Goal: Check status: Check status

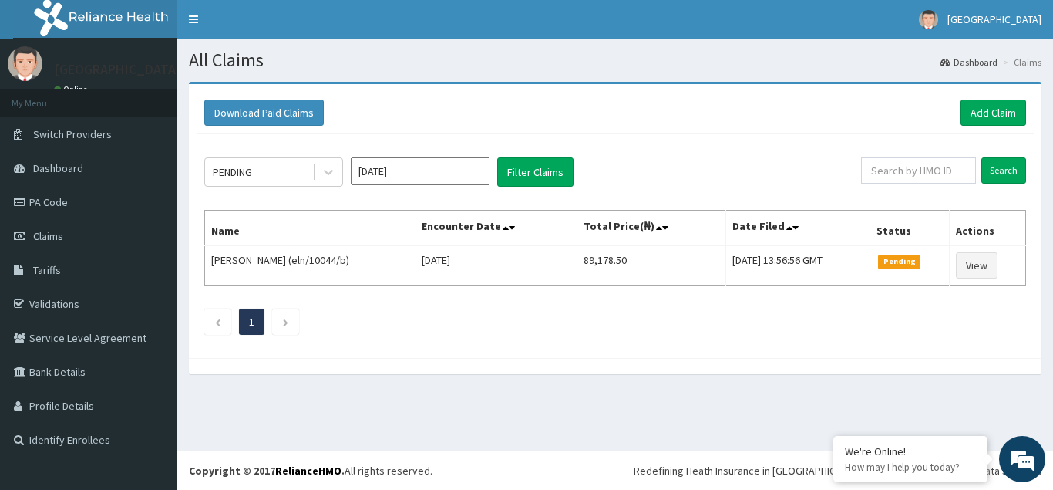
click at [470, 173] on input "Aug 2025" at bounding box center [420, 171] width 139 height 28
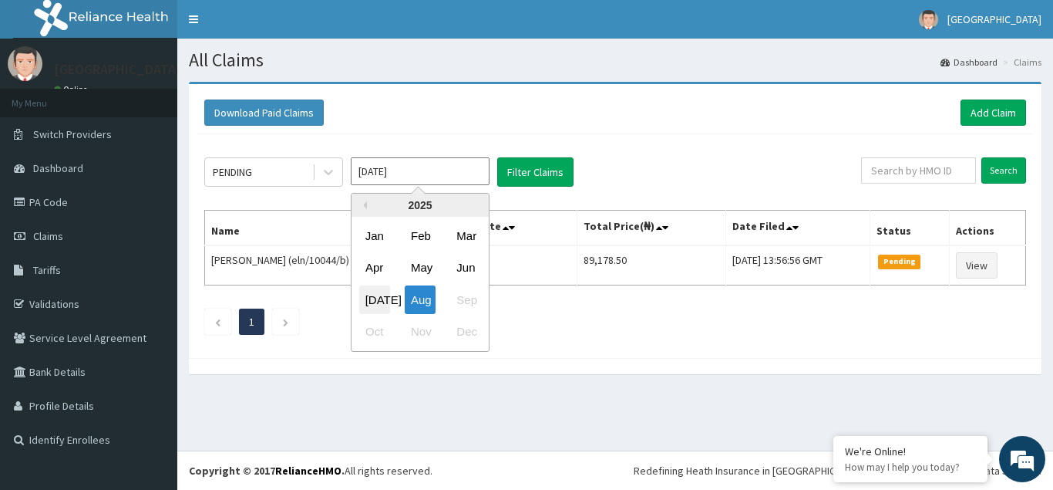
click at [372, 302] on div "Jul" at bounding box center [374, 299] width 31 height 29
type input "Jul 2025"
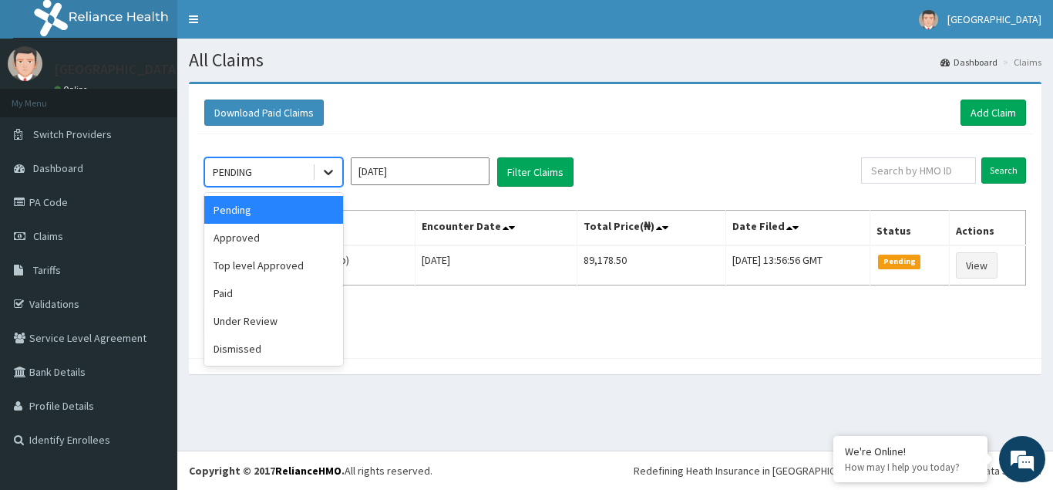
click at [328, 173] on icon at bounding box center [328, 171] width 15 height 15
click at [259, 216] on div "Pending" at bounding box center [273, 210] width 139 height 28
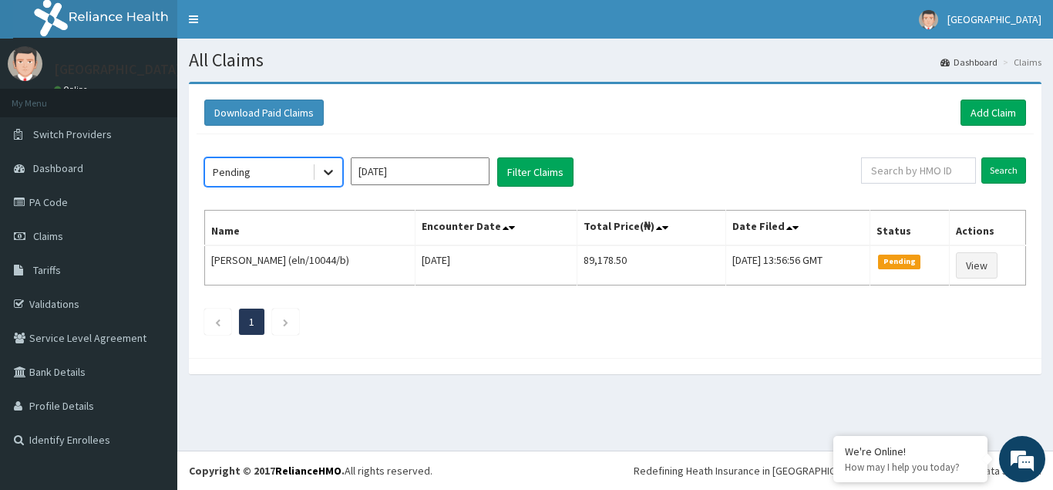
click at [331, 173] on icon at bounding box center [328, 172] width 9 height 5
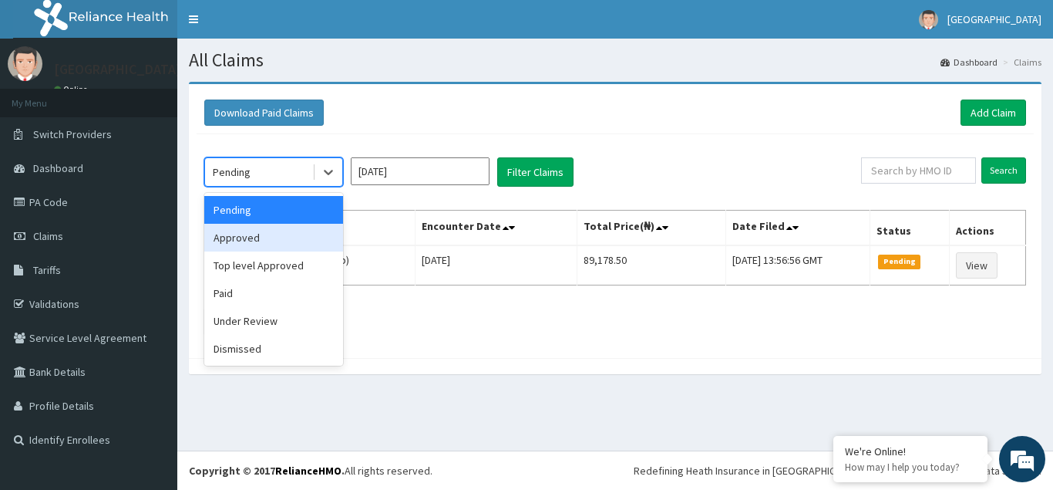
click at [243, 241] on div "Approved" at bounding box center [273, 238] width 139 height 28
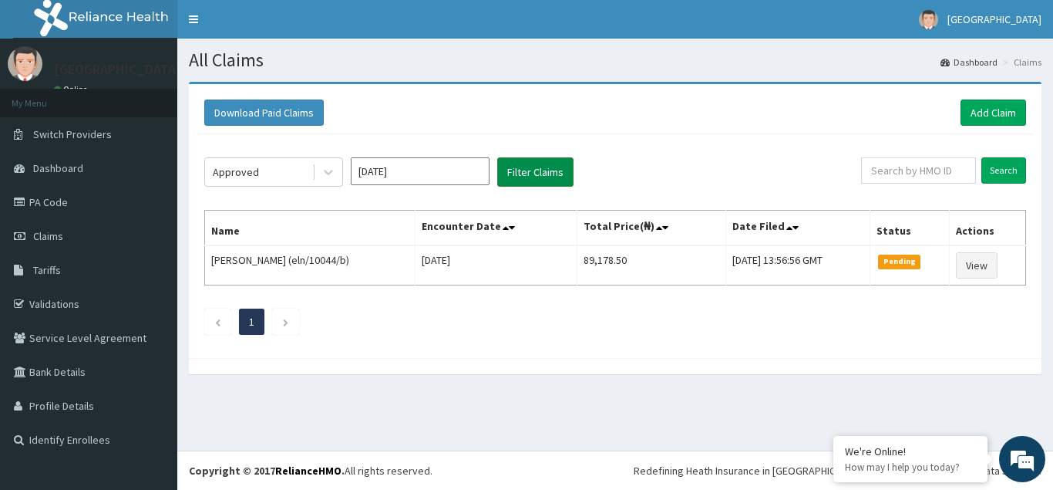
click at [537, 175] on button "Filter Claims" at bounding box center [535, 171] width 76 height 29
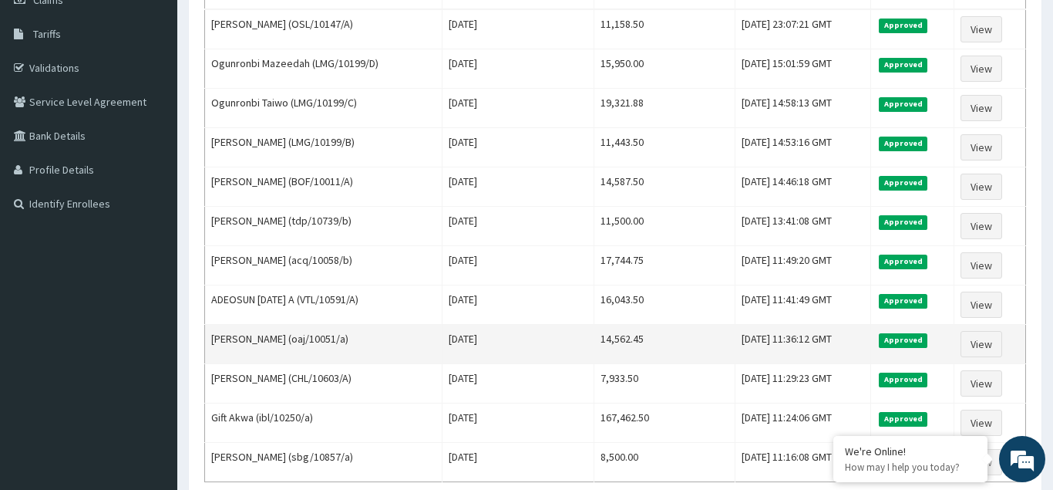
scroll to position [315, 0]
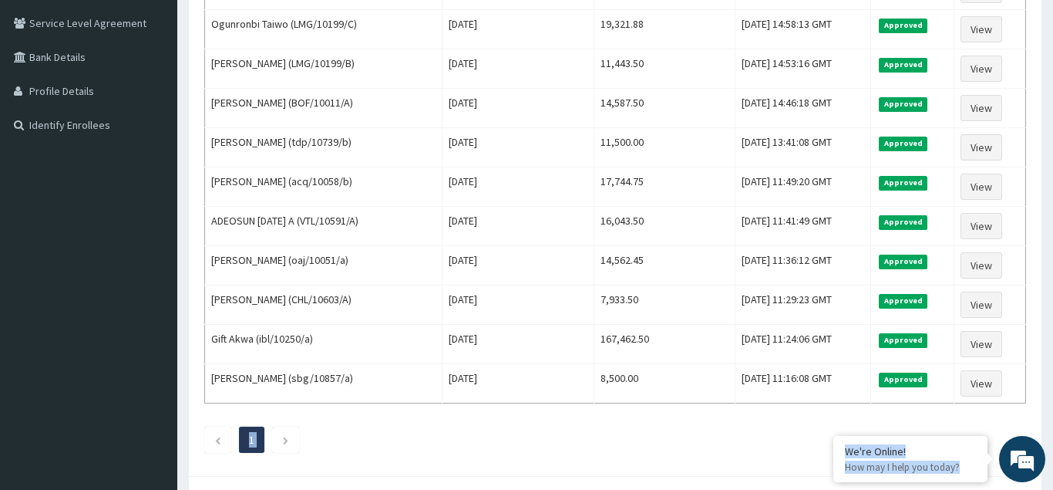
click at [423, 428] on ul "1" at bounding box center [615, 439] width 822 height 26
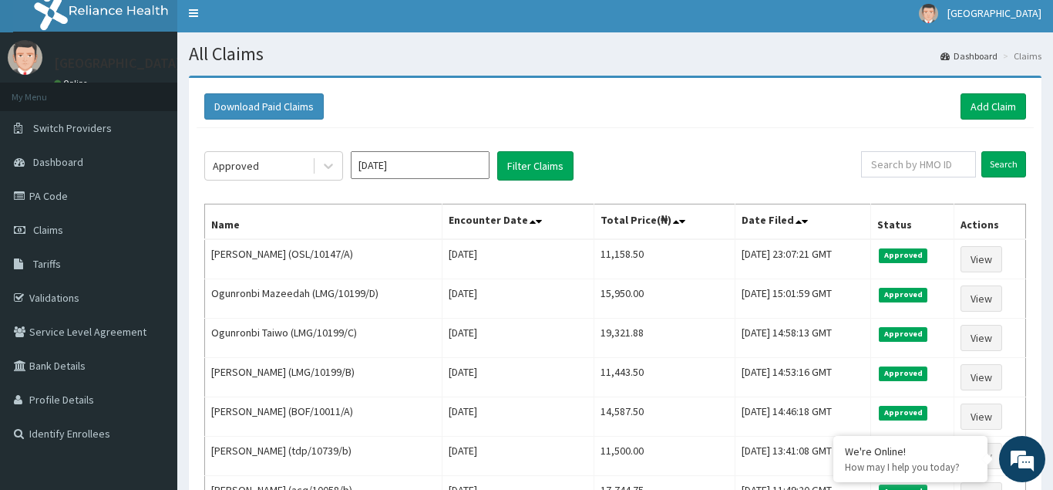
scroll to position [0, 0]
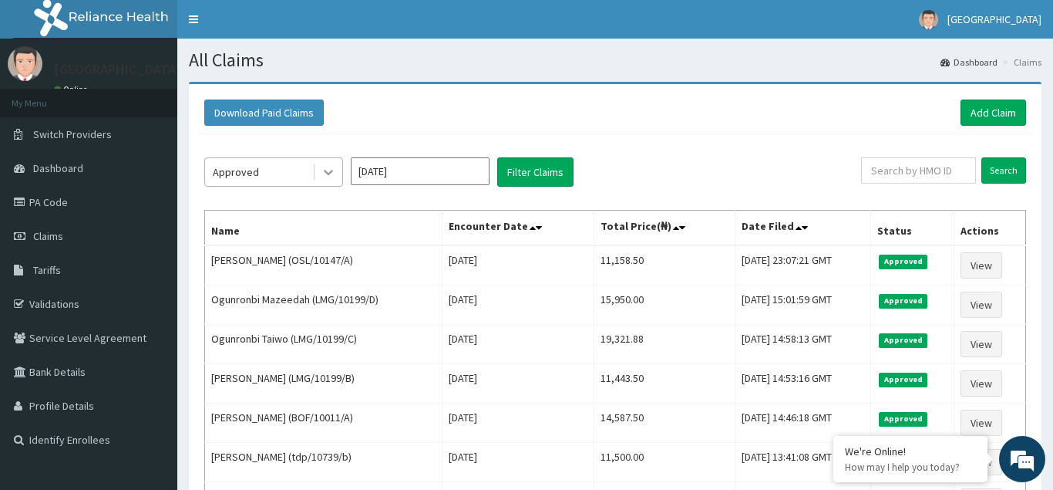
click at [328, 172] on icon at bounding box center [328, 171] width 15 height 15
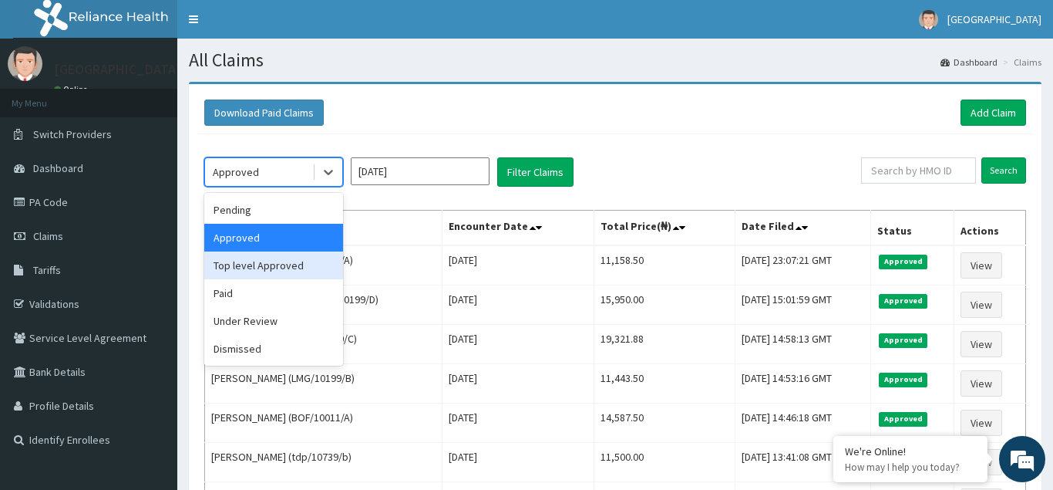
click at [239, 269] on div "Top level Approved" at bounding box center [273, 265] width 139 height 28
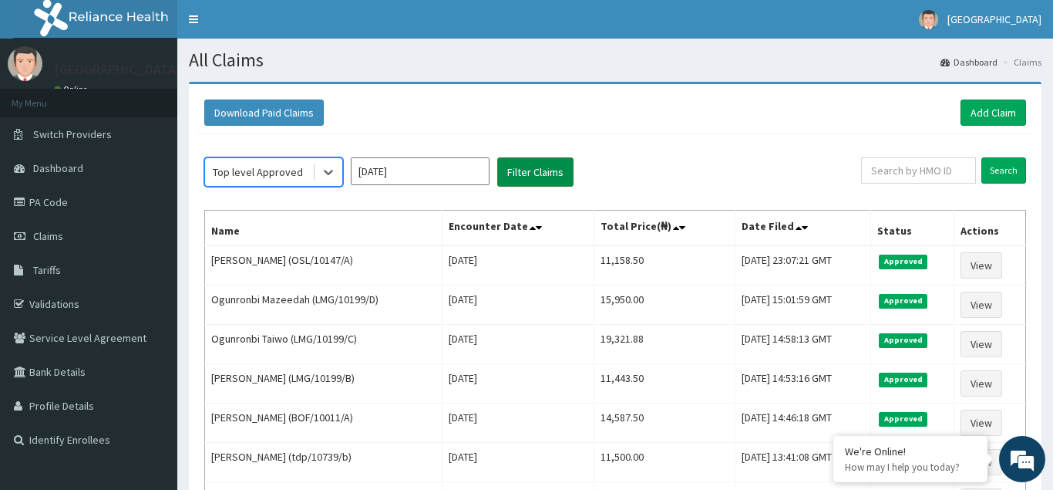
click at [546, 168] on button "Filter Claims" at bounding box center [535, 171] width 76 height 29
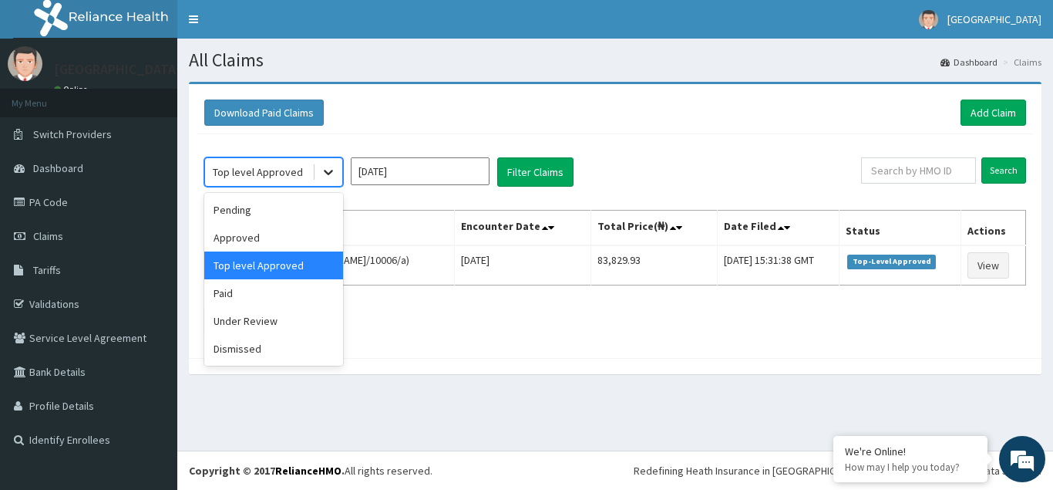
click at [324, 170] on icon at bounding box center [328, 171] width 15 height 15
click at [242, 354] on div "Dismissed" at bounding box center [273, 349] width 139 height 28
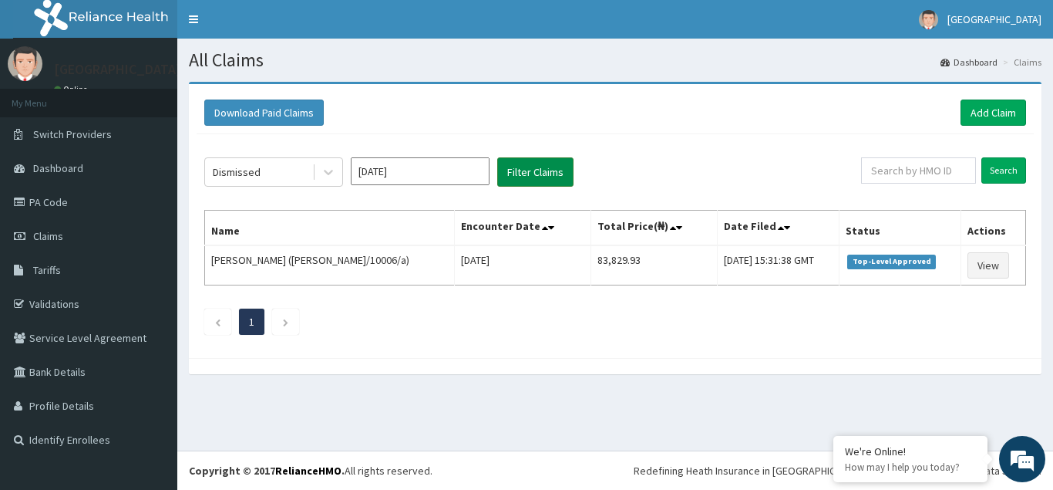
click at [538, 175] on button "Filter Claims" at bounding box center [535, 171] width 76 height 29
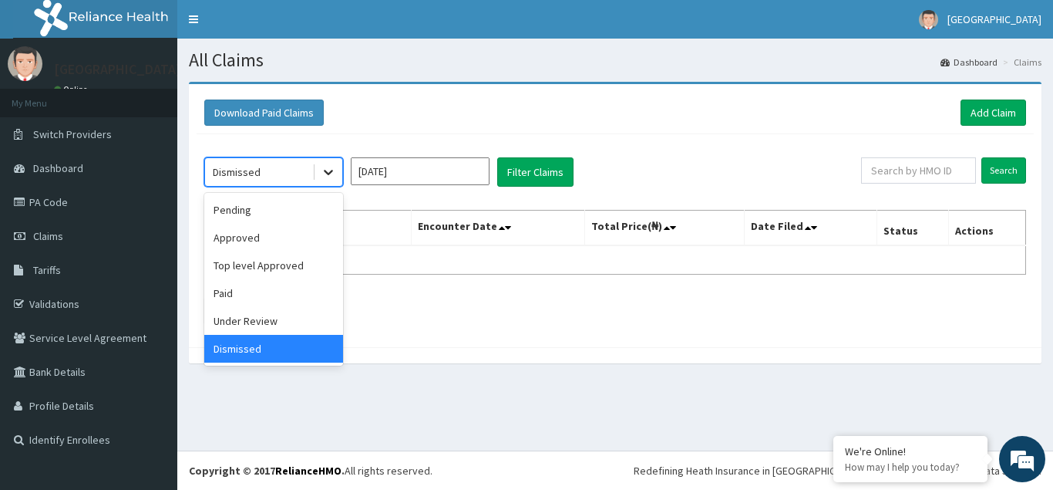
click at [335, 176] on icon at bounding box center [328, 171] width 15 height 15
click at [242, 321] on div "Under Review" at bounding box center [273, 321] width 139 height 28
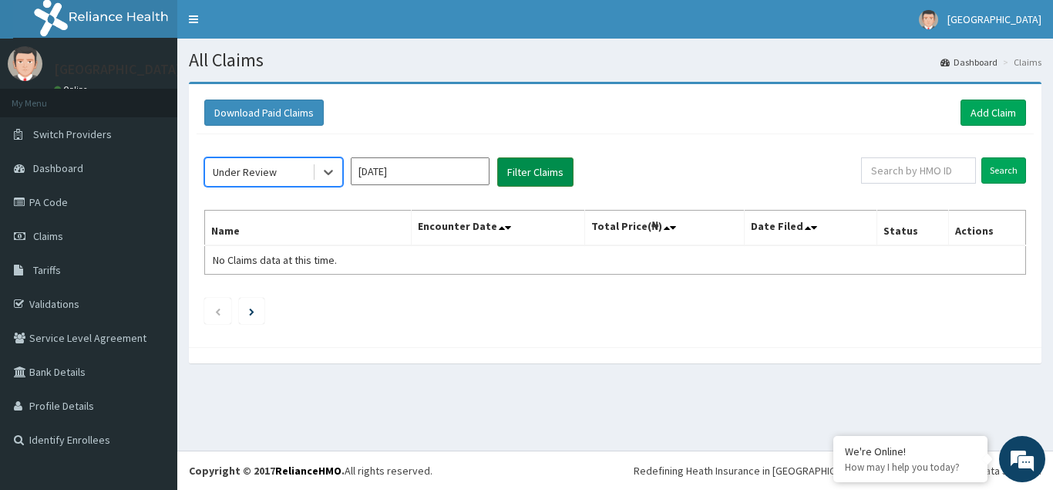
click at [530, 171] on button "Filter Claims" at bounding box center [535, 171] width 76 height 29
click at [534, 173] on button "Filter Claims" at bounding box center [535, 171] width 76 height 29
click at [328, 173] on icon at bounding box center [328, 172] width 9 height 5
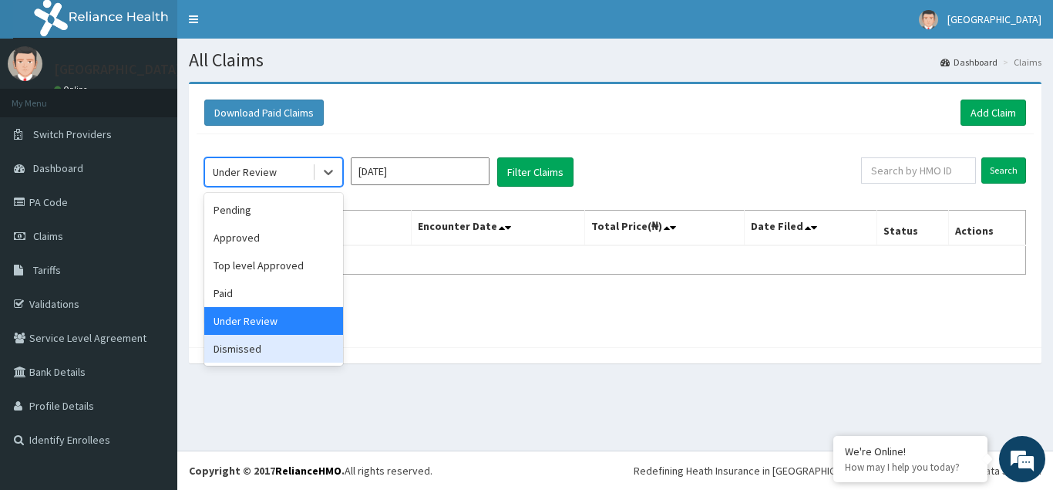
click at [248, 354] on div "Dismissed" at bounding box center [273, 349] width 139 height 28
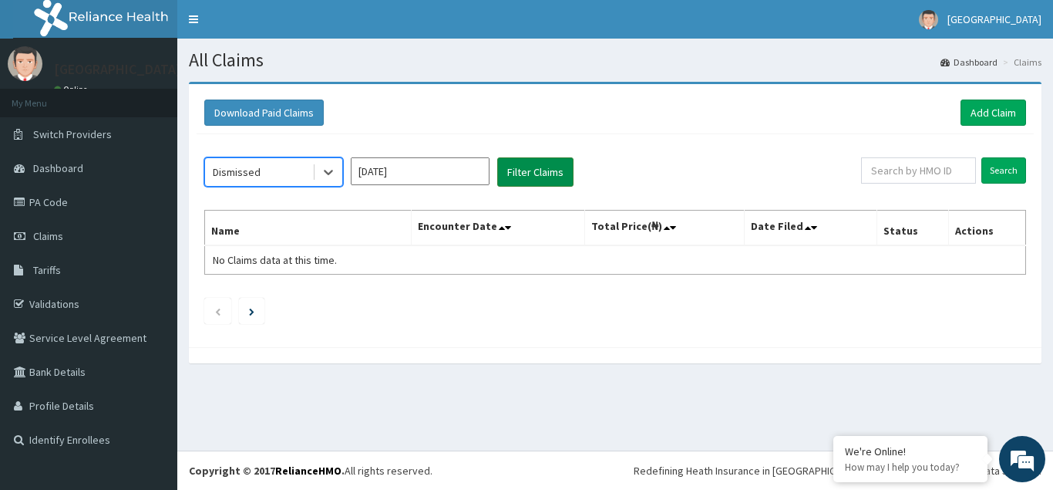
click at [521, 168] on button "Filter Claims" at bounding box center [535, 171] width 76 height 29
click at [524, 170] on button "Filter Claims" at bounding box center [535, 171] width 76 height 29
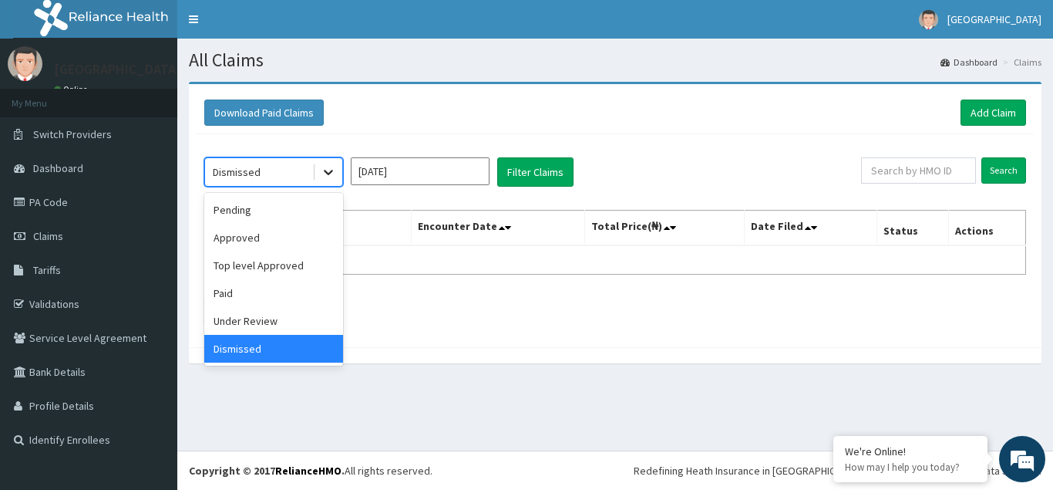
click at [327, 173] on icon at bounding box center [328, 172] width 9 height 5
click at [231, 293] on div "Paid" at bounding box center [273, 293] width 139 height 28
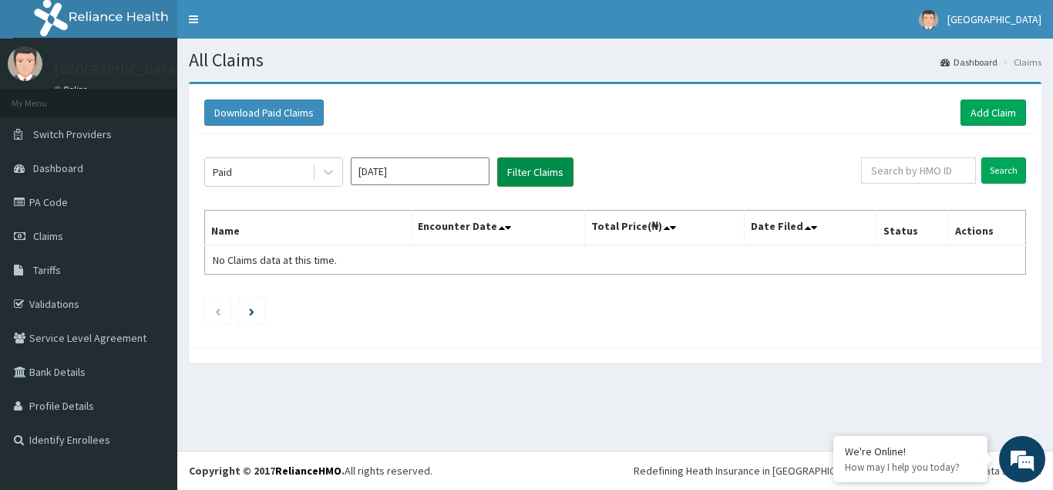
click at [535, 170] on button "Filter Claims" at bounding box center [535, 171] width 76 height 29
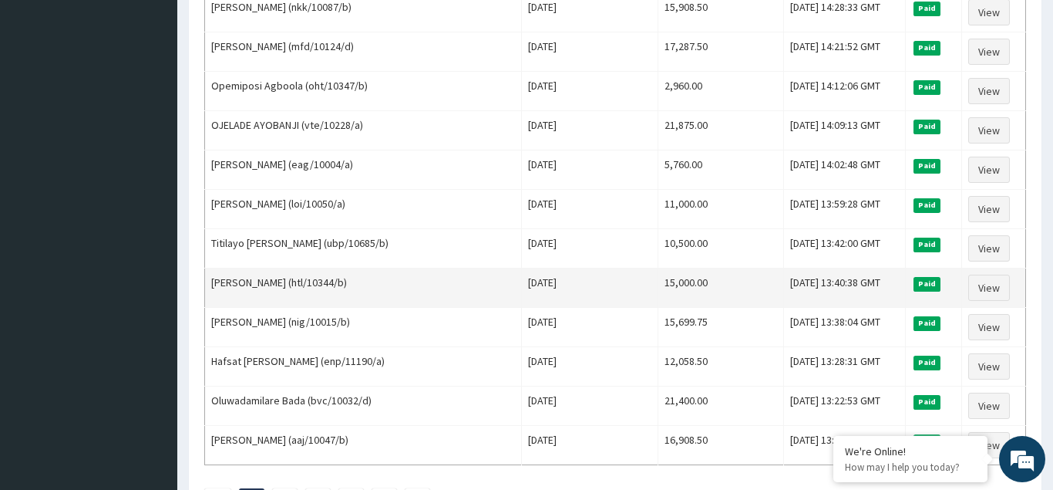
scroll to position [1642, 0]
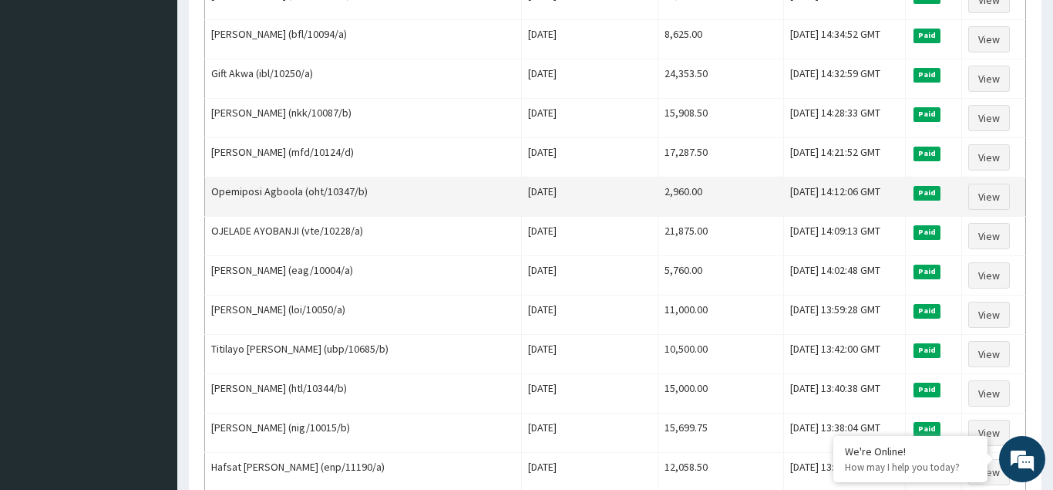
click at [460, 201] on td "Opemiposi Agboola (oht/10347/b)" at bounding box center [363, 196] width 317 height 39
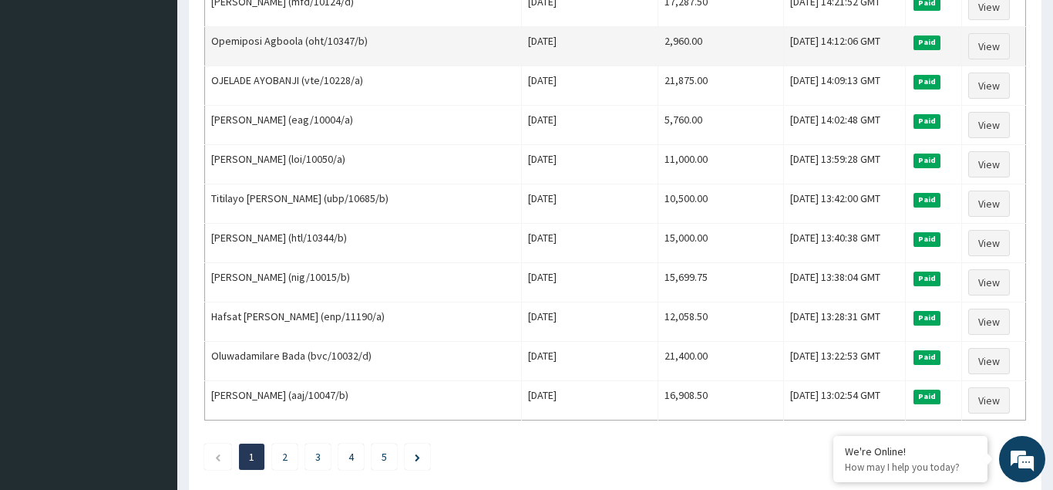
scroll to position [1720, 0]
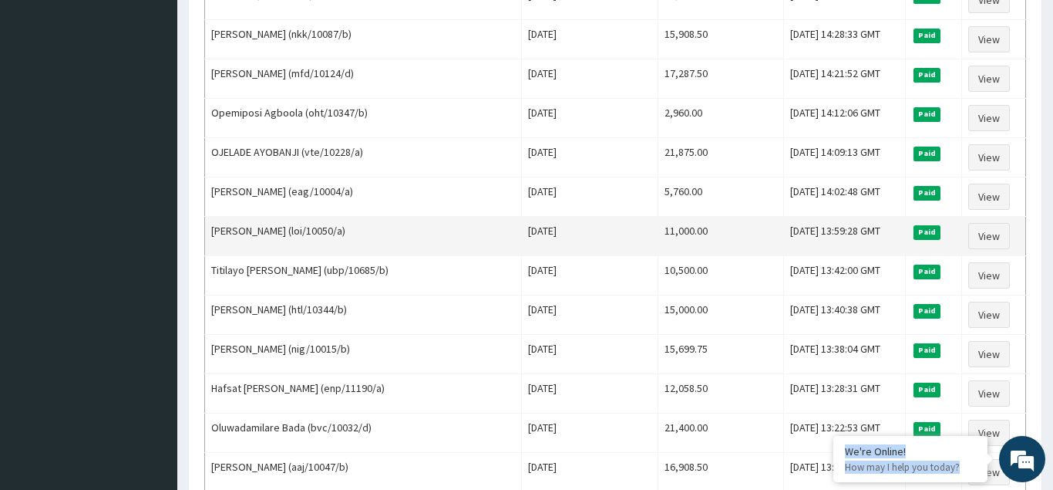
click at [530, 239] on td "Fri Jul 25 2025" at bounding box center [590, 236] width 136 height 39
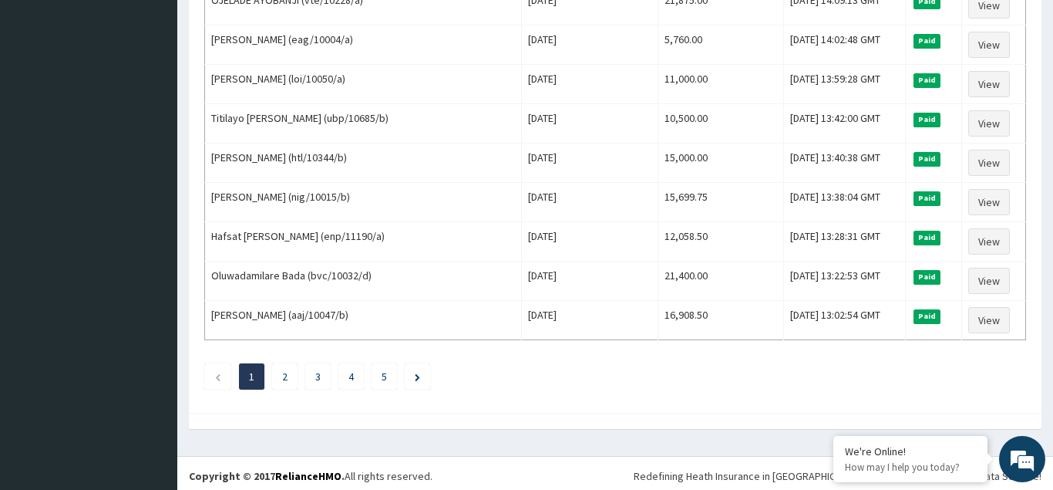
scroll to position [1877, 0]
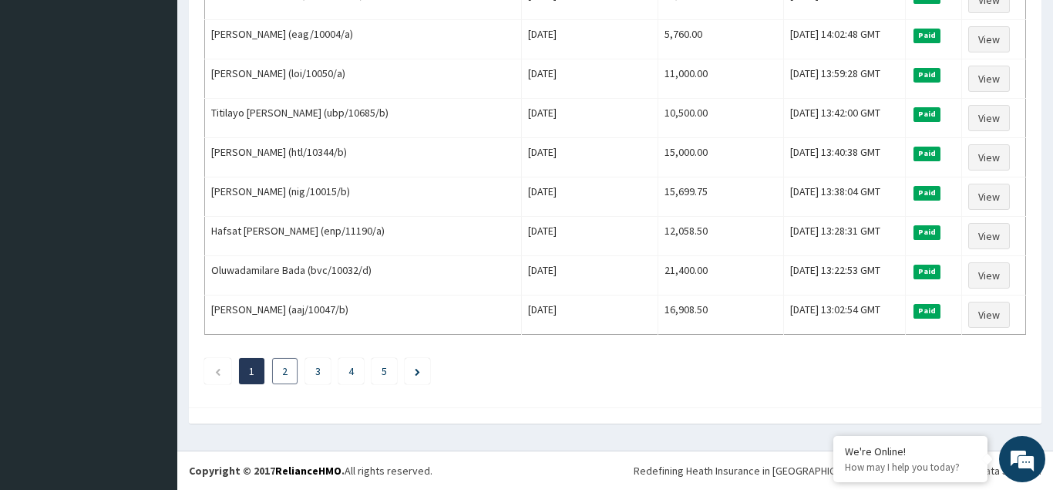
click at [286, 376] on link "2" at bounding box center [284, 371] width 5 height 14
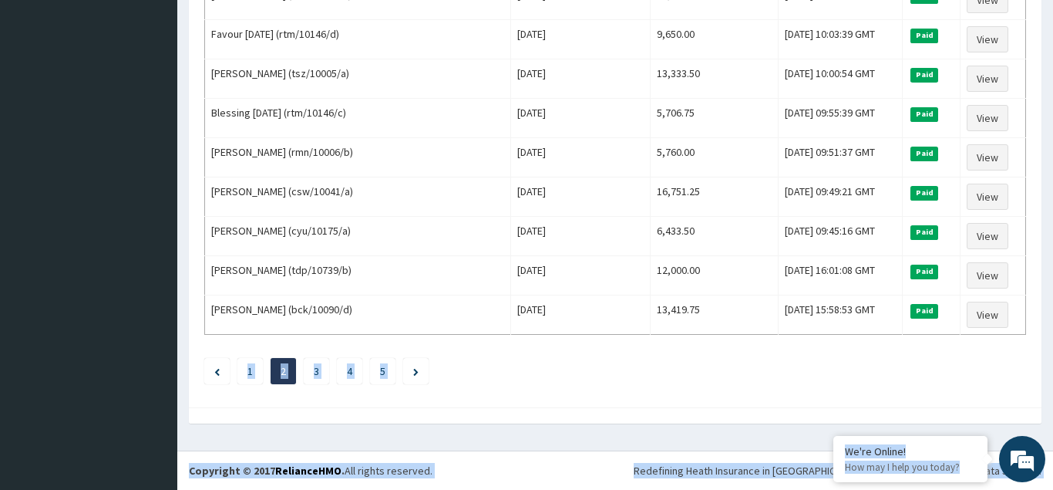
click at [675, 379] on ul "1 2 3 4 5" at bounding box center [615, 371] width 822 height 26
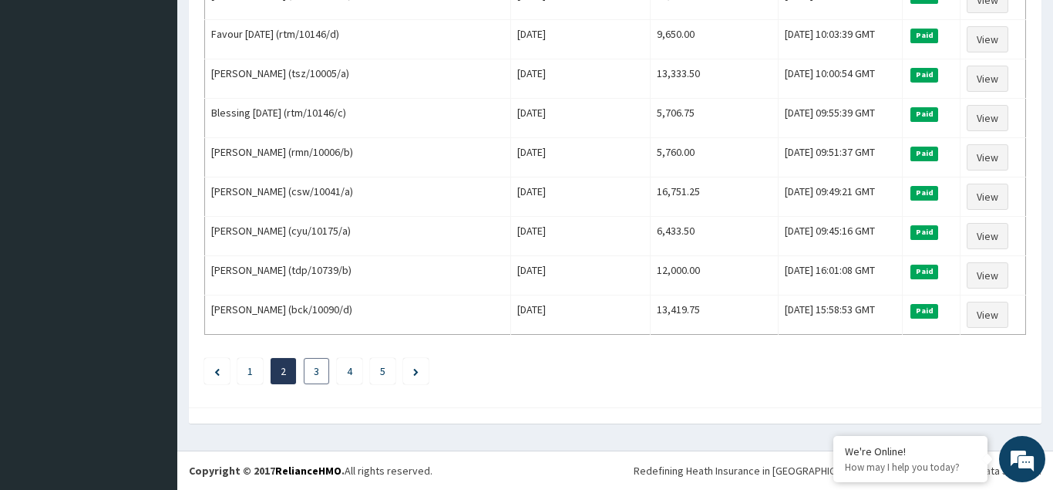
click at [316, 372] on link "3" at bounding box center [316, 371] width 5 height 14
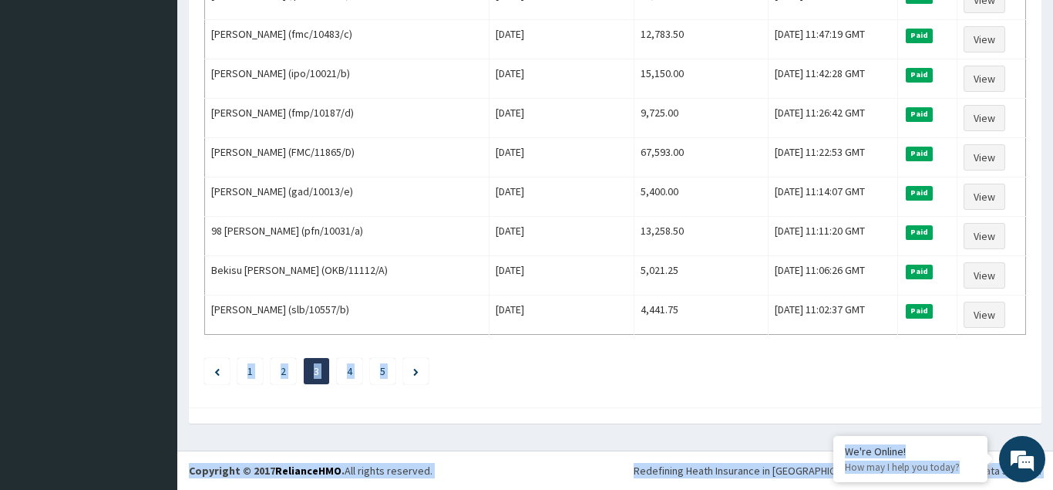
click at [568, 376] on ul "1 2 3 4 5" at bounding box center [615, 371] width 822 height 26
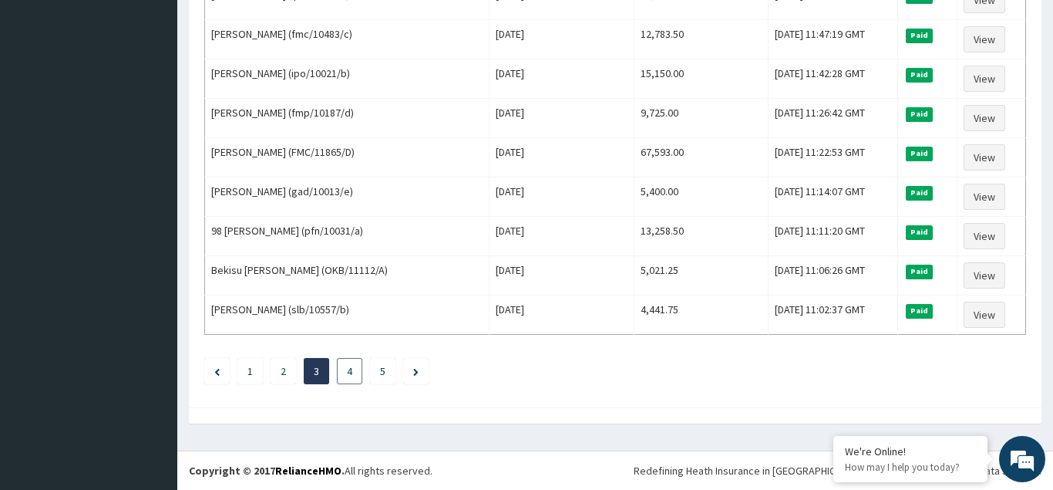
click at [345, 371] on li "4" at bounding box center [349, 371] width 25 height 26
click at [349, 370] on link "4" at bounding box center [349, 371] width 5 height 14
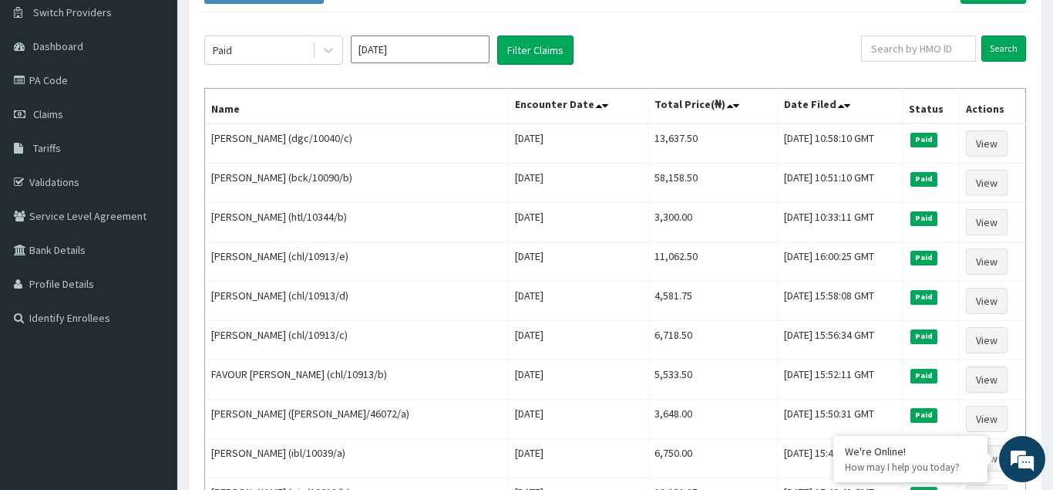
scroll to position [315, 0]
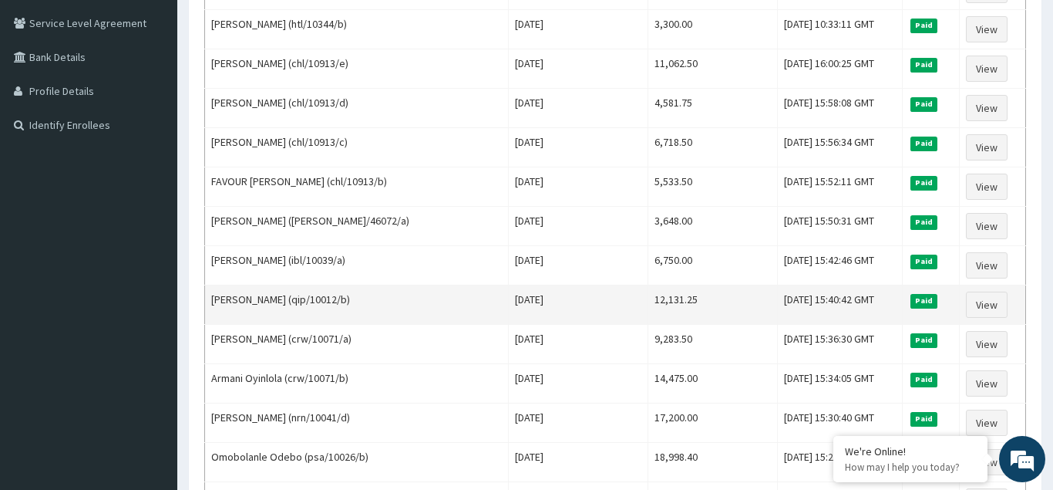
click at [509, 316] on td "Sat Jul 12 2025" at bounding box center [579, 304] width 140 height 39
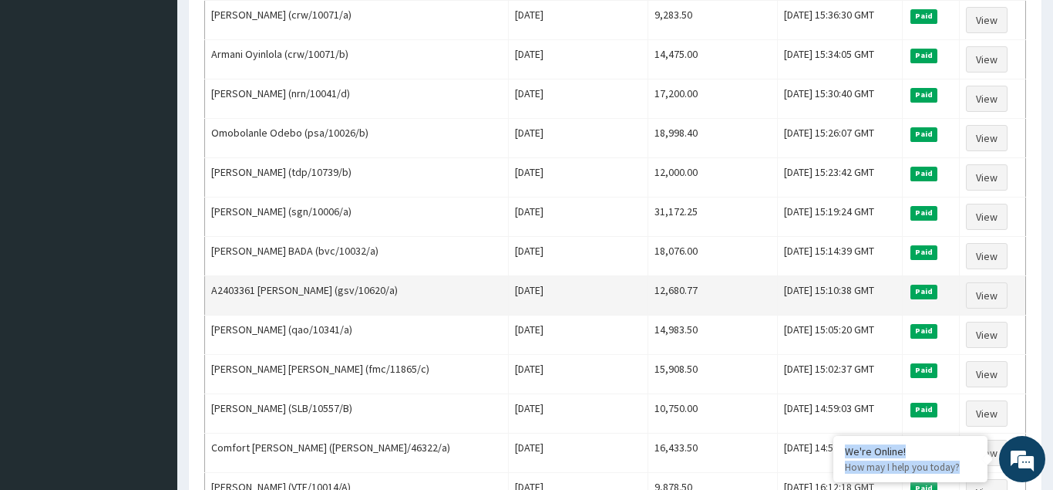
scroll to position [708, 0]
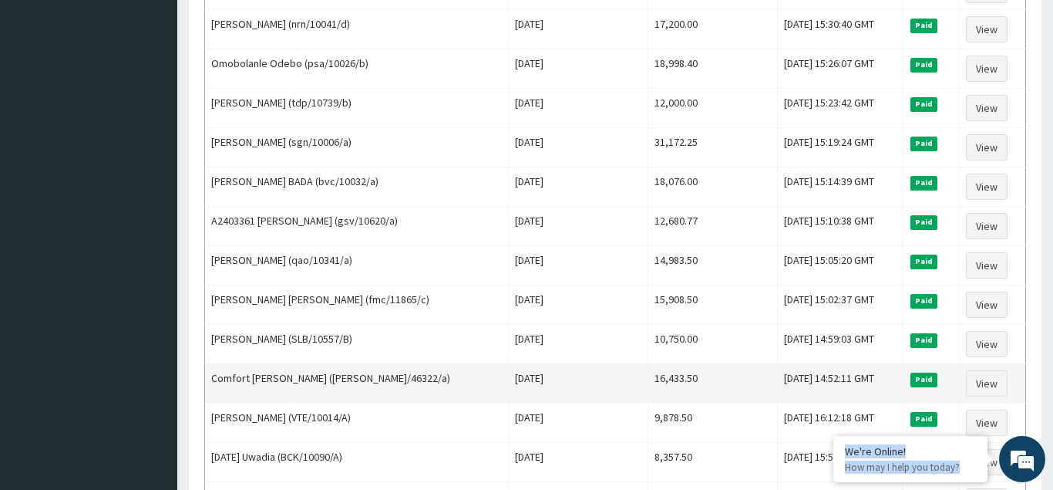
click at [724, 379] on td "16,433.50" at bounding box center [713, 383] width 130 height 39
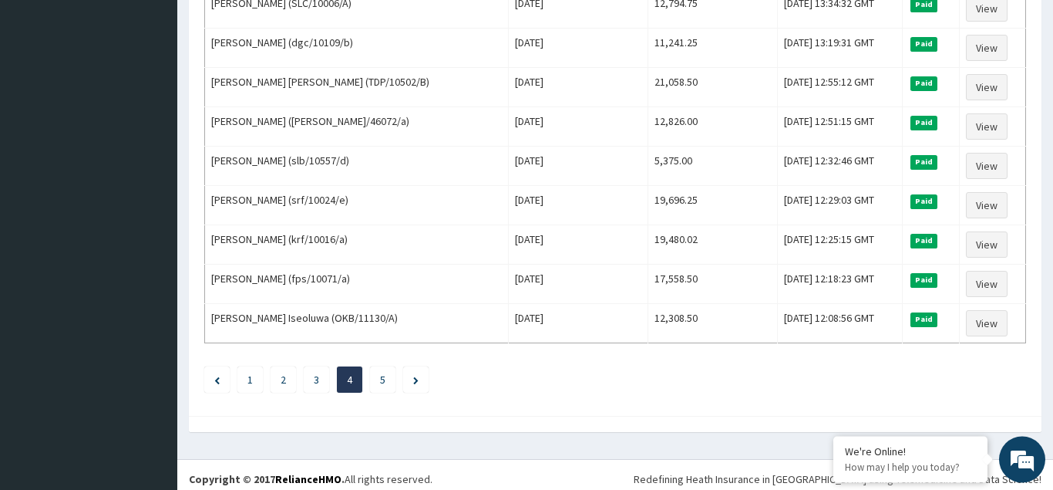
scroll to position [1877, 0]
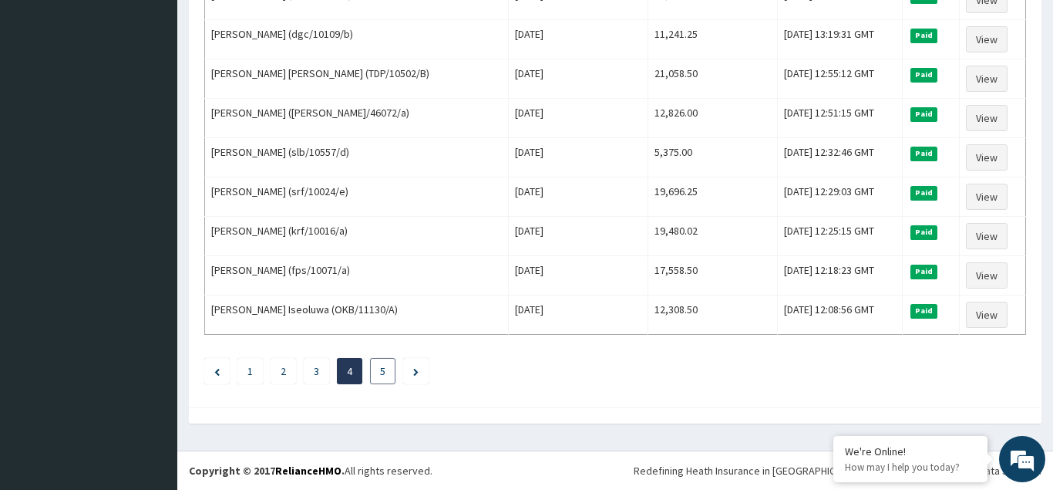
click at [377, 370] on li "5" at bounding box center [382, 371] width 25 height 26
click at [383, 370] on link "5" at bounding box center [382, 371] width 5 height 14
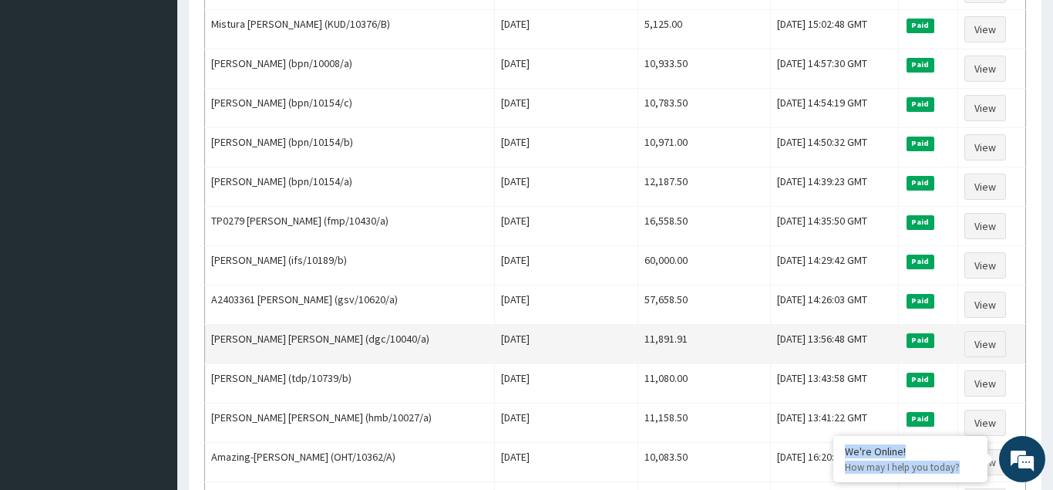
scroll to position [1101, 0]
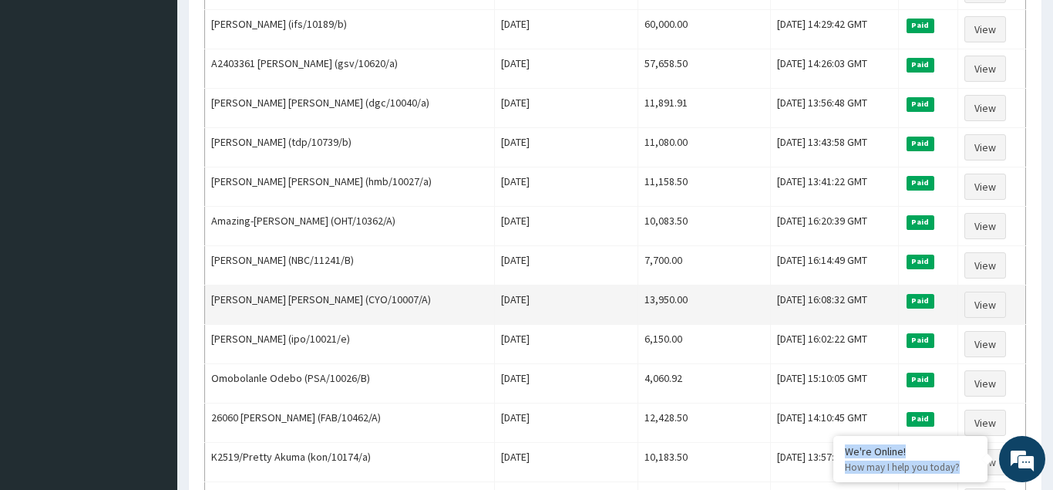
click at [692, 304] on td "13,950.00" at bounding box center [704, 304] width 133 height 39
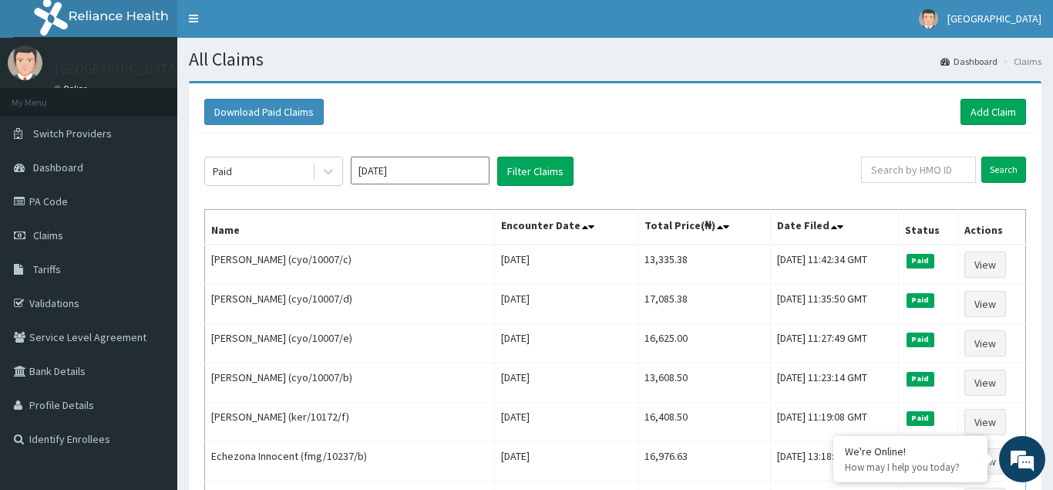
scroll to position [0, 0]
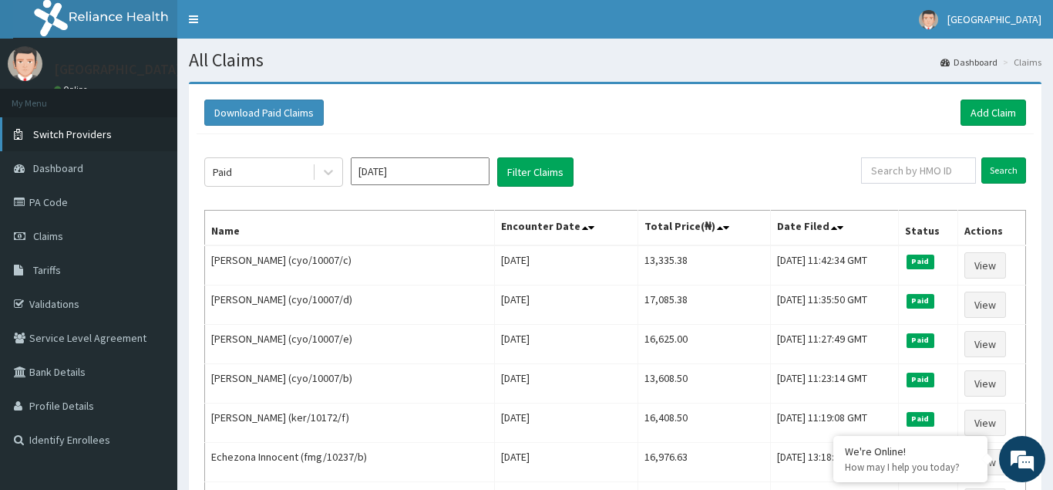
click at [67, 134] on span "Switch Providers" at bounding box center [72, 134] width 79 height 14
click at [62, 170] on span "Dashboard" at bounding box center [58, 168] width 50 height 14
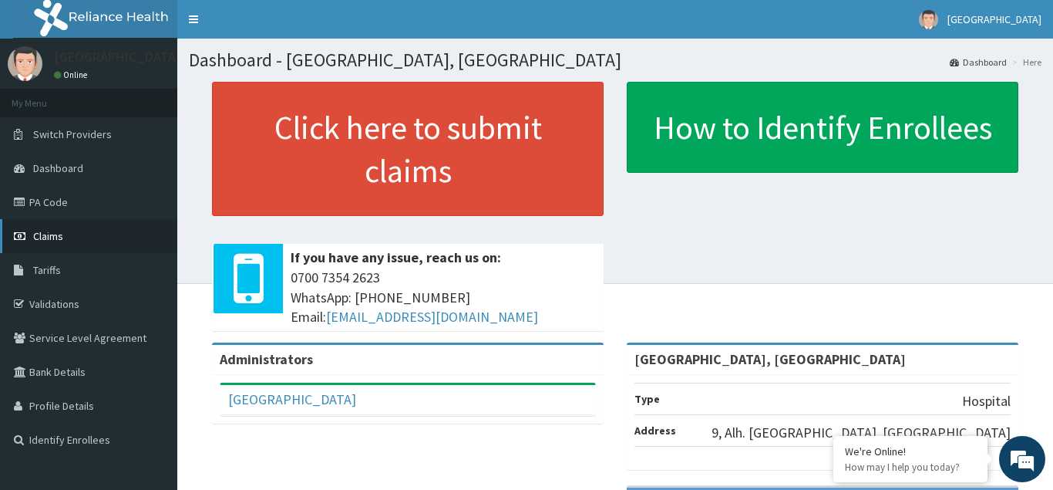
click at [37, 235] on span "Claims" at bounding box center [48, 236] width 30 height 14
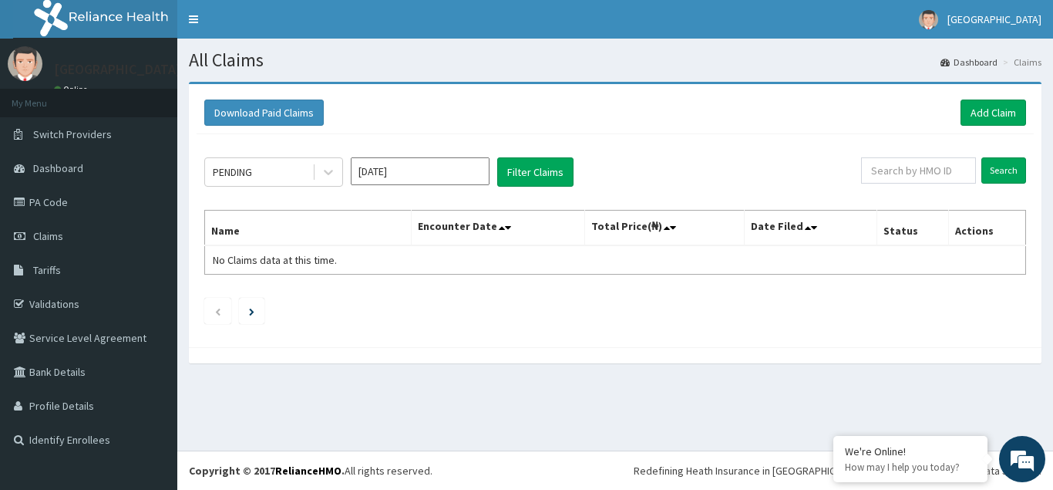
click at [479, 176] on input "Aug 2025" at bounding box center [420, 171] width 139 height 28
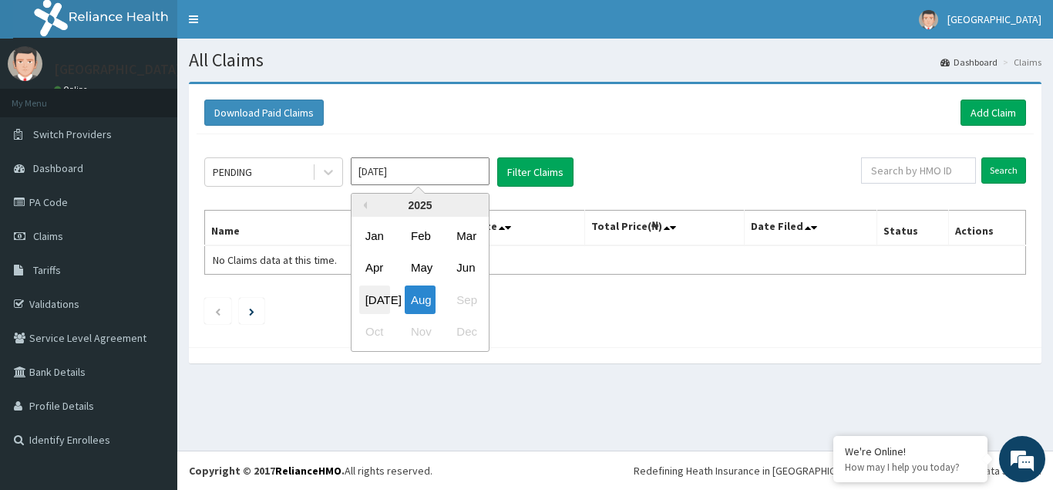
click at [378, 296] on div "Jul" at bounding box center [374, 299] width 31 height 29
type input "Jul 2025"
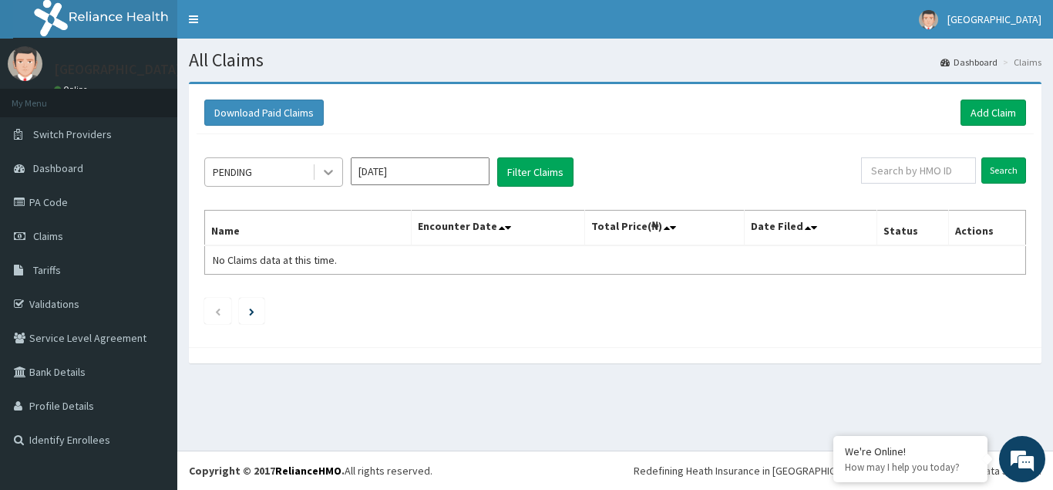
click at [329, 174] on icon at bounding box center [328, 172] width 9 height 5
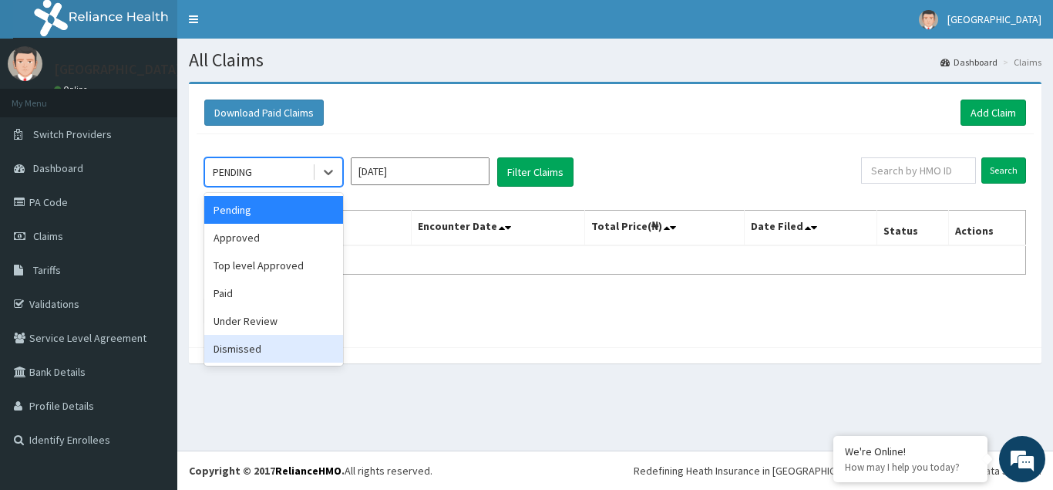
click at [232, 352] on div "Dismissed" at bounding box center [273, 349] width 139 height 28
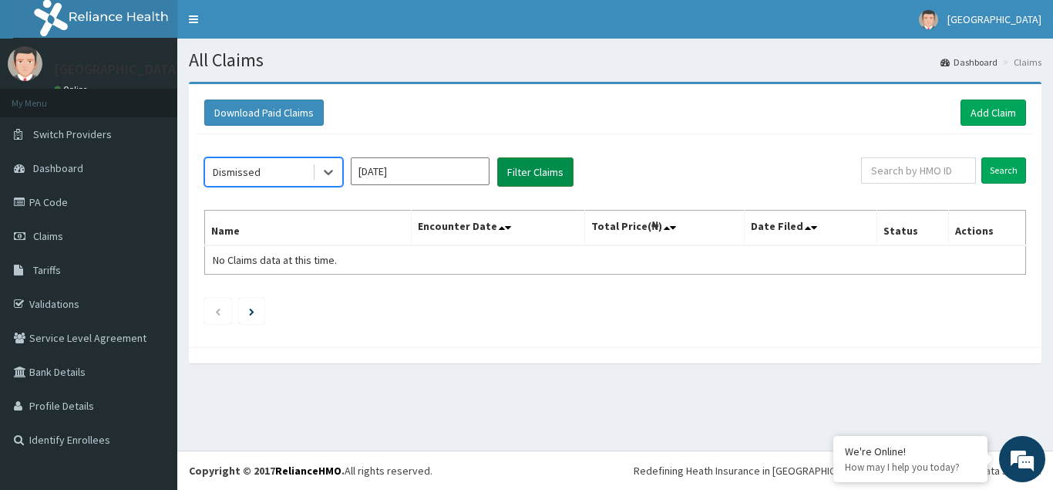
click at [533, 176] on button "Filter Claims" at bounding box center [535, 171] width 76 height 29
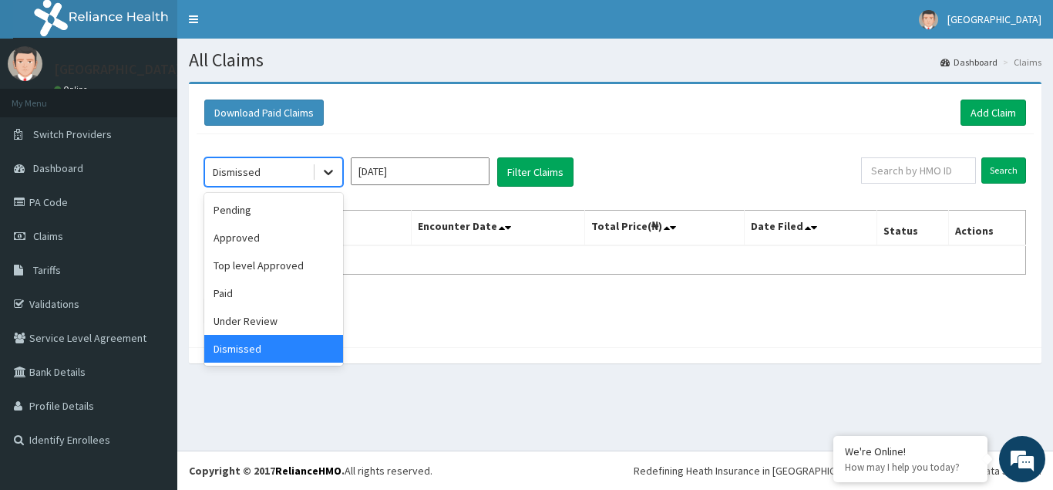
click at [333, 173] on icon at bounding box center [328, 171] width 15 height 15
click at [260, 323] on div "Under Review" at bounding box center [273, 321] width 139 height 28
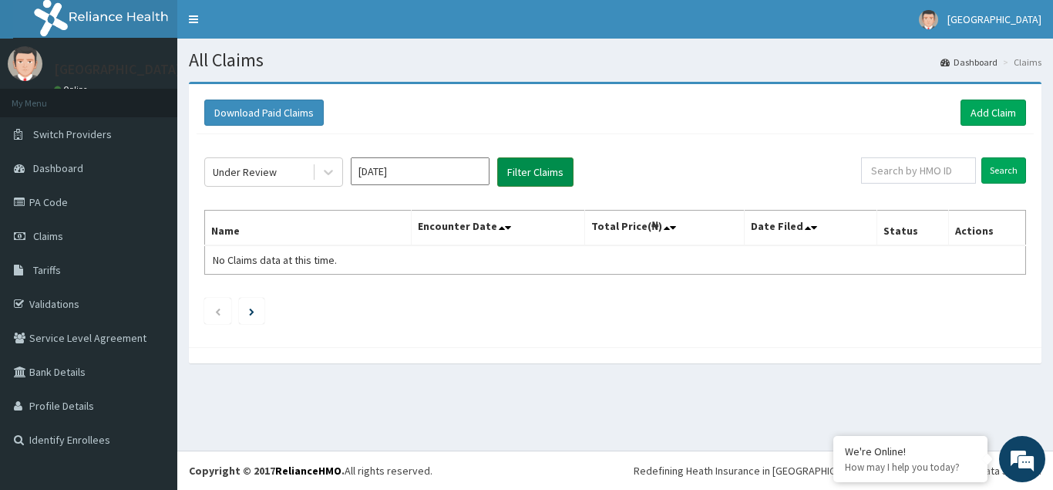
click at [536, 171] on button "Filter Claims" at bounding box center [535, 171] width 76 height 29
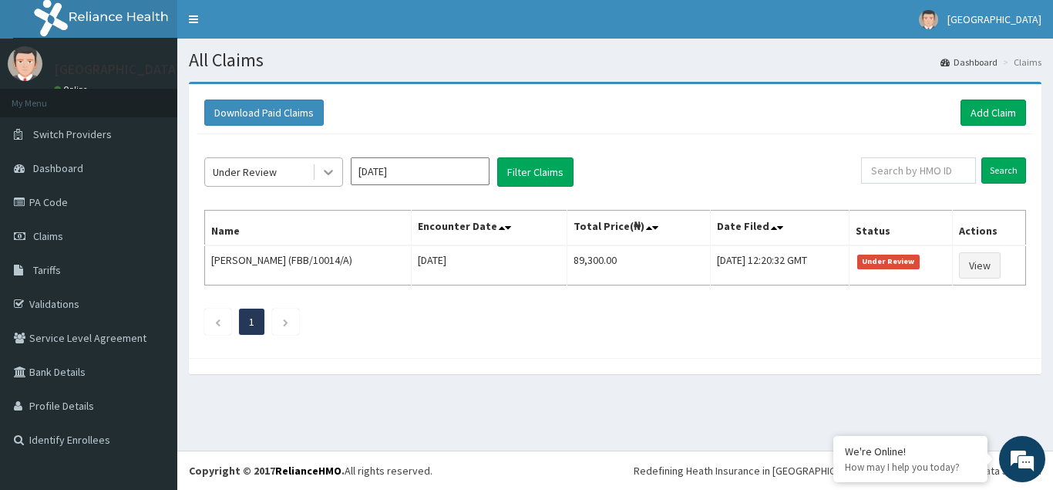
click at [327, 172] on icon at bounding box center [328, 172] width 9 height 5
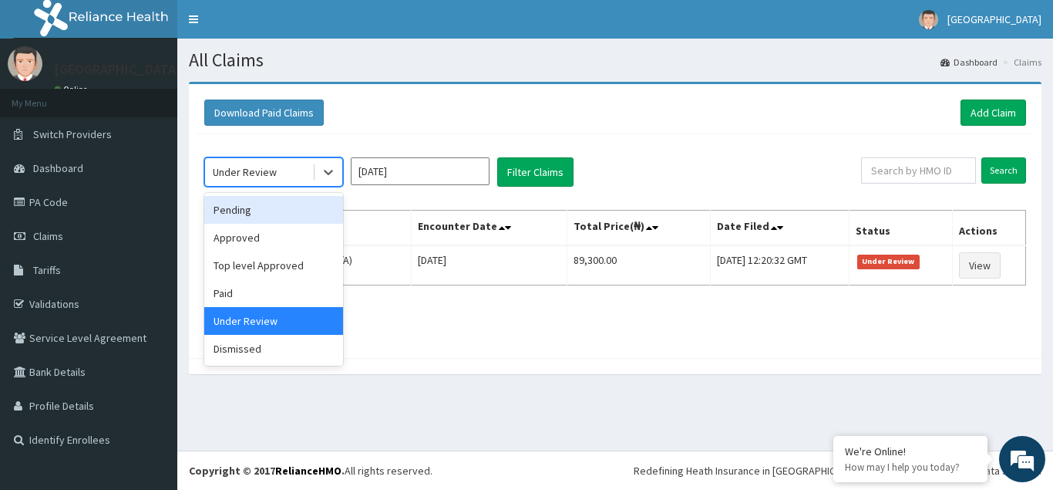
click at [251, 210] on div "Pending" at bounding box center [273, 210] width 139 height 28
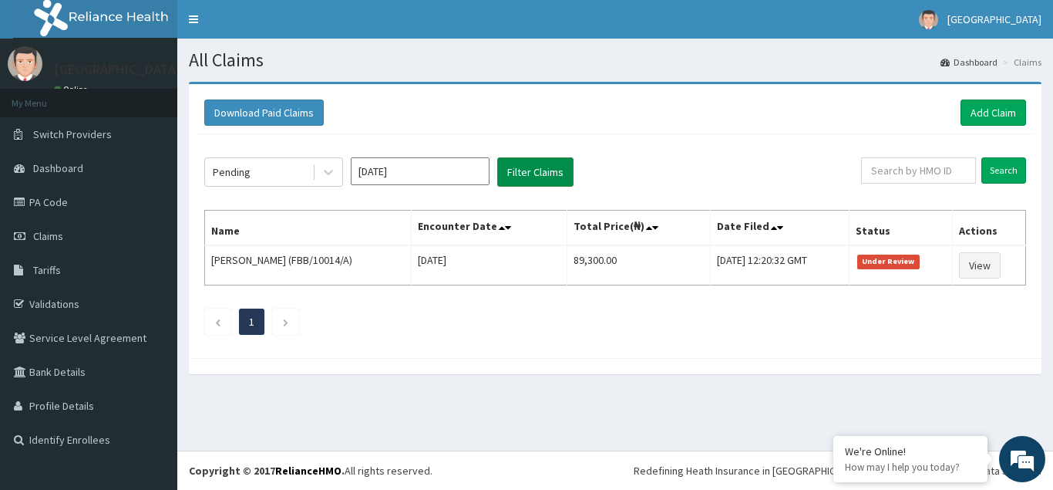
click at [542, 166] on button "Filter Claims" at bounding box center [535, 171] width 76 height 29
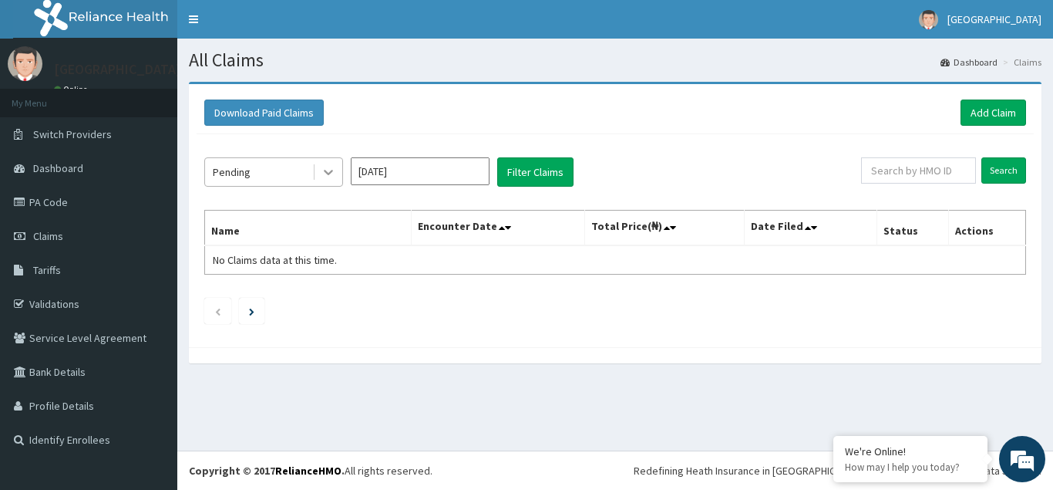
click at [329, 171] on icon at bounding box center [328, 171] width 15 height 15
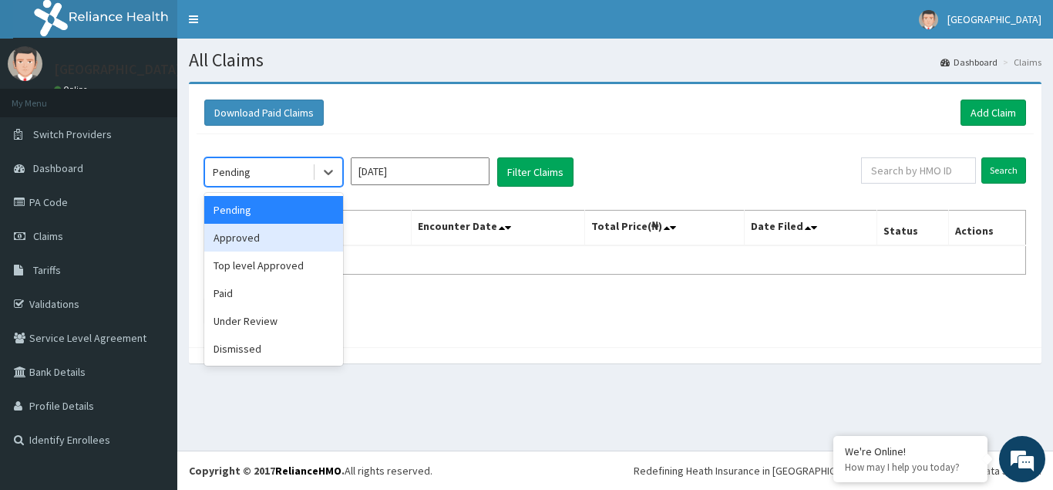
click at [247, 241] on div "Approved" at bounding box center [273, 238] width 139 height 28
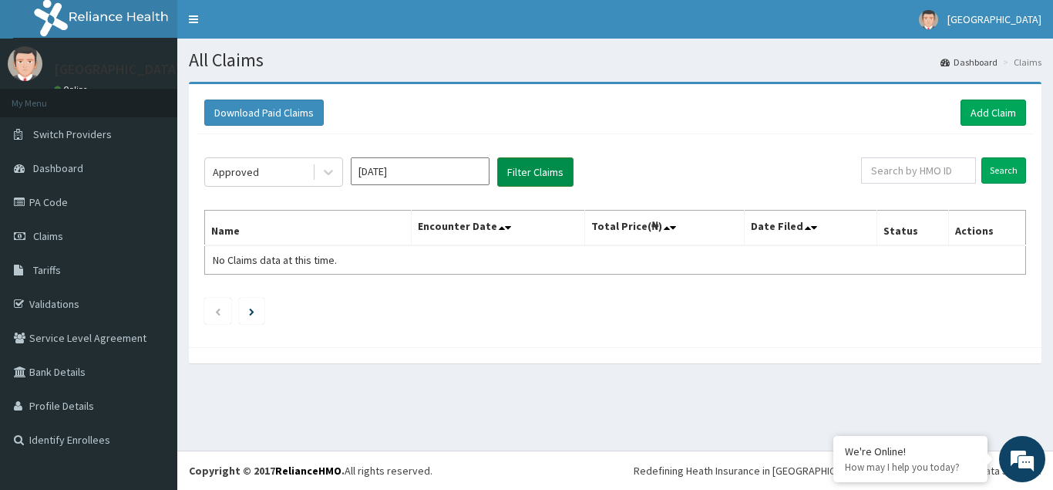
click at [542, 173] on button "Filter Claims" at bounding box center [535, 171] width 76 height 29
click at [540, 173] on button "Filter Claims" at bounding box center [535, 171] width 76 height 29
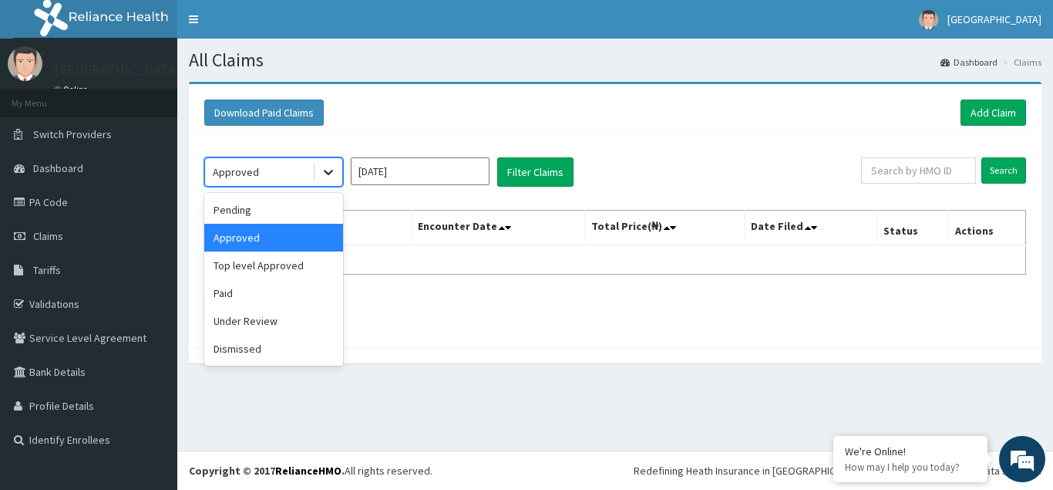
click at [325, 179] on icon at bounding box center [328, 171] width 15 height 15
click at [263, 267] on div "Top level Approved" at bounding box center [273, 265] width 139 height 28
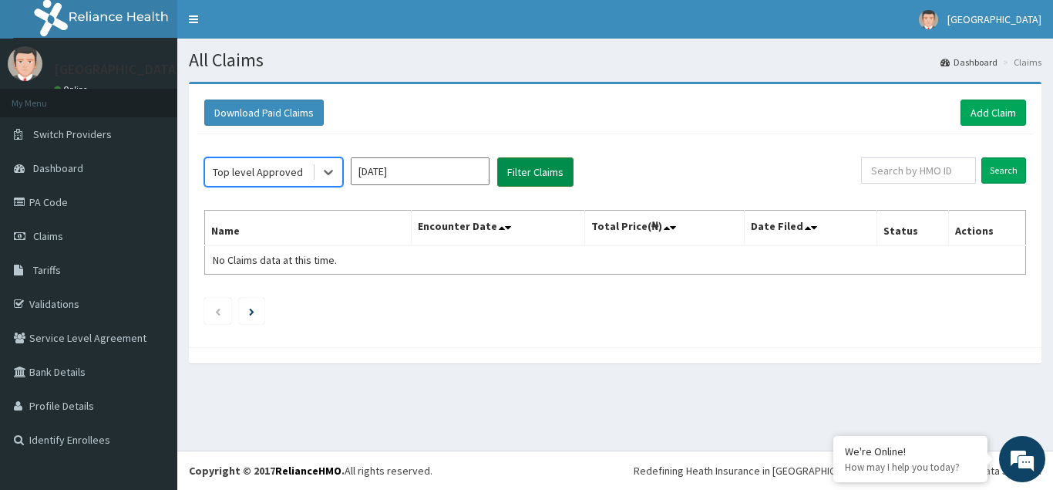
click at [532, 177] on button "Filter Claims" at bounding box center [535, 171] width 76 height 29
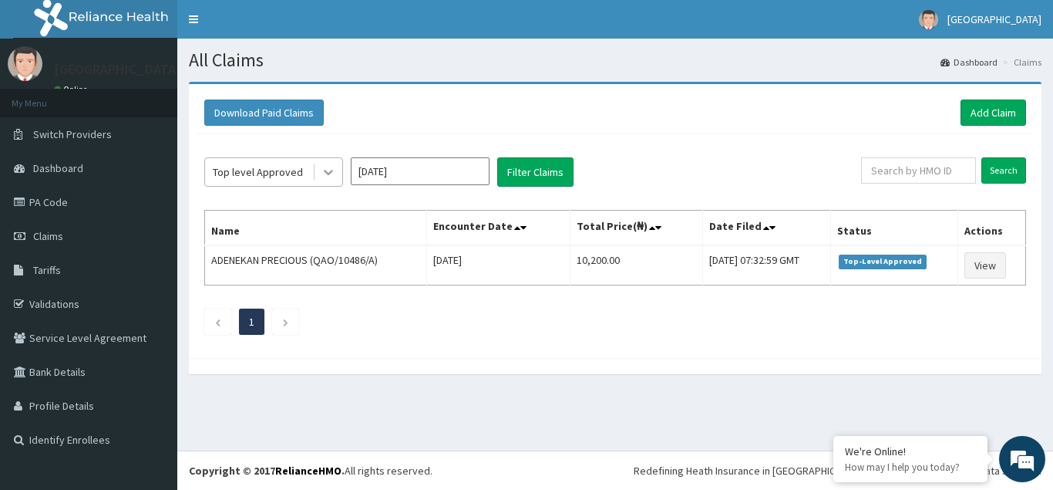
click at [332, 178] on icon at bounding box center [328, 171] width 15 height 15
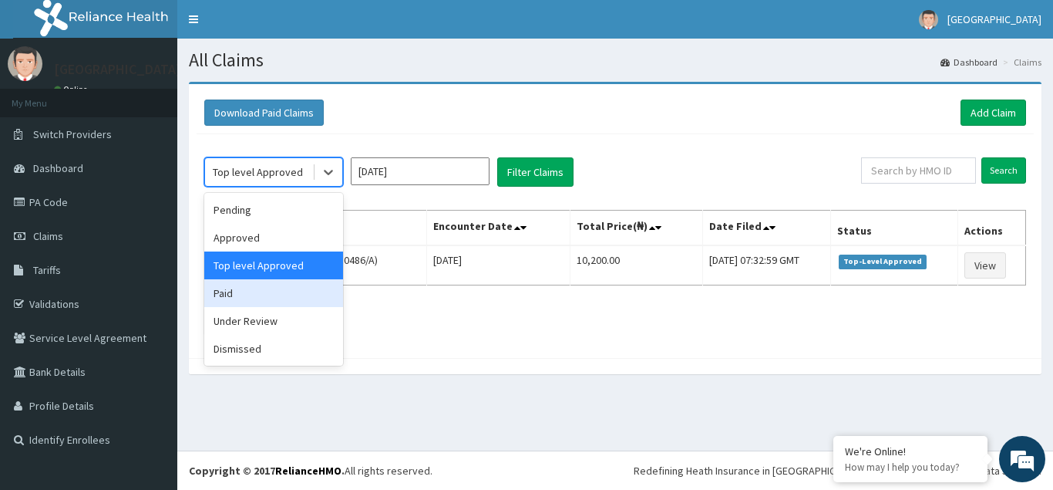
click at [228, 290] on div "Paid" at bounding box center [273, 293] width 139 height 28
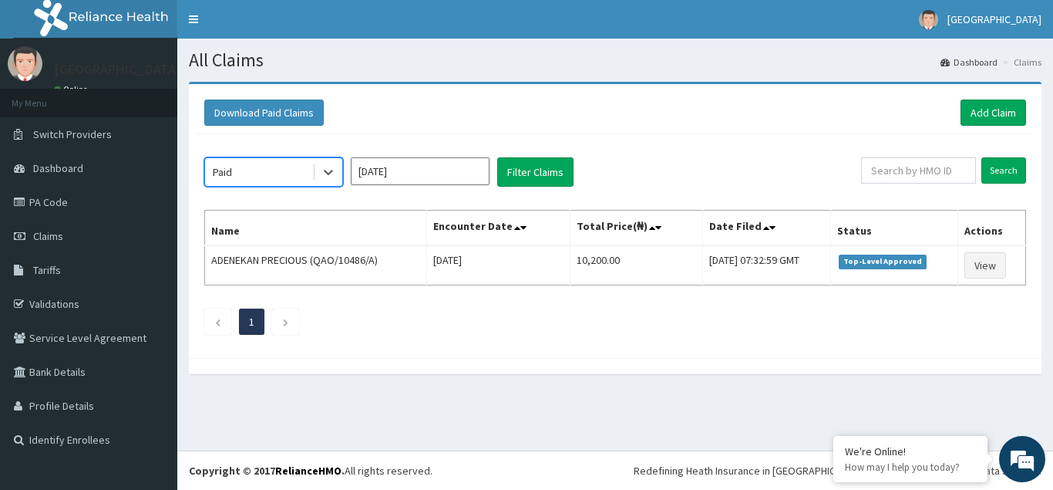
click at [589, 66] on h1 "All Claims" at bounding box center [615, 60] width 853 height 20
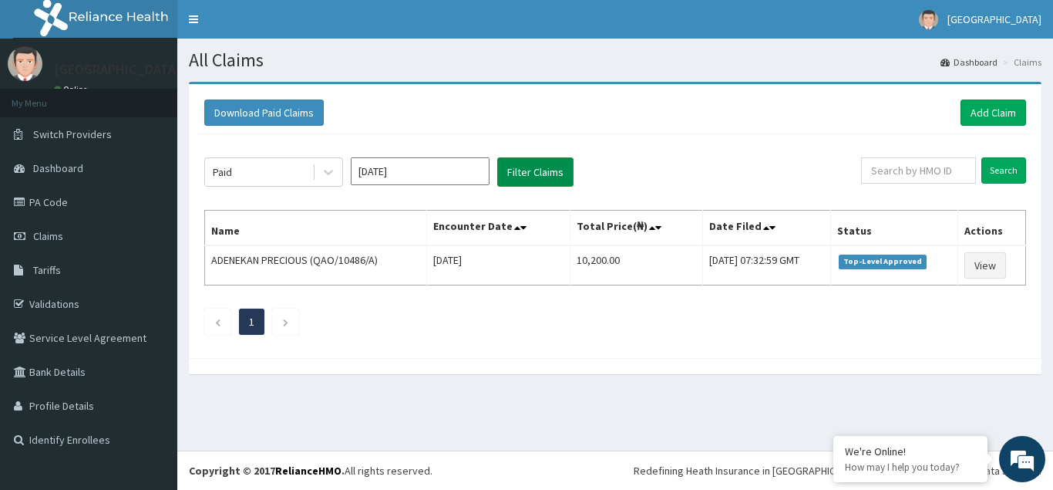
click at [546, 174] on button "Filter Claims" at bounding box center [535, 171] width 76 height 29
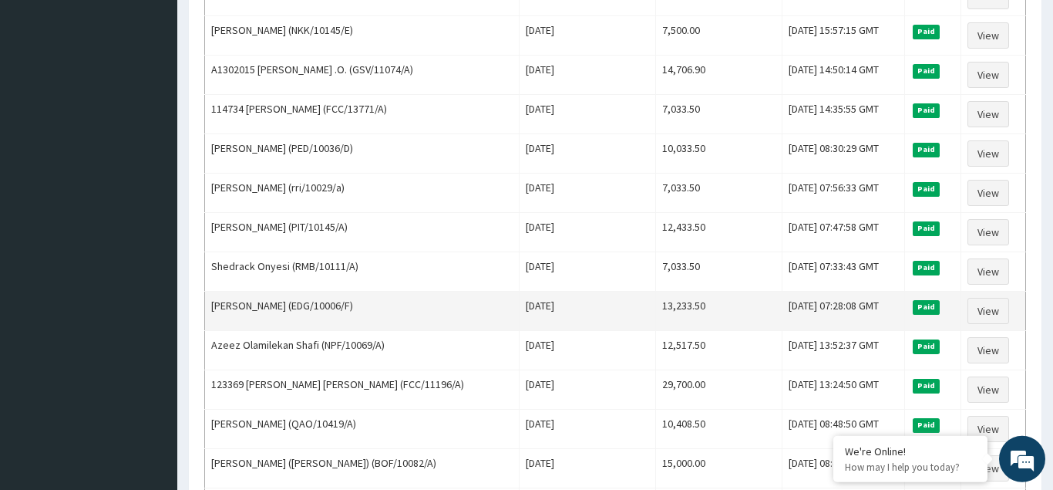
scroll to position [1563, 0]
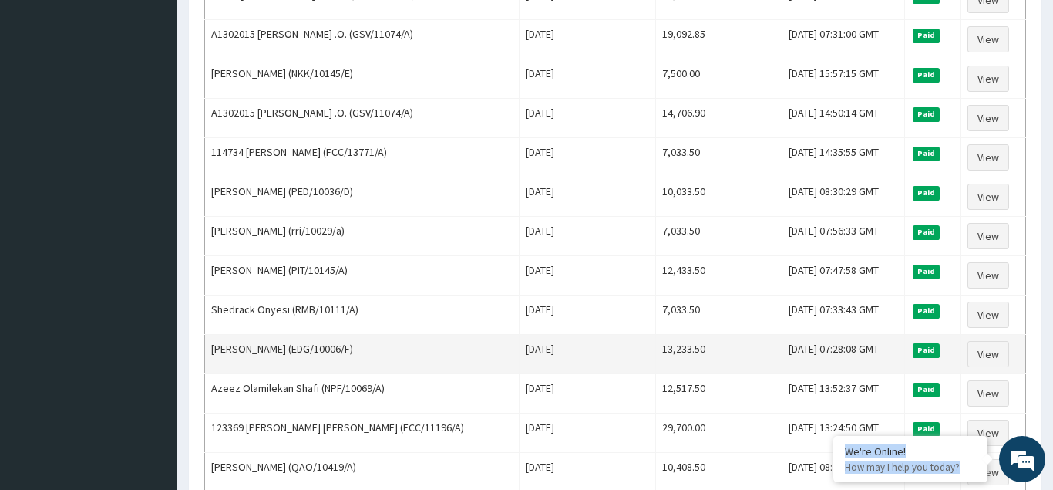
click at [718, 366] on td "13,233.50" at bounding box center [719, 354] width 126 height 39
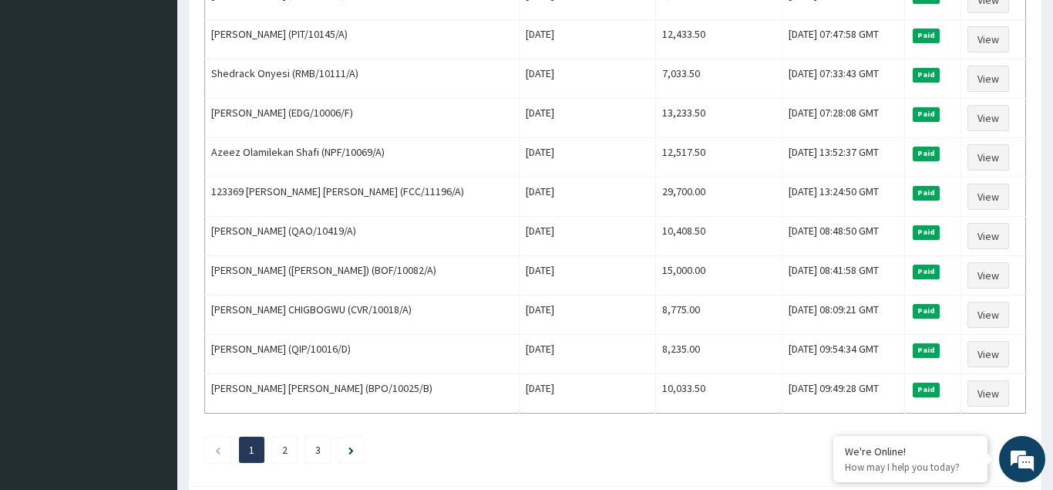
scroll to position [1877, 0]
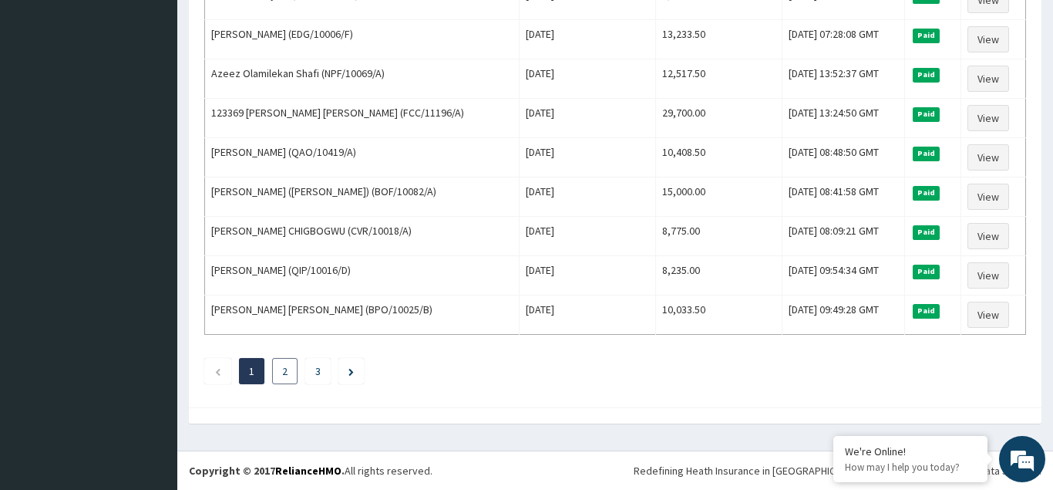
click at [285, 373] on link "2" at bounding box center [284, 371] width 5 height 14
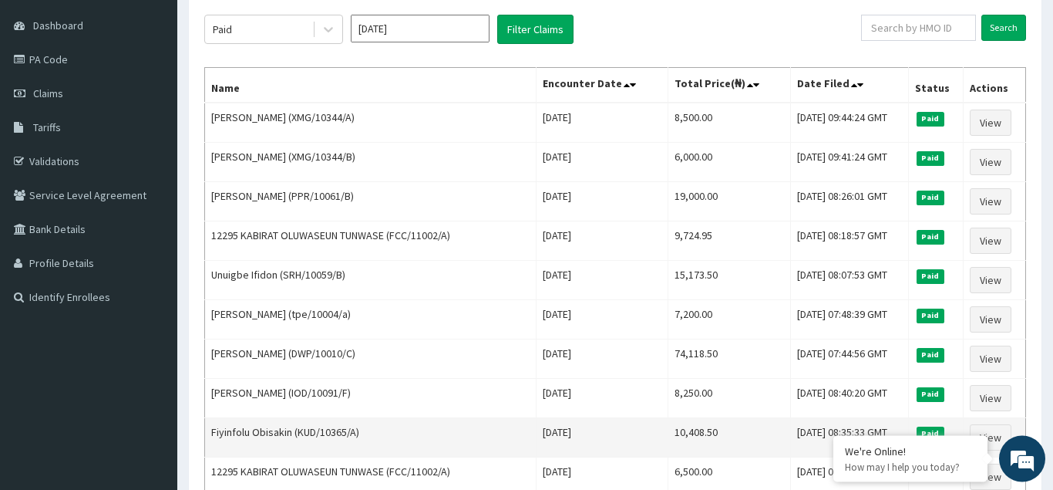
scroll to position [236, 0]
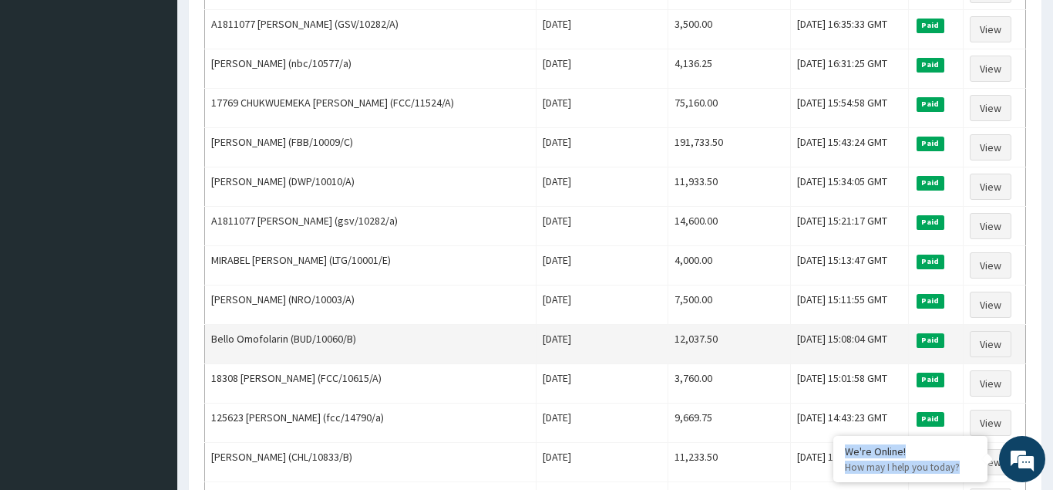
click at [601, 358] on td "Fri Jul 11 2025" at bounding box center [602, 344] width 132 height 39
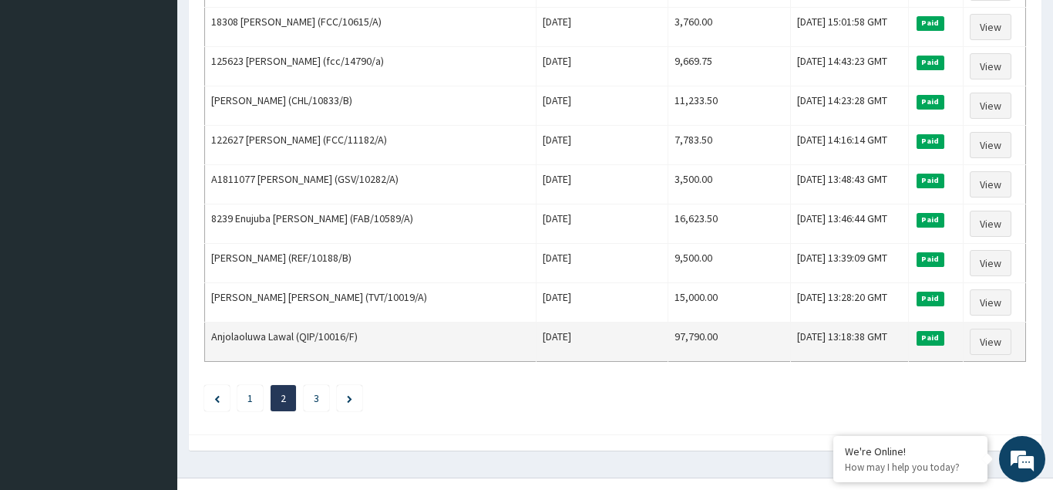
scroll to position [1877, 0]
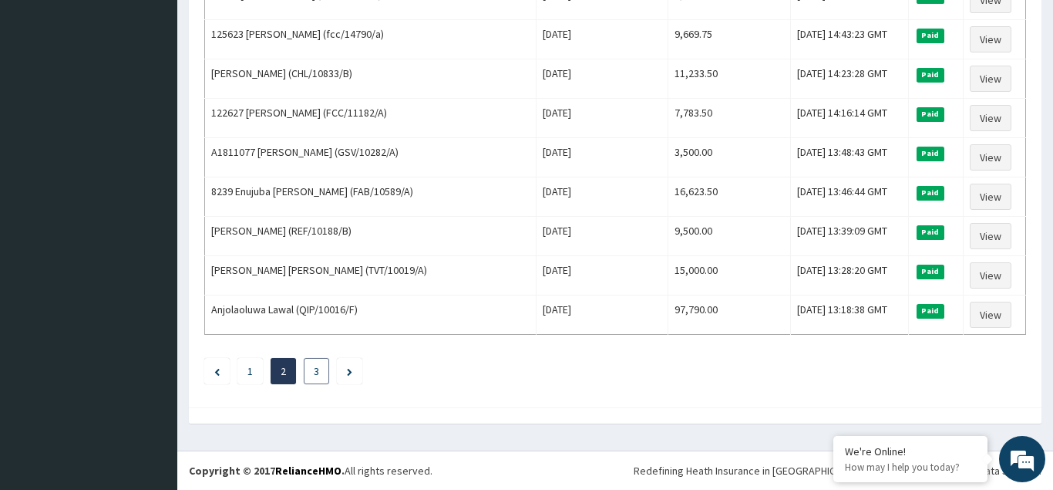
click at [314, 373] on li "3" at bounding box center [316, 371] width 25 height 26
click at [318, 374] on link "3" at bounding box center [316, 371] width 5 height 14
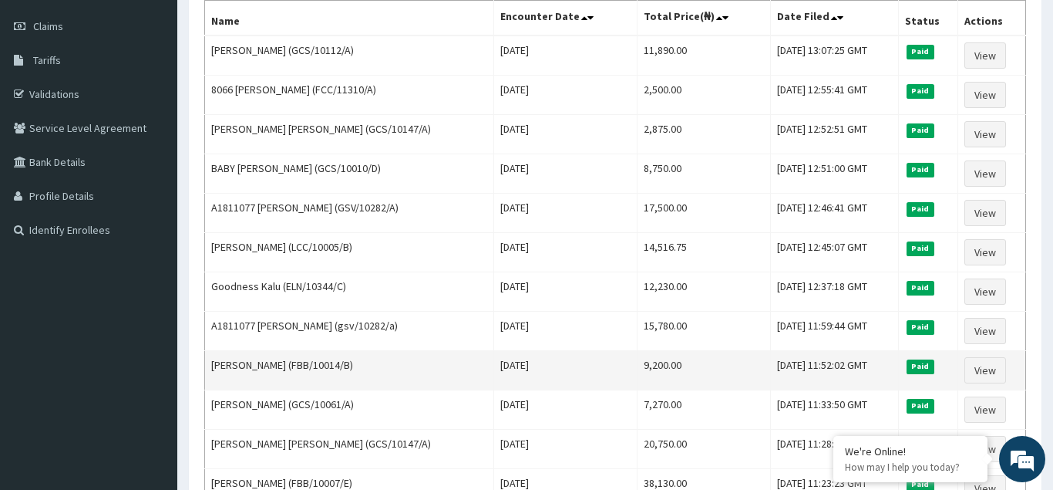
scroll to position [236, 0]
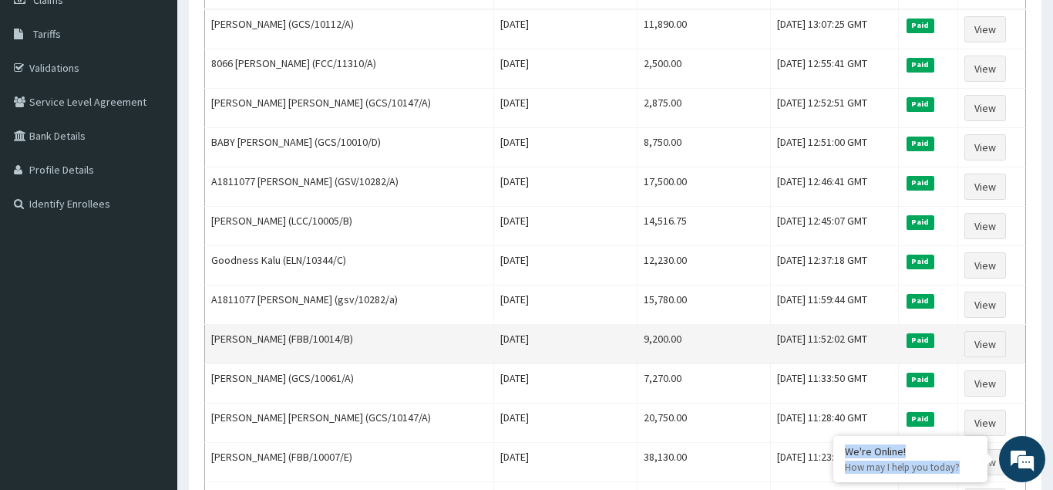
click at [592, 348] on td "Fri Jul 04 2025" at bounding box center [564, 344] width 143 height 39
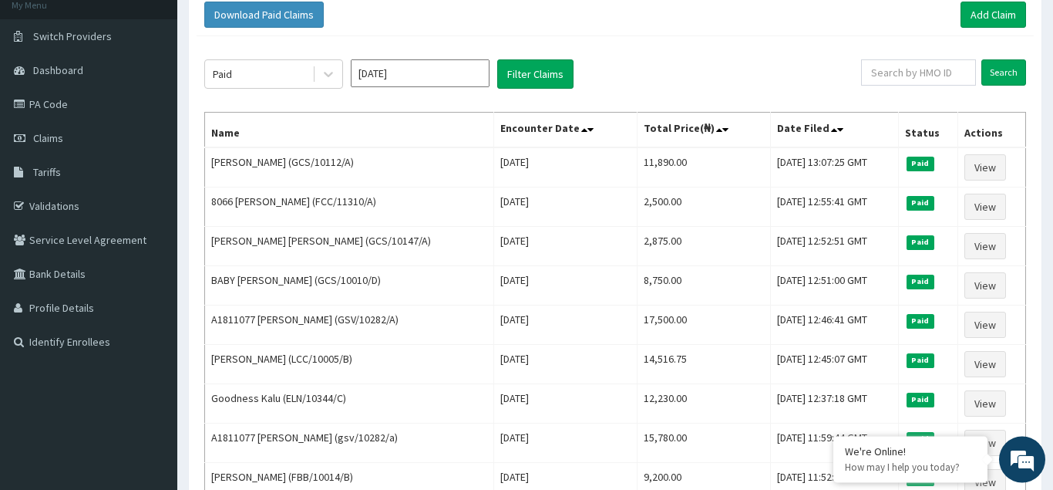
scroll to position [0, 0]
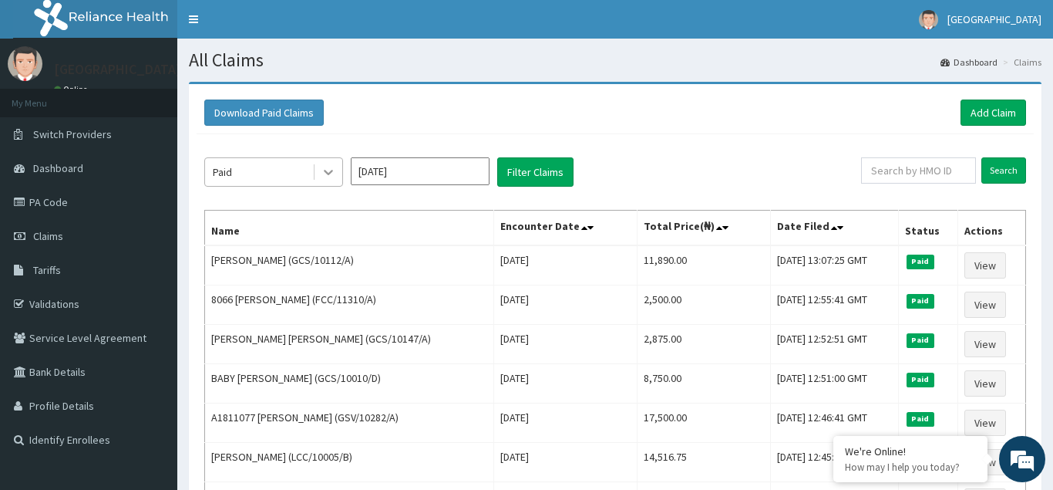
click at [332, 172] on icon at bounding box center [328, 172] width 9 height 5
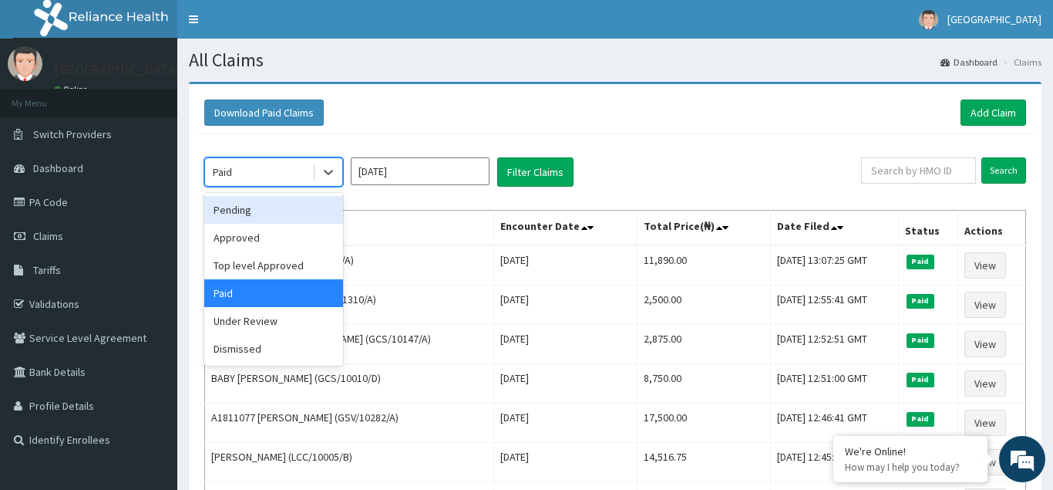
click at [483, 175] on input "Jul 2025" at bounding box center [420, 171] width 139 height 28
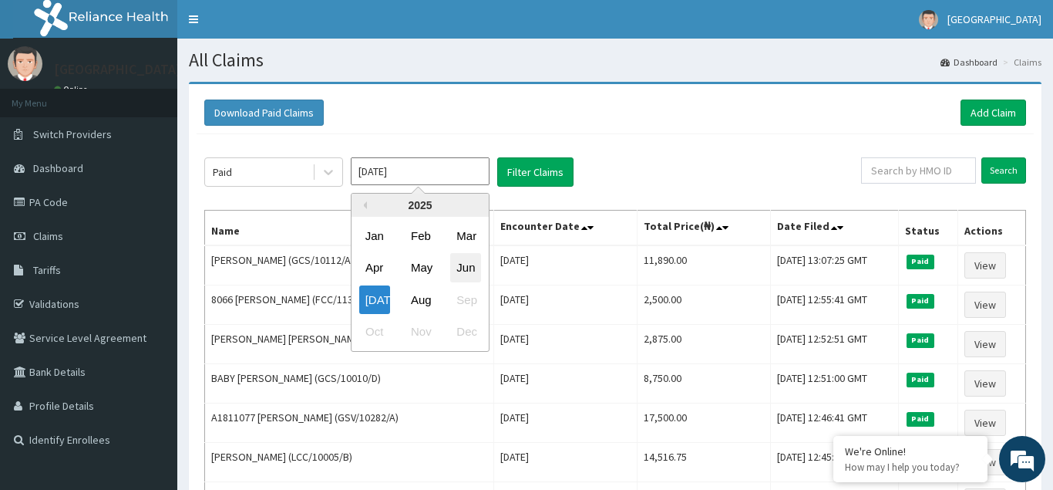
click at [471, 270] on div "Jun" at bounding box center [465, 268] width 31 height 29
type input "Jun 2025"
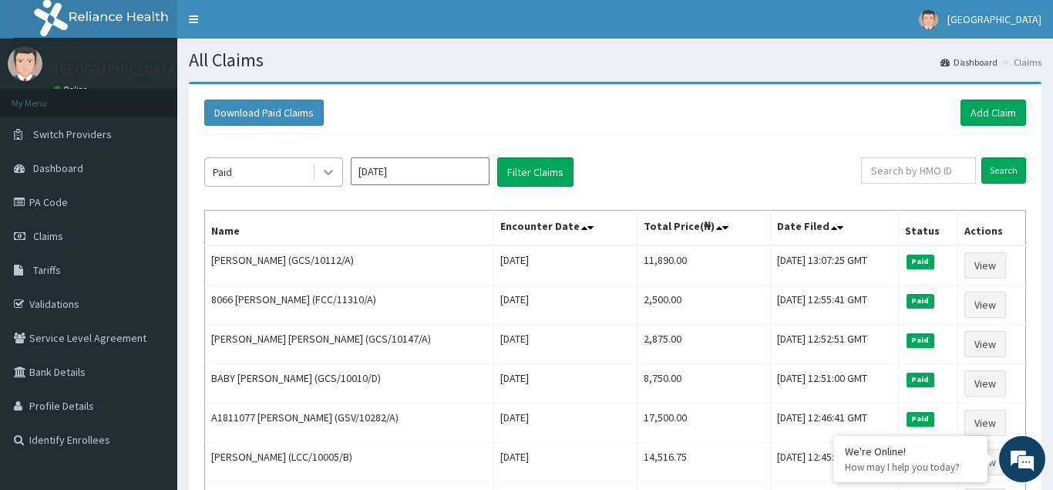
click at [325, 172] on icon at bounding box center [328, 172] width 9 height 5
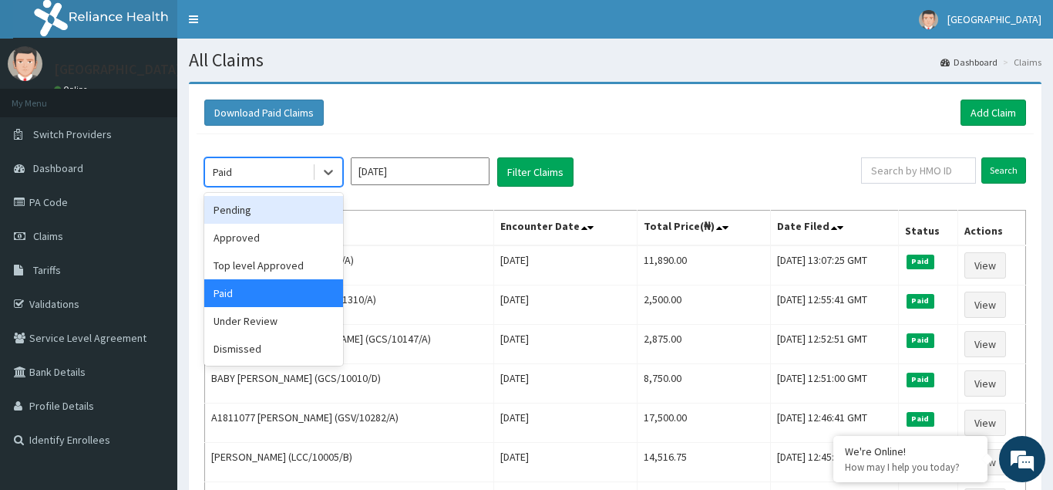
click at [256, 207] on div "Pending" at bounding box center [273, 210] width 139 height 28
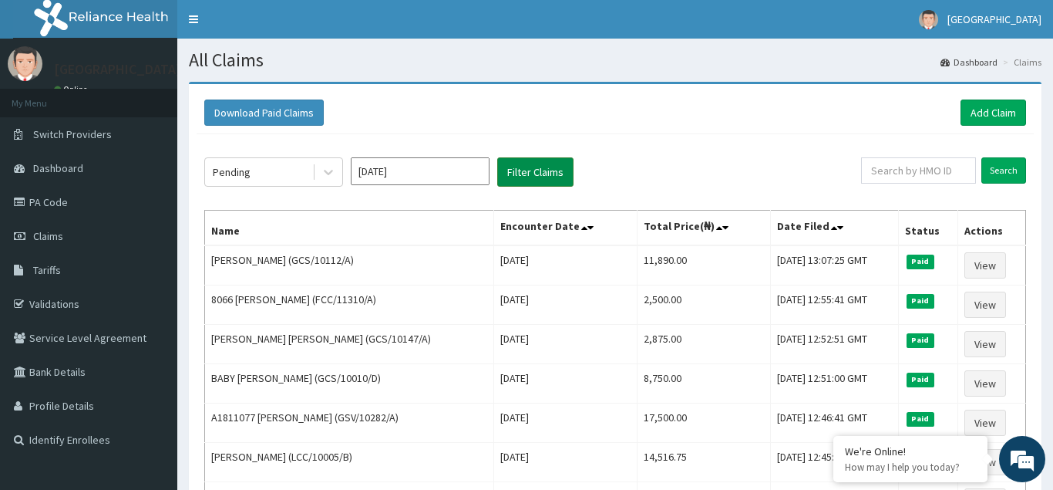
click at [517, 172] on button "Filter Claims" at bounding box center [535, 171] width 76 height 29
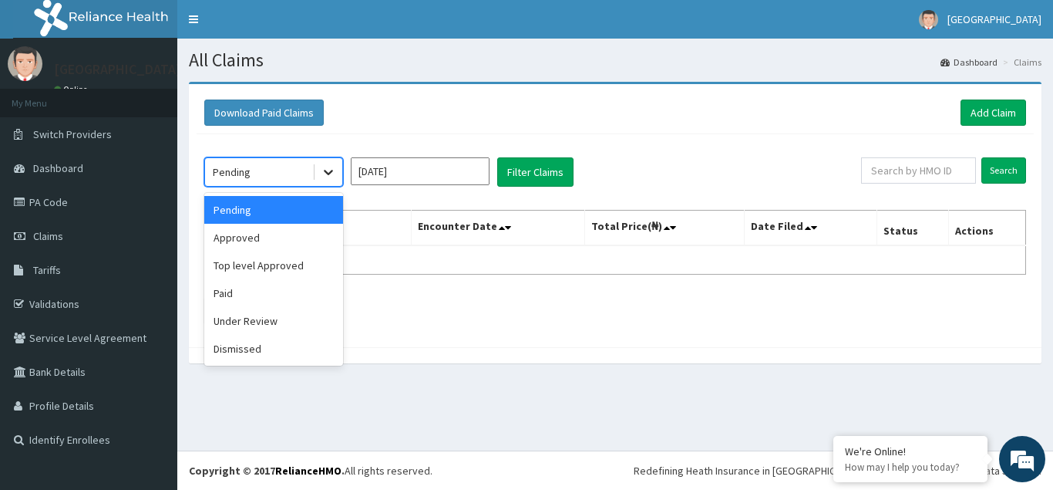
click at [331, 177] on icon at bounding box center [328, 171] width 15 height 15
click at [237, 240] on div "Approved" at bounding box center [273, 238] width 139 height 28
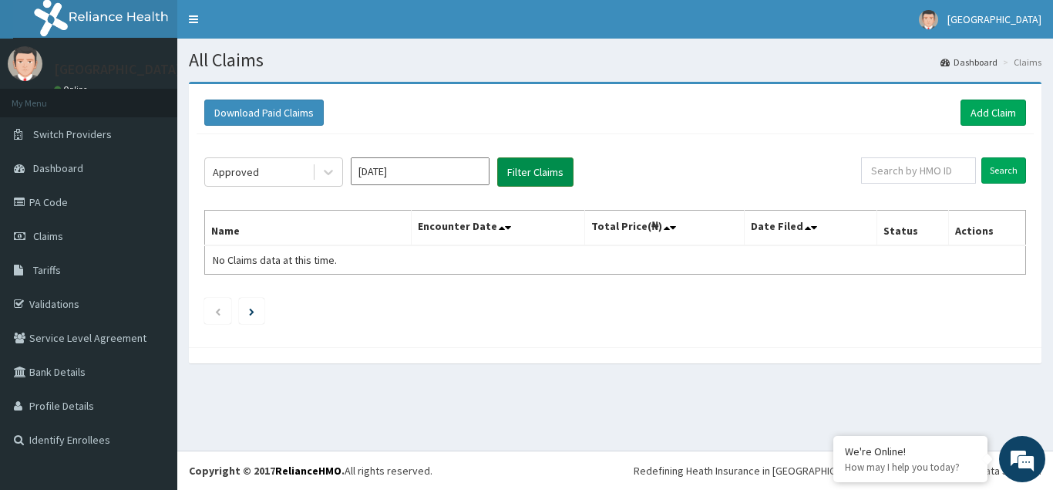
click at [527, 171] on button "Filter Claims" at bounding box center [535, 171] width 76 height 29
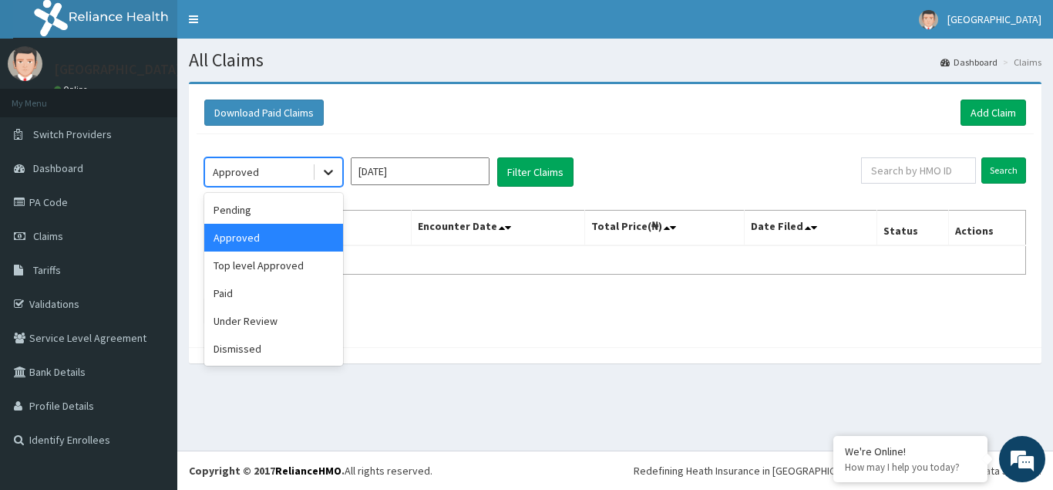
click at [328, 175] on icon at bounding box center [328, 171] width 15 height 15
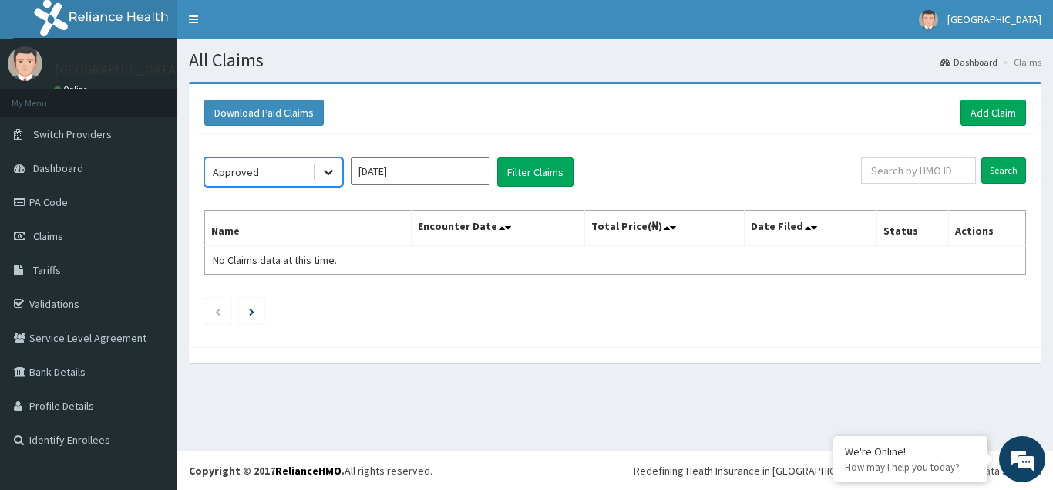
click at [328, 176] on icon at bounding box center [328, 171] width 15 height 15
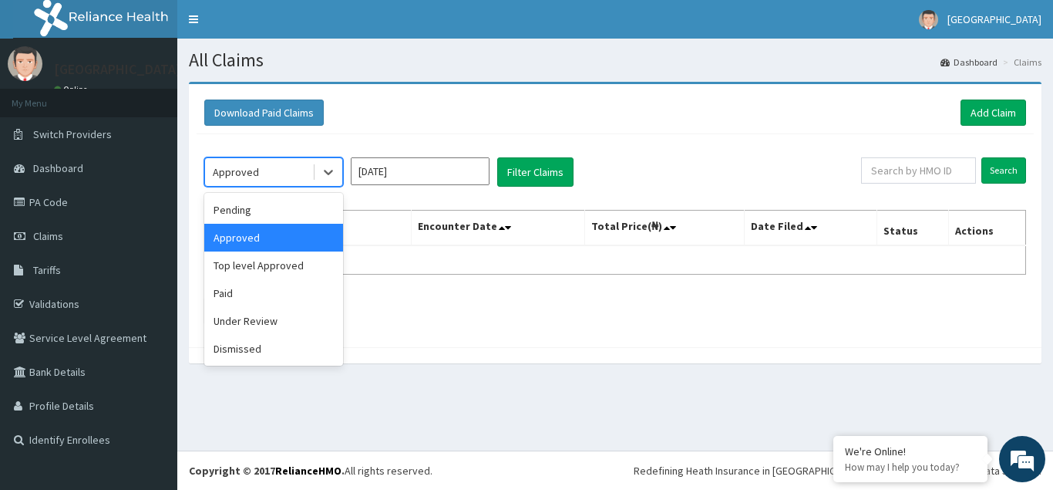
drag, startPoint x: 254, startPoint y: 237, endPoint x: 405, endPoint y: 187, distance: 159.0
click at [255, 237] on div "Approved" at bounding box center [273, 238] width 139 height 28
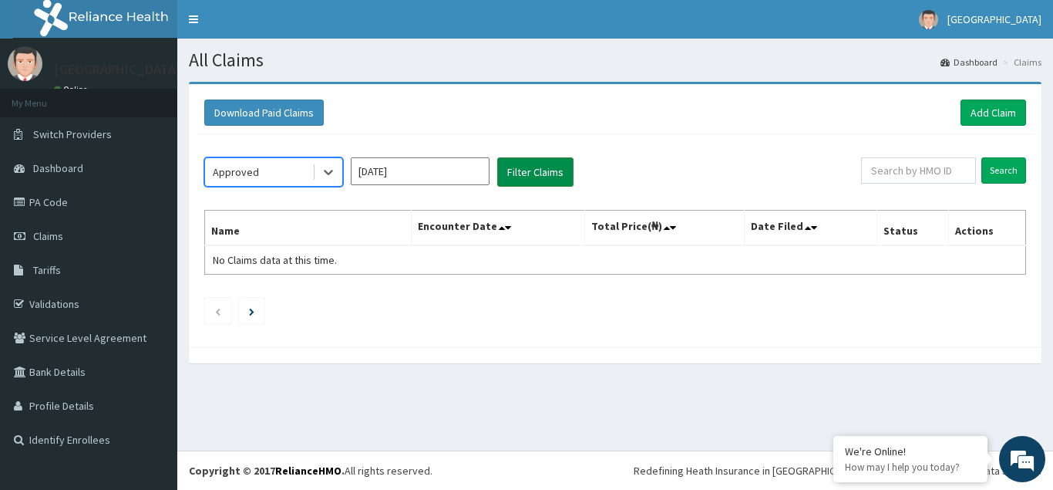
click at [524, 170] on button "Filter Claims" at bounding box center [535, 171] width 76 height 29
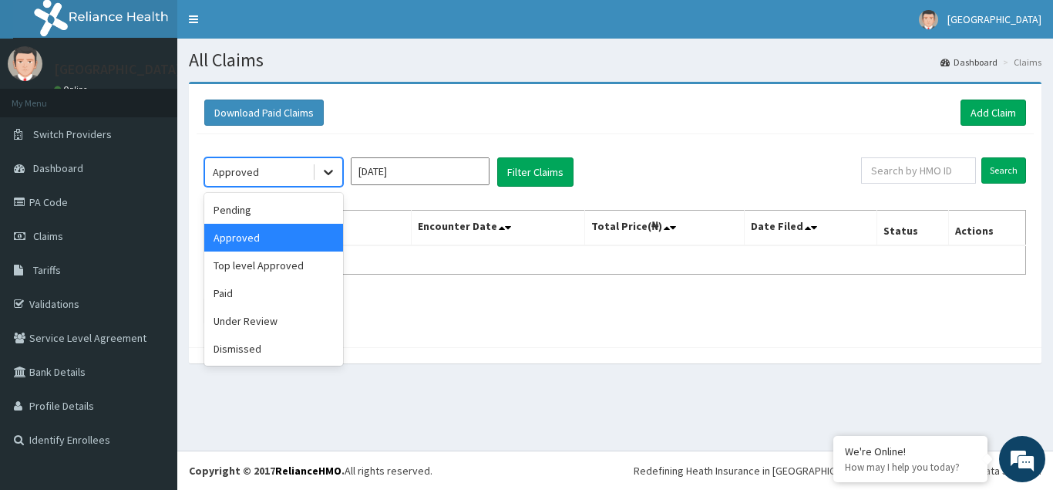
click at [329, 169] on icon at bounding box center [328, 171] width 15 height 15
click at [247, 268] on div "Top level Approved" at bounding box center [273, 265] width 139 height 28
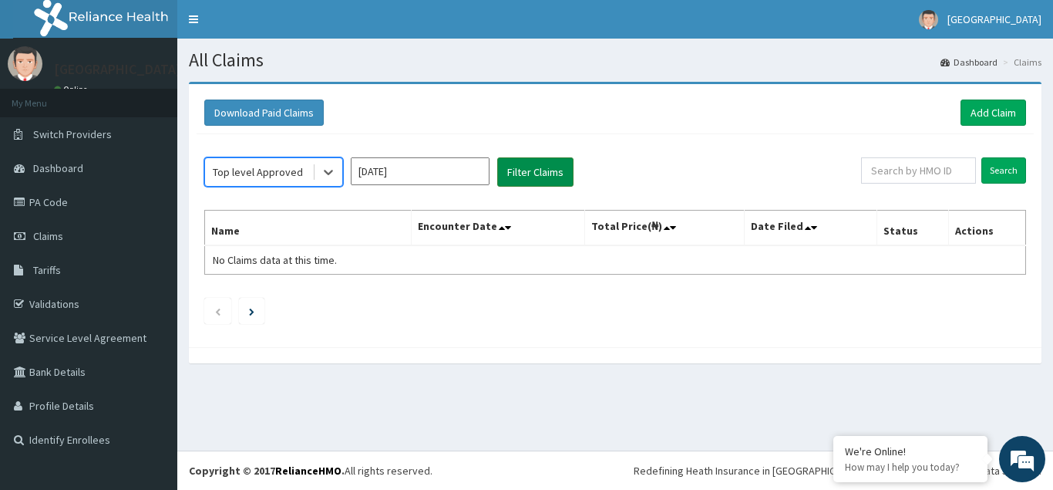
click at [535, 172] on button "Filter Claims" at bounding box center [535, 171] width 76 height 29
click at [542, 171] on button "Filter Claims" at bounding box center [535, 171] width 76 height 29
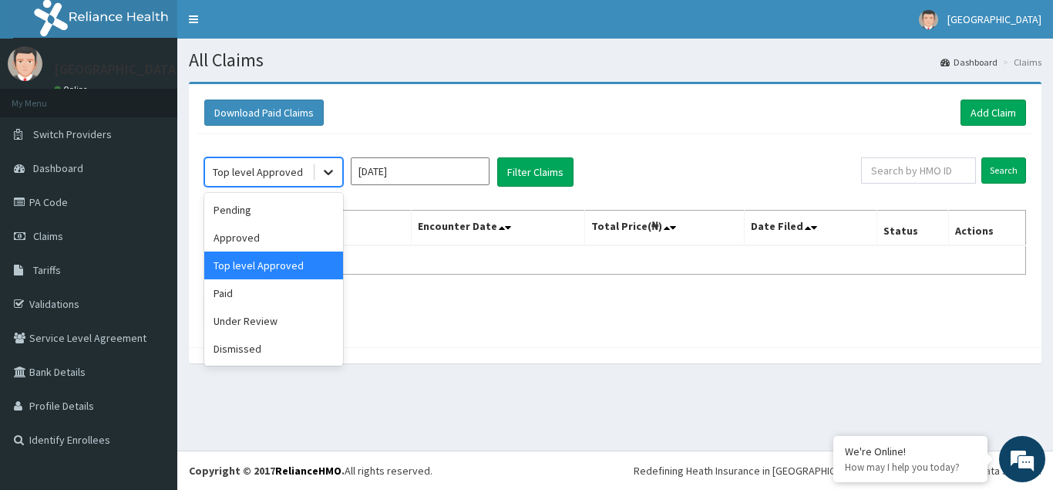
click at [328, 174] on icon at bounding box center [328, 172] width 9 height 5
click at [261, 265] on div "Top level Approved" at bounding box center [273, 265] width 139 height 28
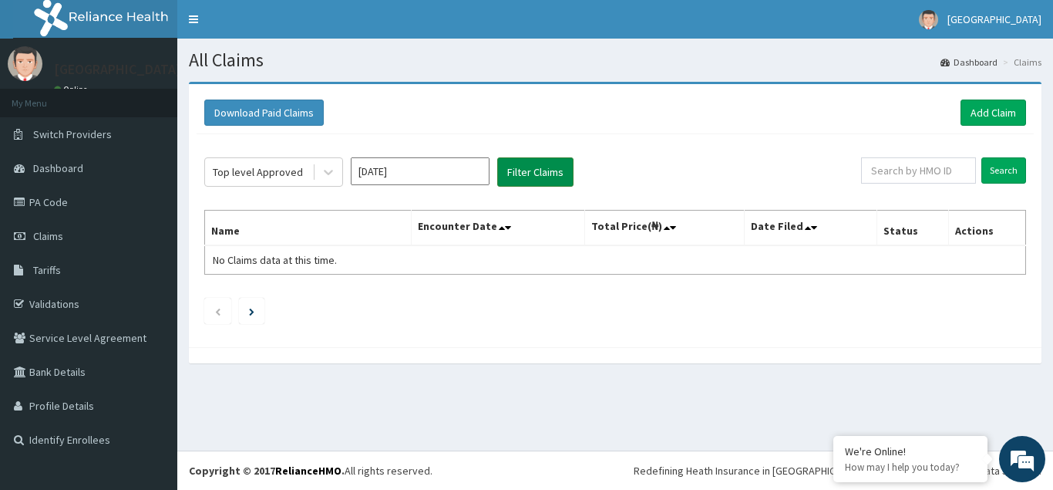
click at [529, 173] on button "Filter Claims" at bounding box center [535, 171] width 76 height 29
click at [326, 172] on icon at bounding box center [328, 172] width 9 height 5
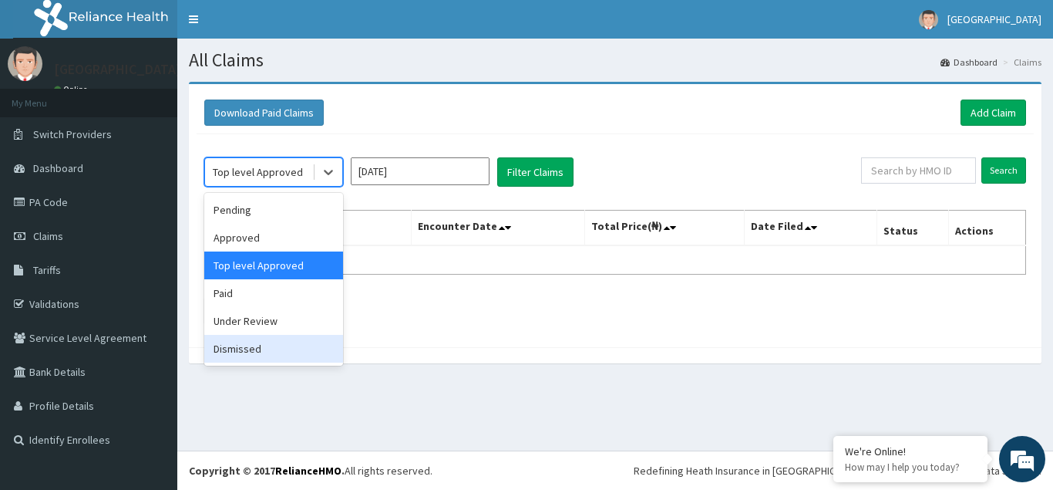
click at [253, 349] on div "Dismissed" at bounding box center [273, 349] width 139 height 28
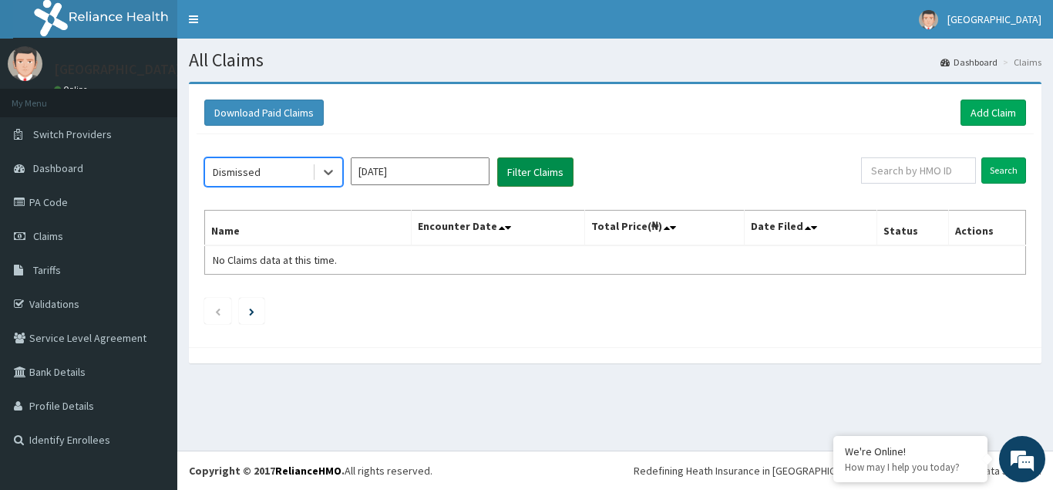
click at [528, 170] on button "Filter Claims" at bounding box center [535, 171] width 76 height 29
click at [328, 172] on icon at bounding box center [328, 171] width 15 height 15
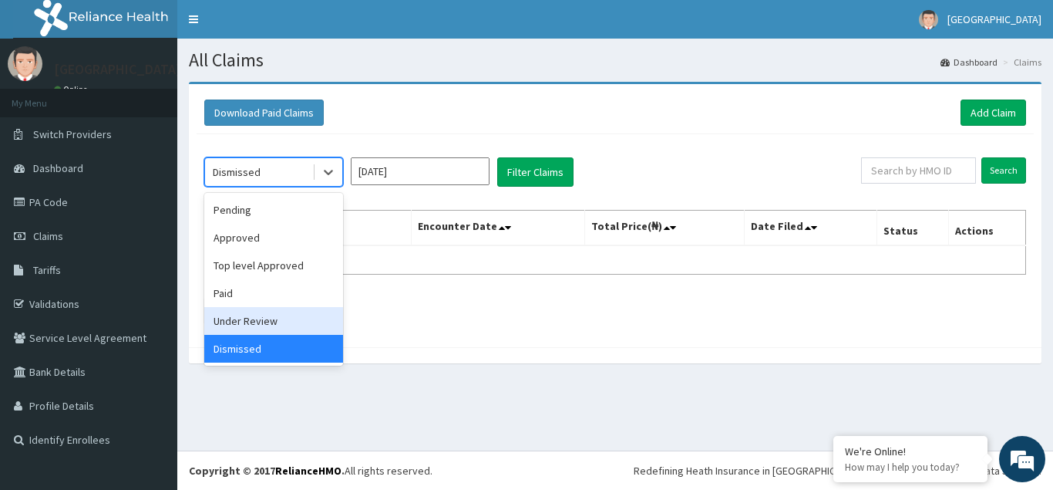
click at [247, 324] on div "Under Review" at bounding box center [273, 321] width 139 height 28
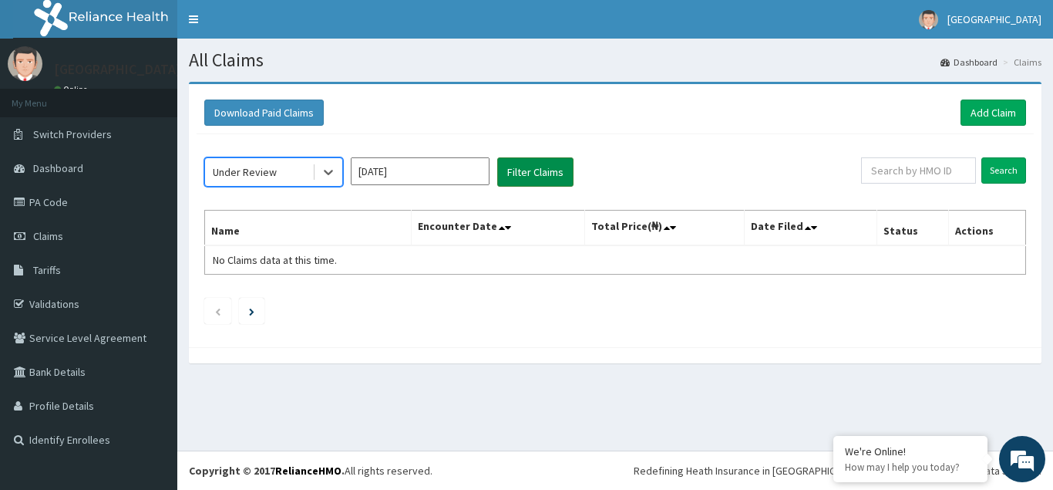
click at [544, 168] on button "Filter Claims" at bounding box center [535, 171] width 76 height 29
click at [332, 170] on icon at bounding box center [328, 171] width 15 height 15
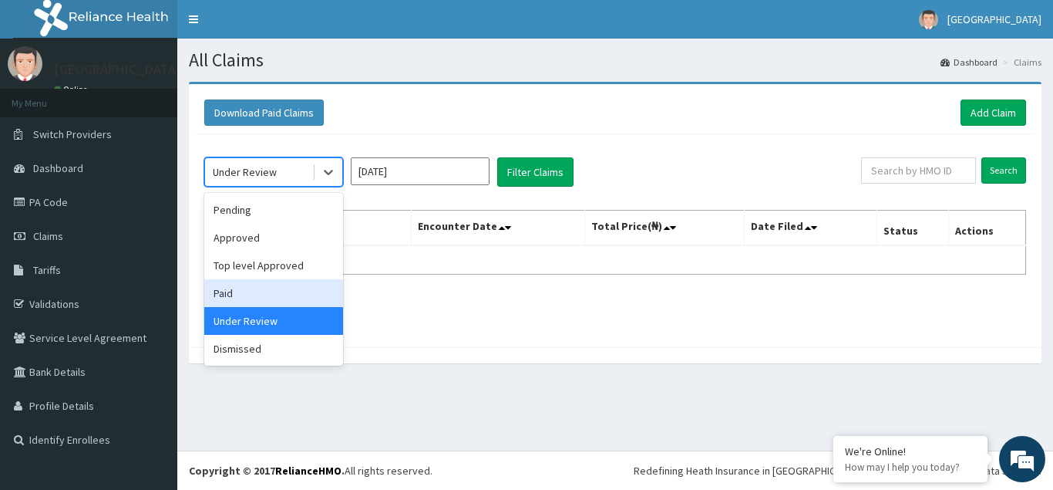
click at [241, 287] on div "Paid" at bounding box center [273, 293] width 139 height 28
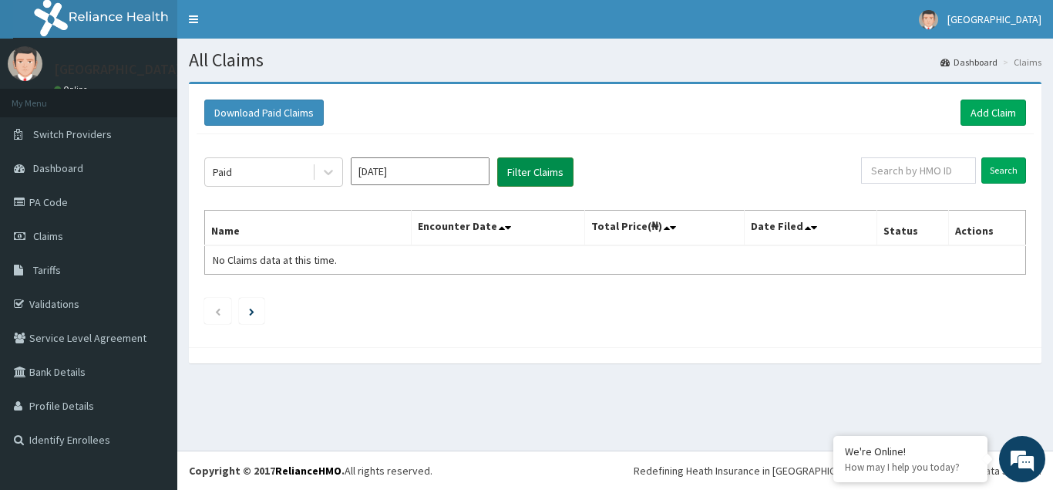
click at [534, 173] on button "Filter Claims" at bounding box center [535, 171] width 76 height 29
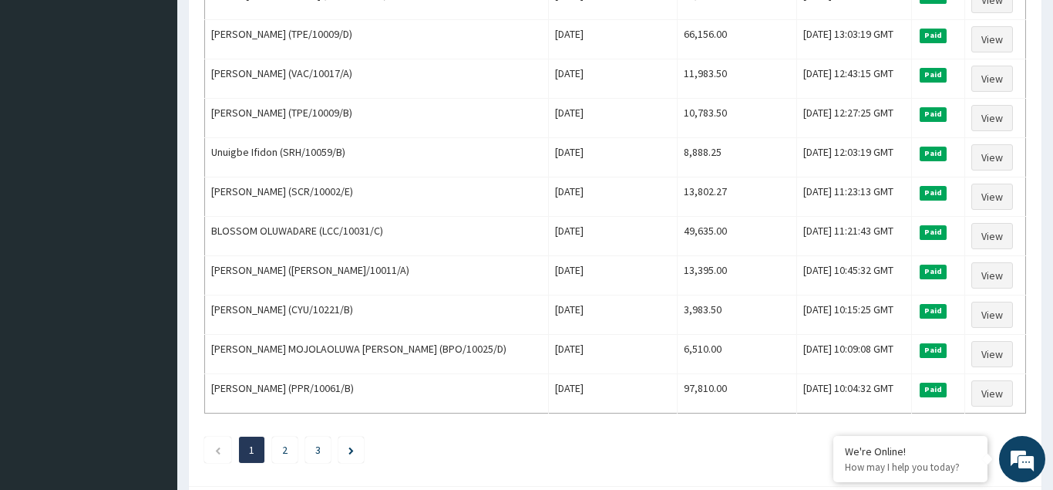
scroll to position [1877, 0]
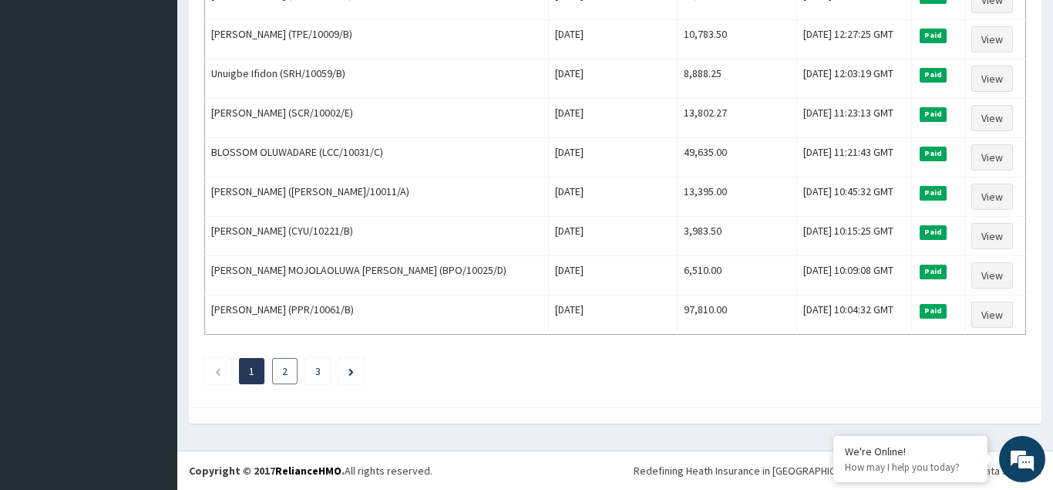
click at [281, 373] on li "2" at bounding box center [284, 371] width 25 height 26
click at [287, 373] on link "2" at bounding box center [284, 371] width 5 height 14
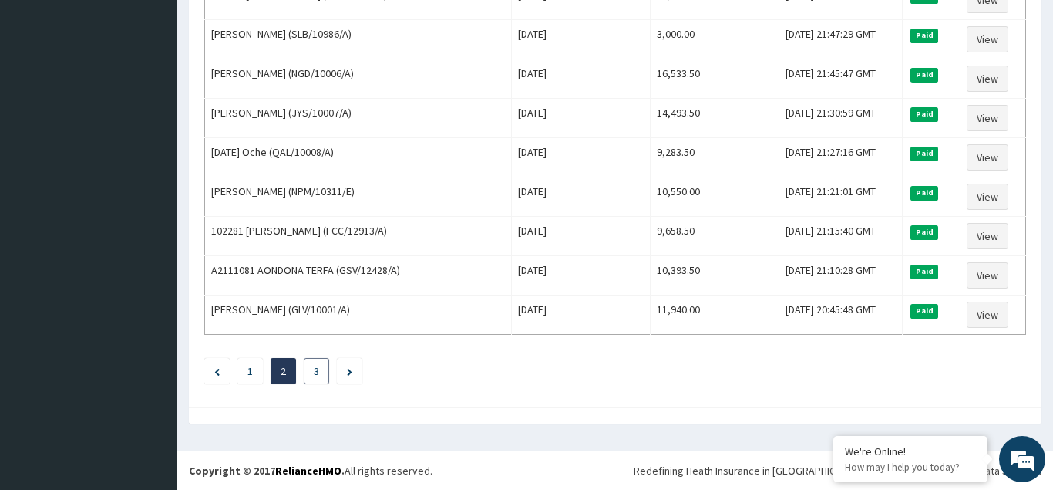
click at [318, 375] on link "3" at bounding box center [316, 371] width 5 height 14
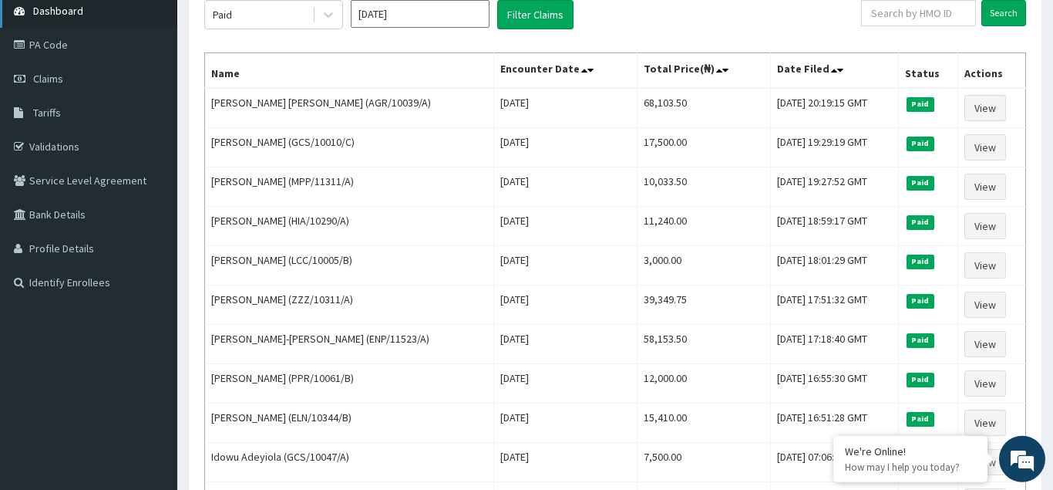
scroll to position [0, 0]
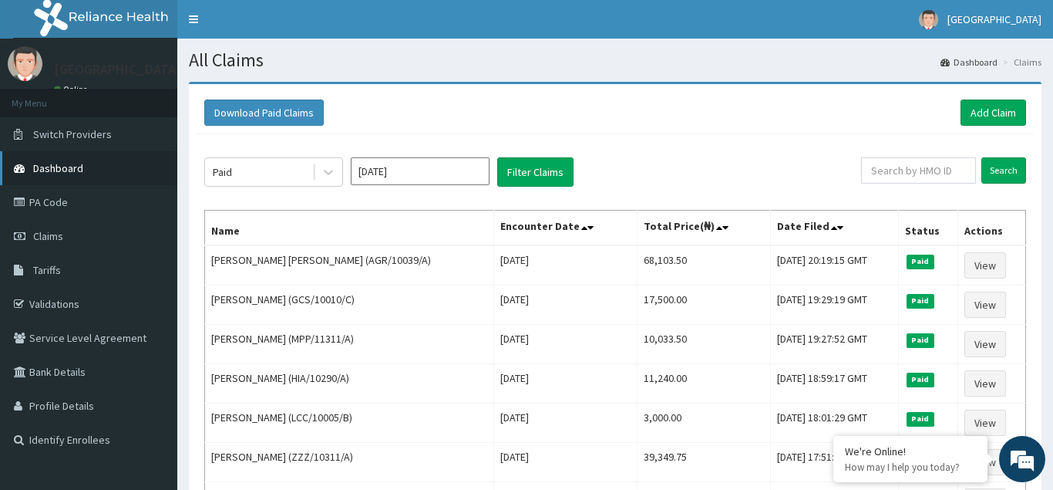
click at [60, 162] on link "Dashboard" at bounding box center [88, 168] width 177 height 34
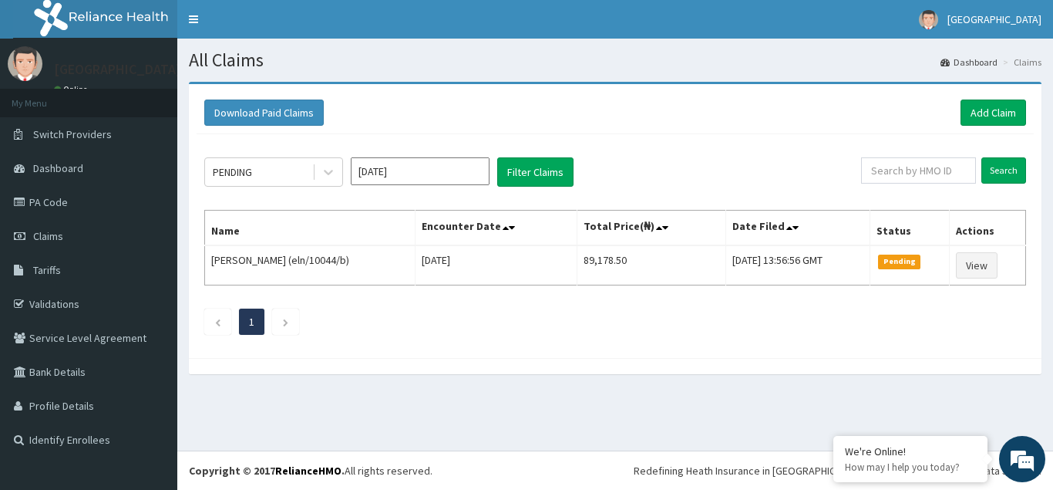
click at [477, 177] on input "[DATE]" at bounding box center [420, 171] width 139 height 28
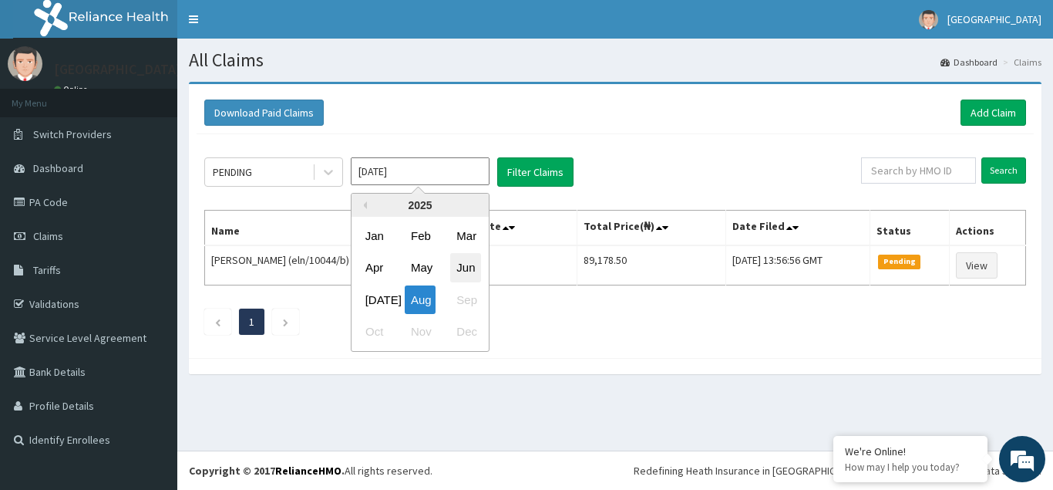
click at [460, 268] on div "Jun" at bounding box center [465, 268] width 31 height 29
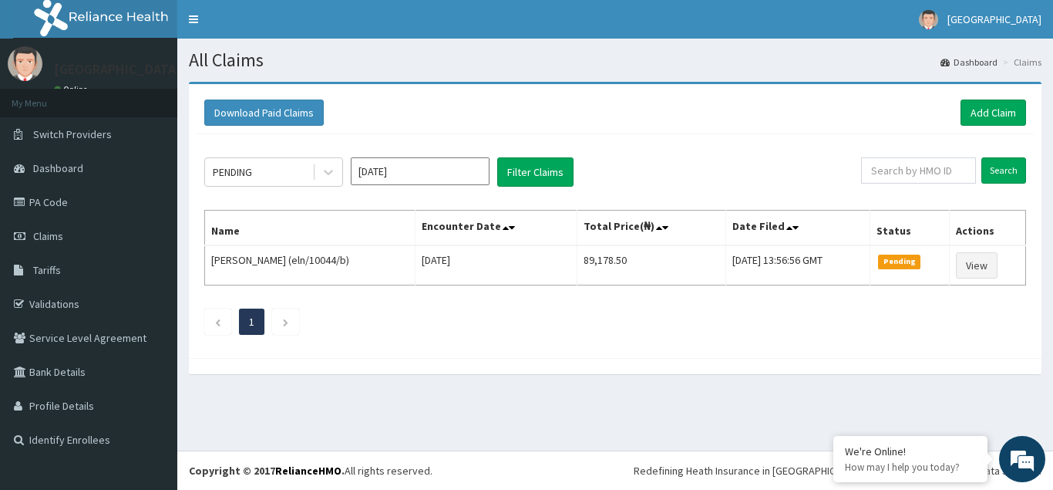
type input "Jun 2025"
click at [330, 168] on icon at bounding box center [328, 171] width 15 height 15
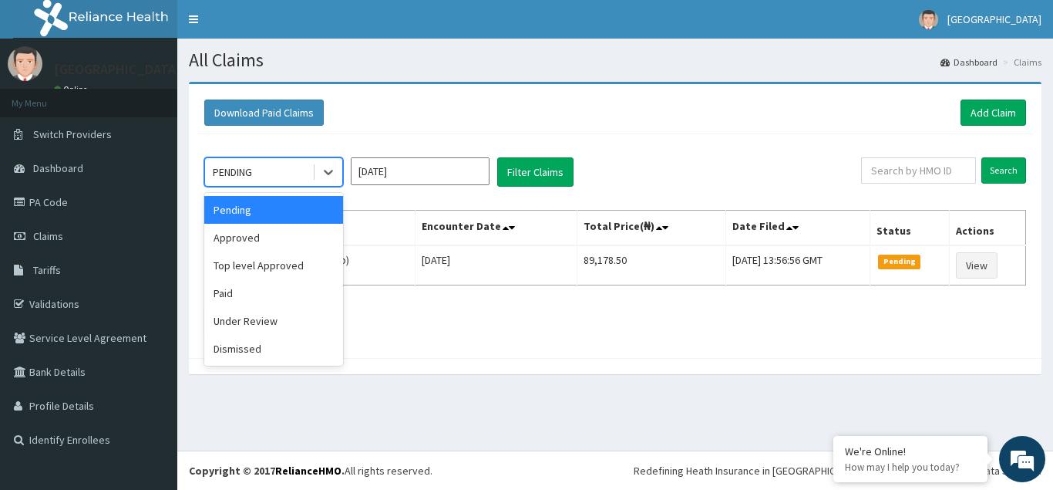
click at [256, 210] on div "Pending" at bounding box center [273, 210] width 139 height 28
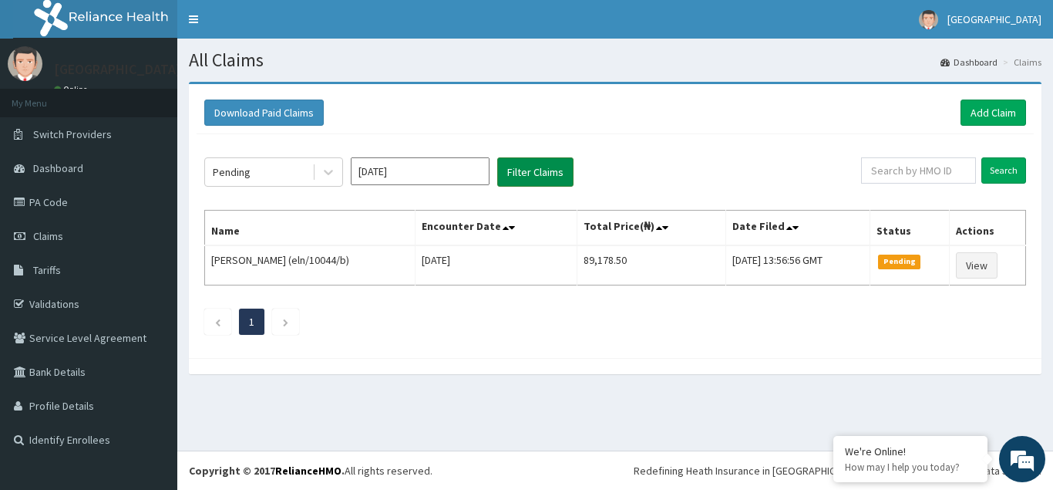
click at [522, 177] on button "Filter Claims" at bounding box center [535, 171] width 76 height 29
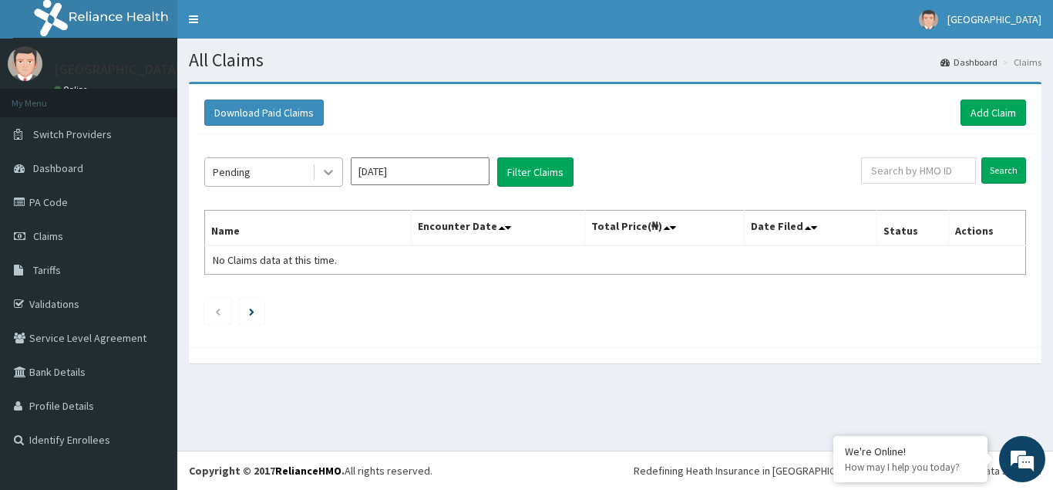
click at [329, 172] on icon at bounding box center [328, 171] width 15 height 15
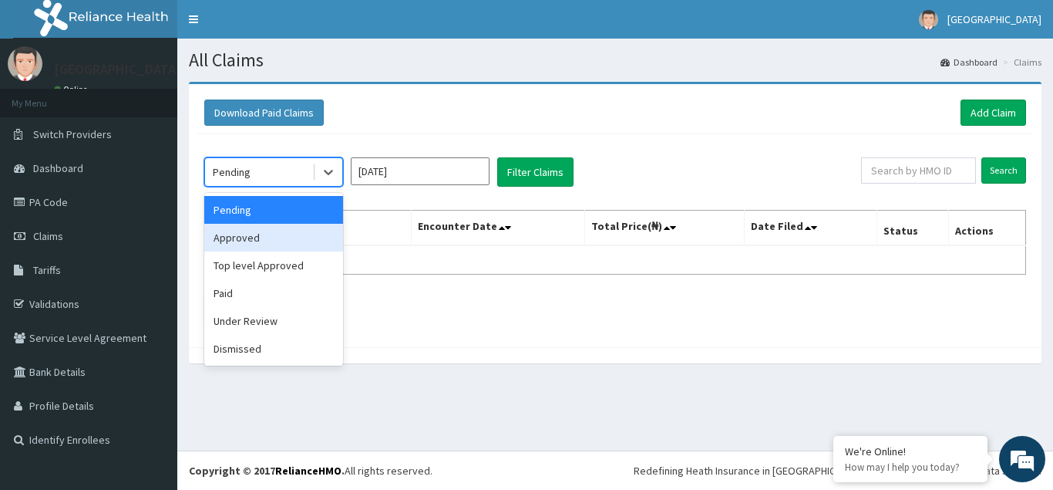
click at [253, 243] on div "Approved" at bounding box center [273, 238] width 139 height 28
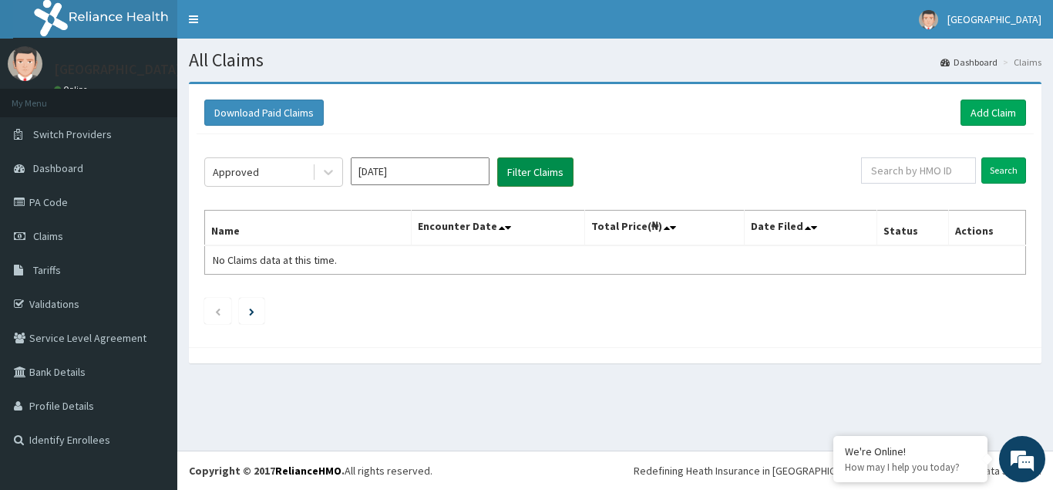
click at [527, 172] on button "Filter Claims" at bounding box center [535, 171] width 76 height 29
click at [542, 170] on button "Filter Claims" at bounding box center [535, 171] width 76 height 29
click at [337, 174] on div at bounding box center [329, 172] width 28 height 28
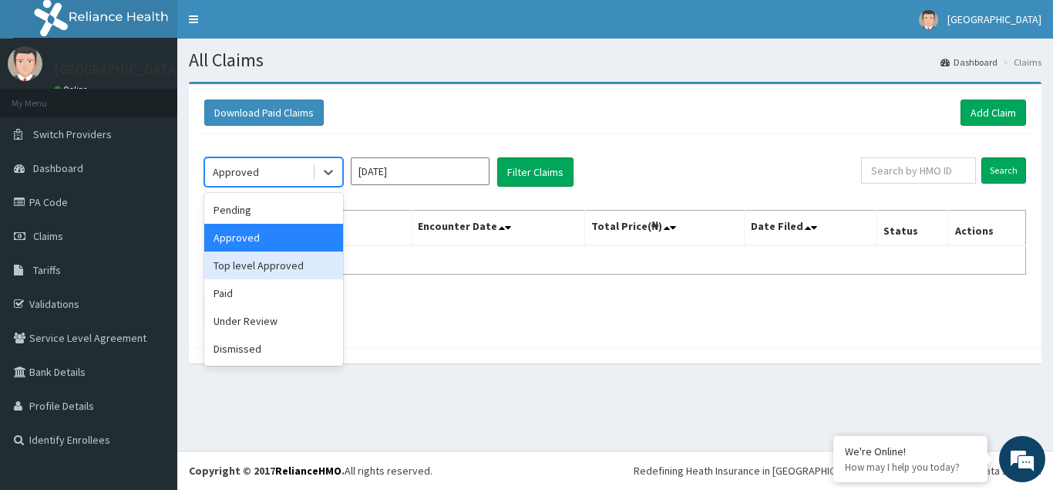
click at [244, 268] on div "Top level Approved" at bounding box center [273, 265] width 139 height 28
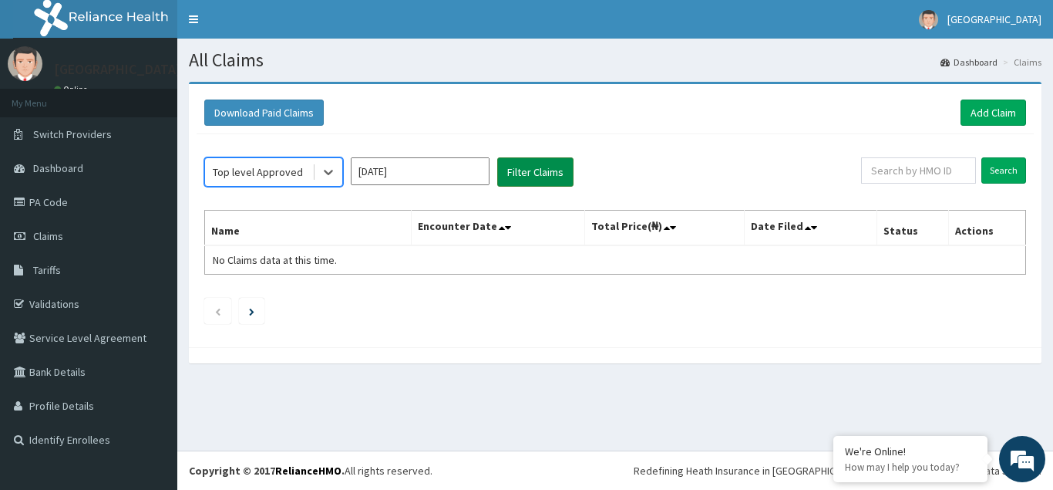
click at [551, 168] on button "Filter Claims" at bounding box center [535, 171] width 76 height 29
click at [551, 173] on button "Filter Claims" at bounding box center [535, 171] width 76 height 29
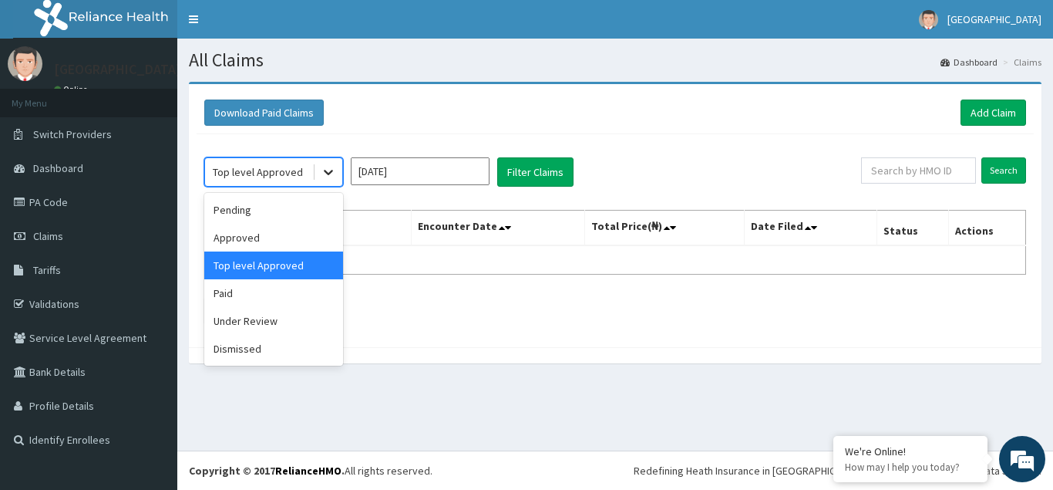
click at [329, 171] on icon at bounding box center [328, 171] width 15 height 15
click at [257, 324] on div "Under Review" at bounding box center [273, 321] width 139 height 28
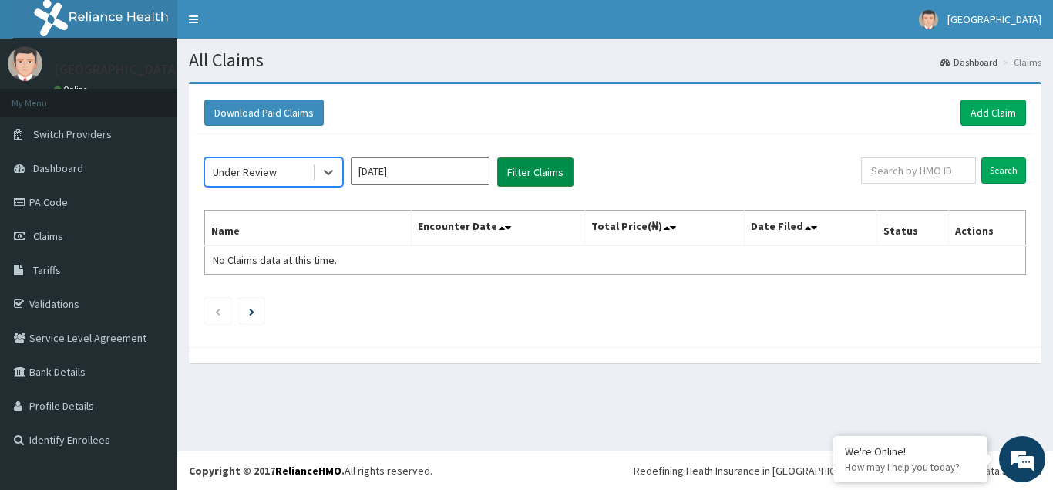
click at [543, 173] on button "Filter Claims" at bounding box center [535, 171] width 76 height 29
click at [539, 173] on button "Filter Claims" at bounding box center [535, 171] width 76 height 29
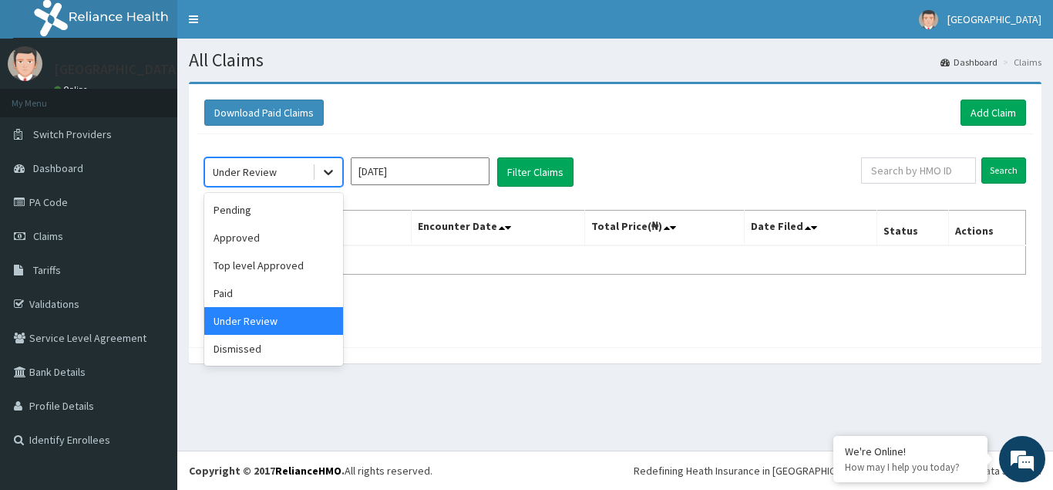
click at [331, 173] on icon at bounding box center [328, 171] width 15 height 15
click at [259, 354] on div "Dismissed" at bounding box center [273, 349] width 139 height 28
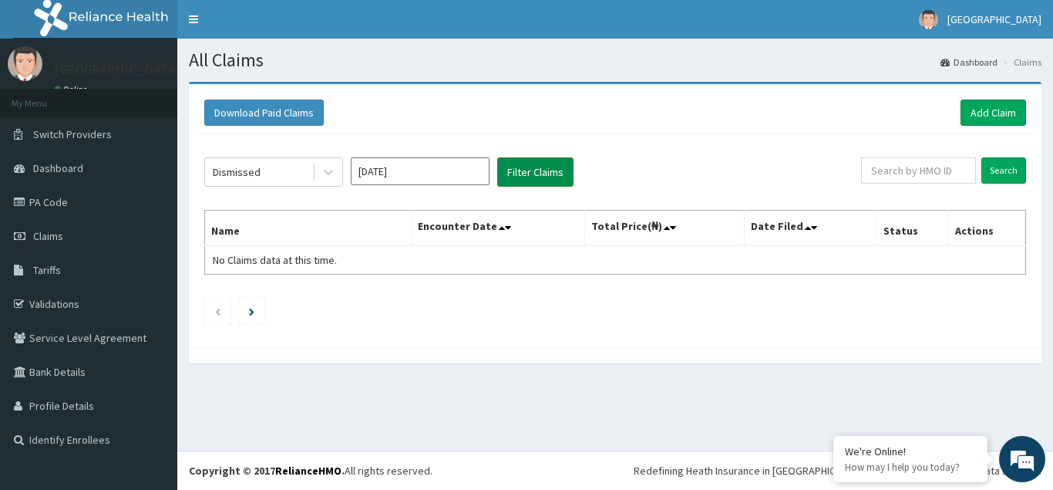
click at [537, 177] on button "Filter Claims" at bounding box center [535, 171] width 76 height 29
click at [528, 173] on button "Filter Claims" at bounding box center [535, 171] width 76 height 29
click at [326, 170] on icon at bounding box center [328, 171] width 15 height 15
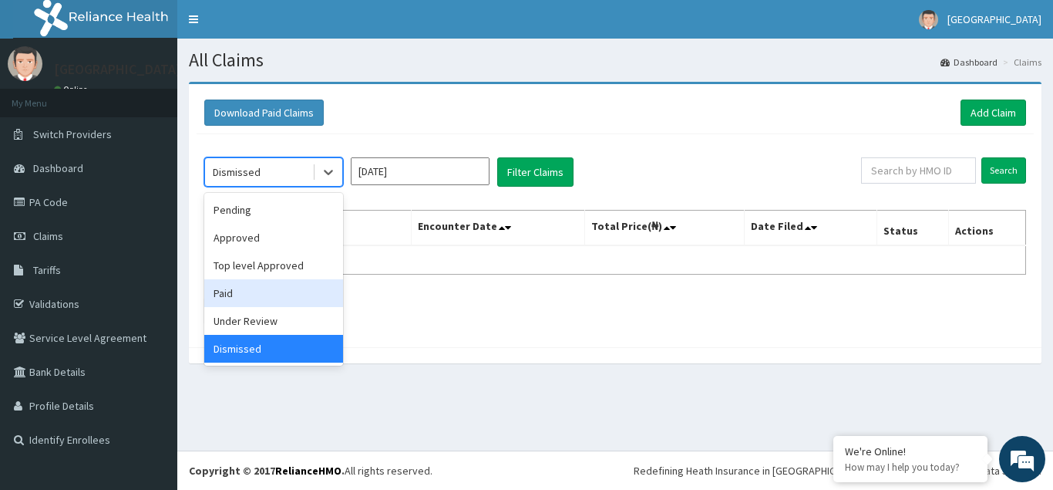
click at [244, 294] on div "Paid" at bounding box center [273, 293] width 139 height 28
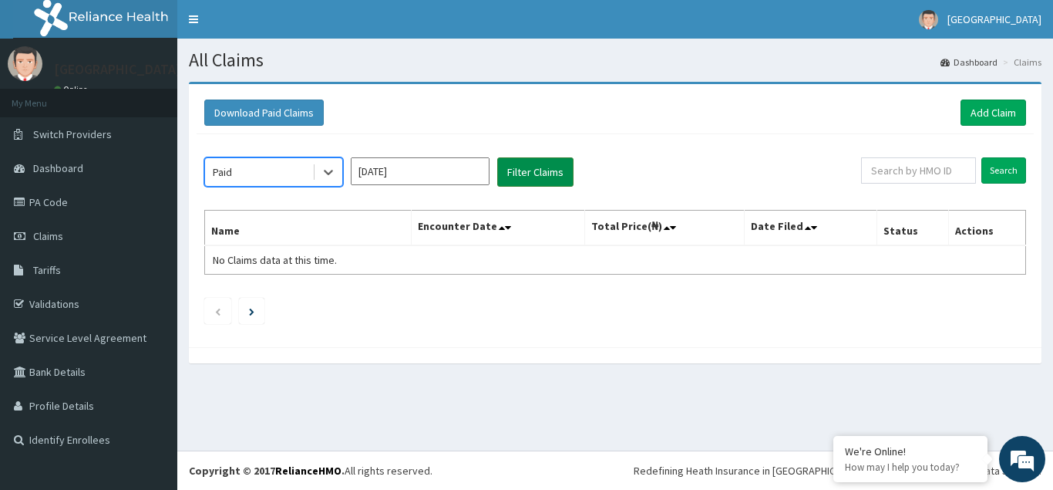
click at [523, 174] on button "Filter Claims" at bounding box center [535, 171] width 76 height 29
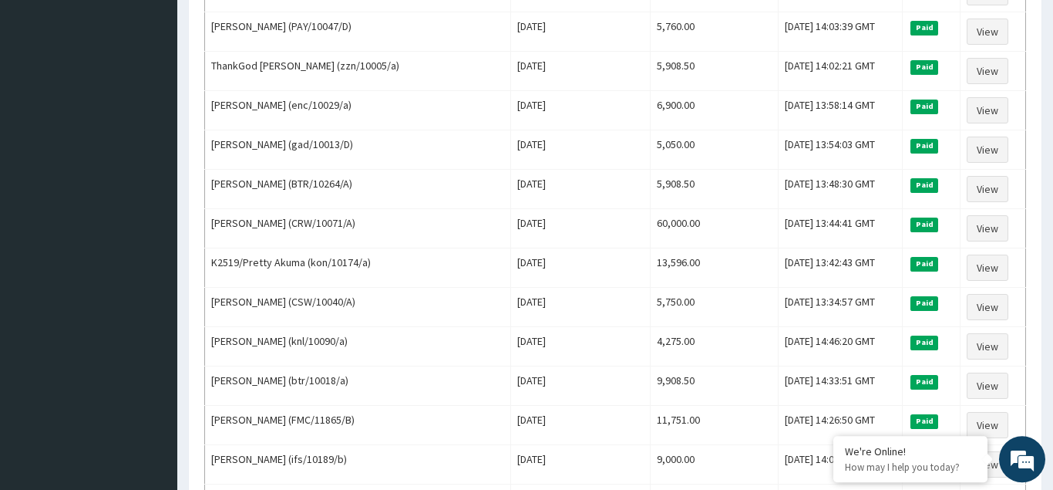
scroll to position [1406, 0]
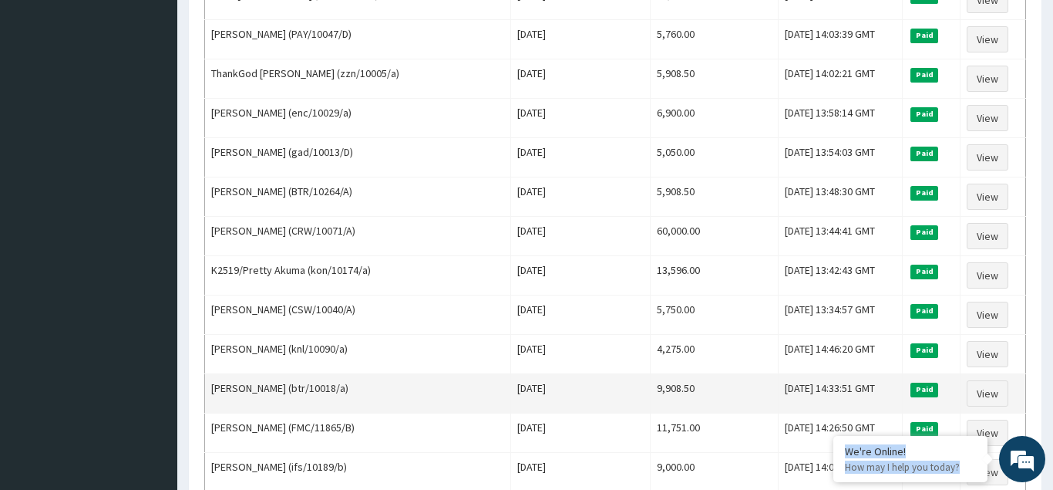
click at [564, 399] on td "Thu Jun 26 2025" at bounding box center [580, 393] width 139 height 39
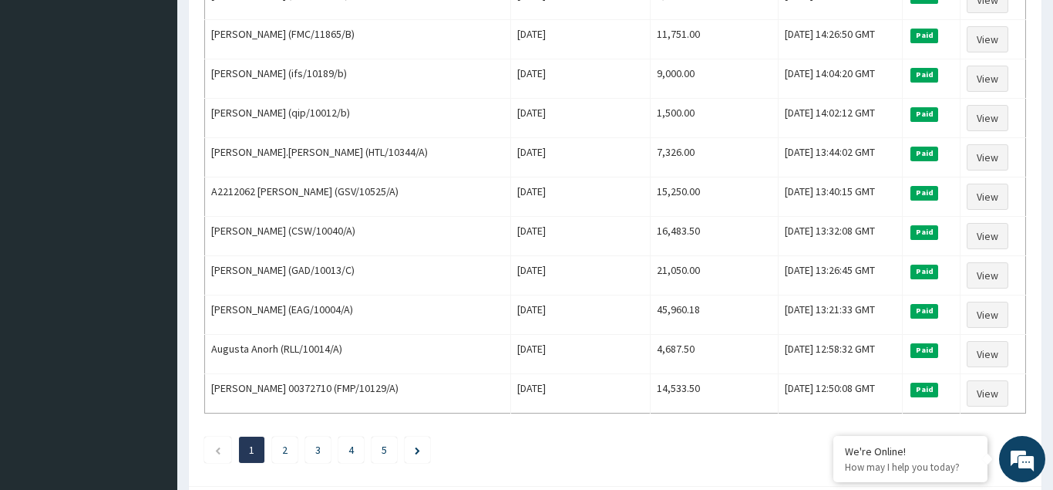
scroll to position [1877, 0]
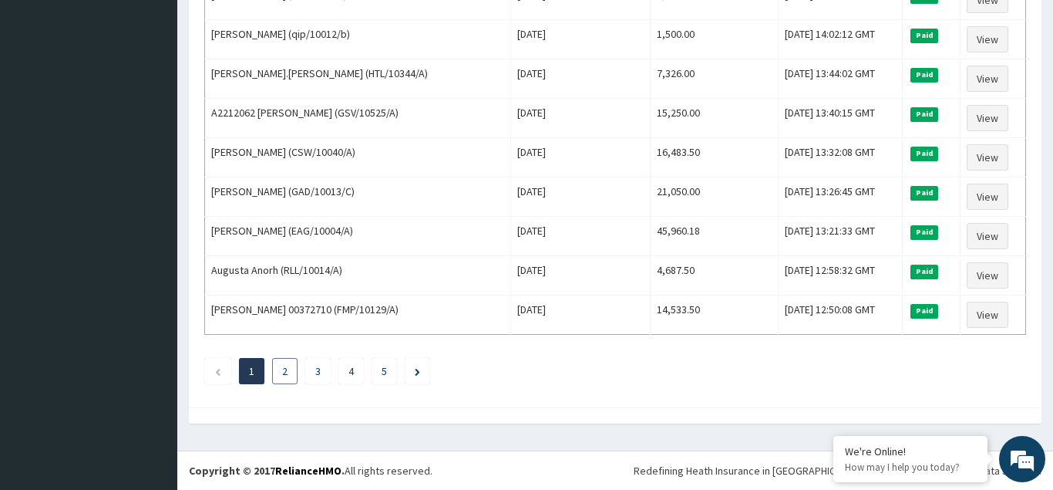
click at [281, 369] on li "2" at bounding box center [284, 371] width 25 height 26
click at [285, 372] on link "2" at bounding box center [284, 371] width 5 height 14
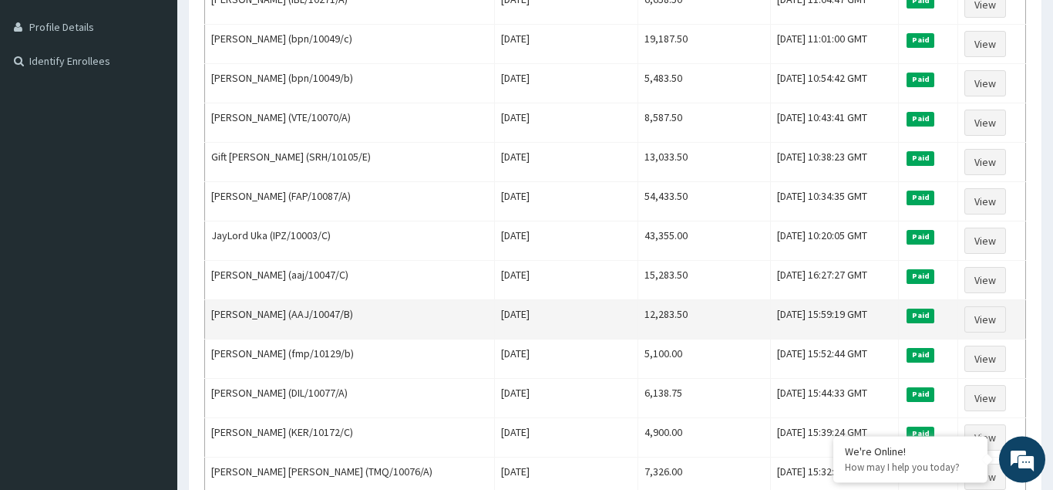
scroll to position [393, 0]
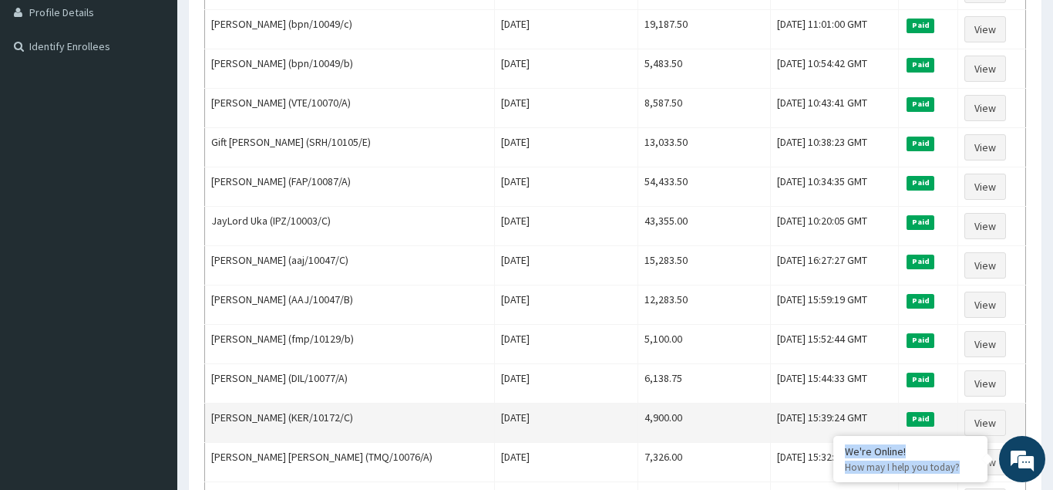
click at [671, 413] on td "4,900.00" at bounding box center [704, 422] width 133 height 39
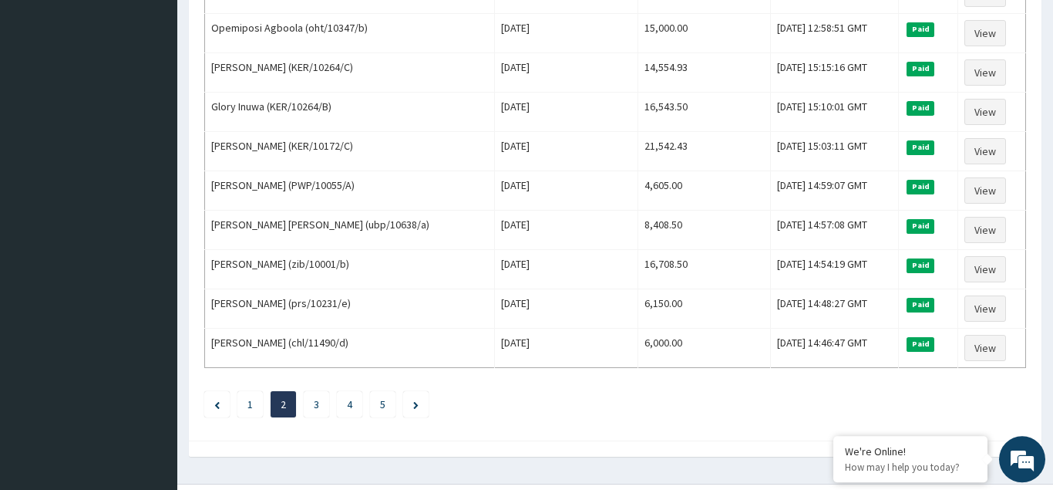
scroll to position [1877, 0]
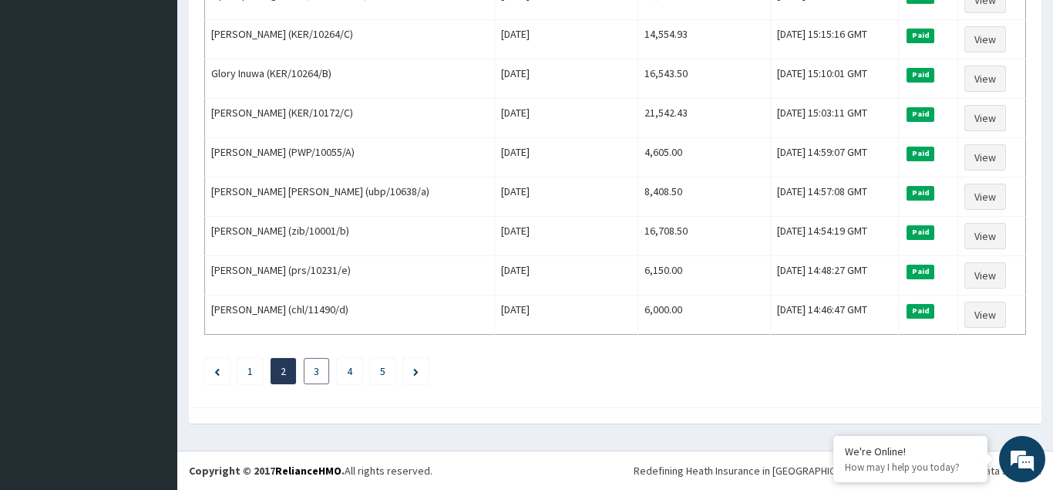
click at [316, 372] on link "3" at bounding box center [316, 371] width 5 height 14
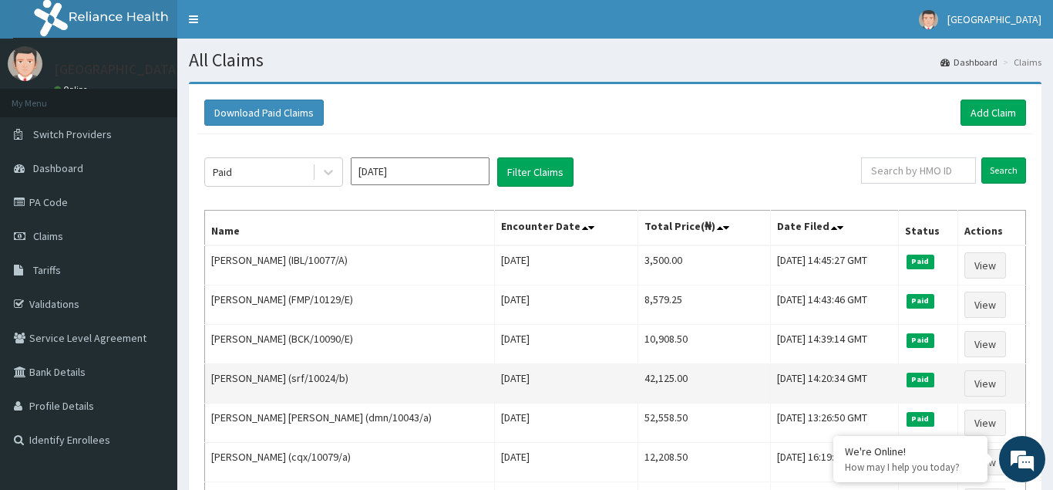
scroll to position [315, 0]
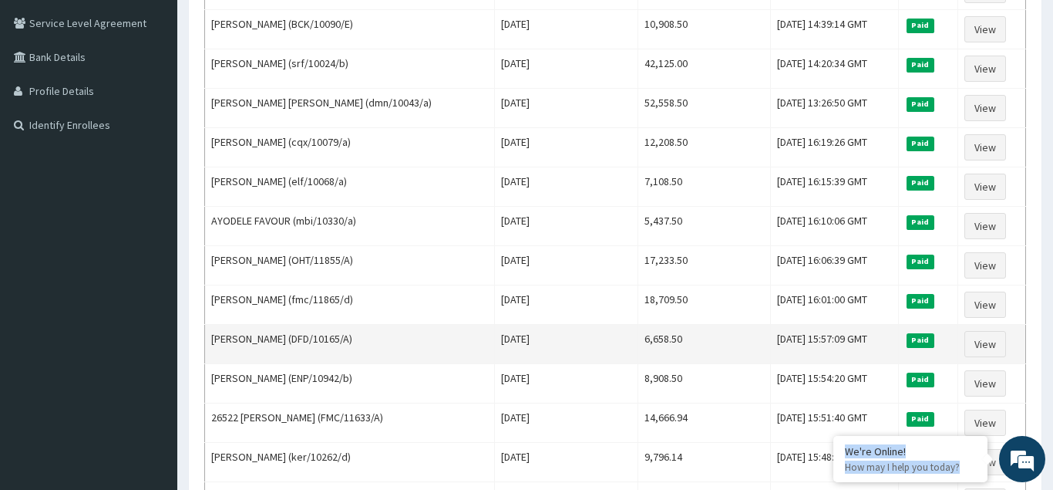
click at [700, 335] on td "6,658.50" at bounding box center [704, 344] width 133 height 39
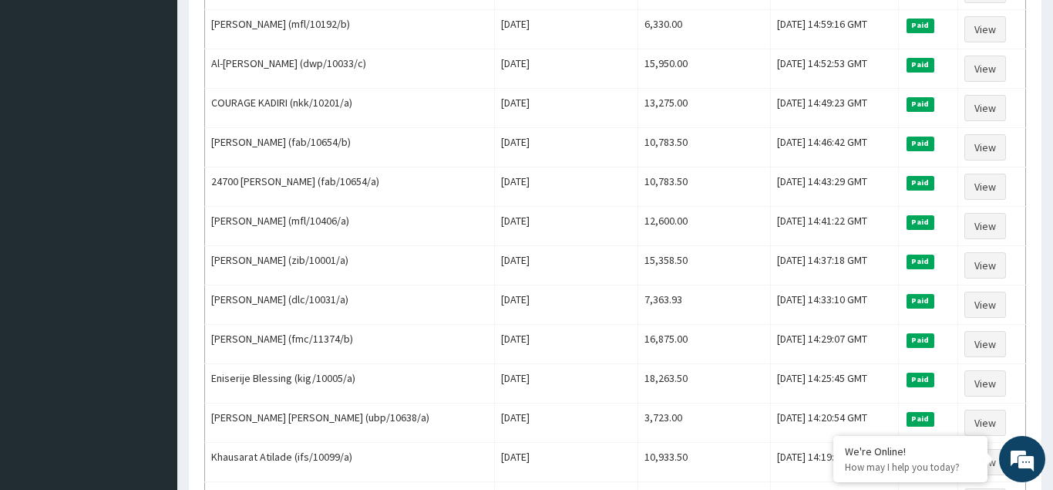
scroll to position [1877, 0]
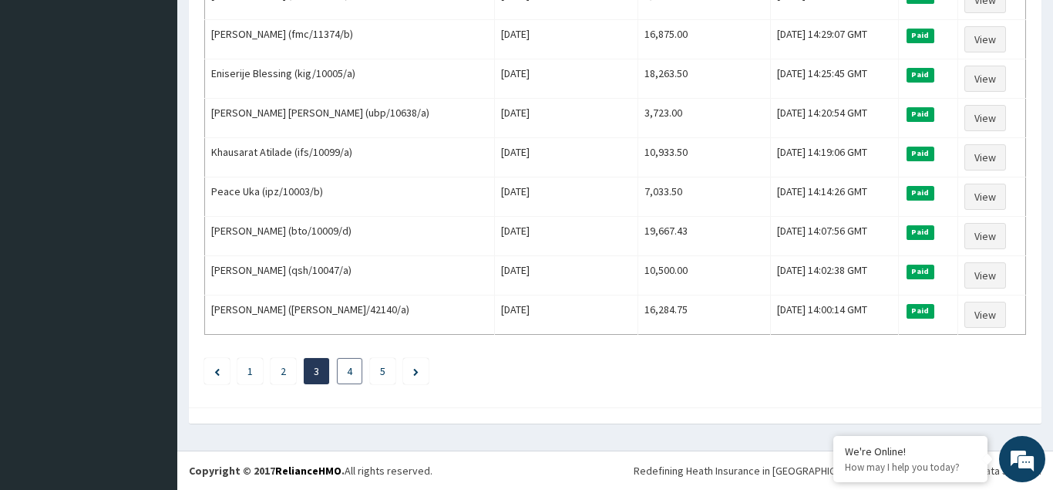
click at [347, 370] on link "4" at bounding box center [349, 371] width 5 height 14
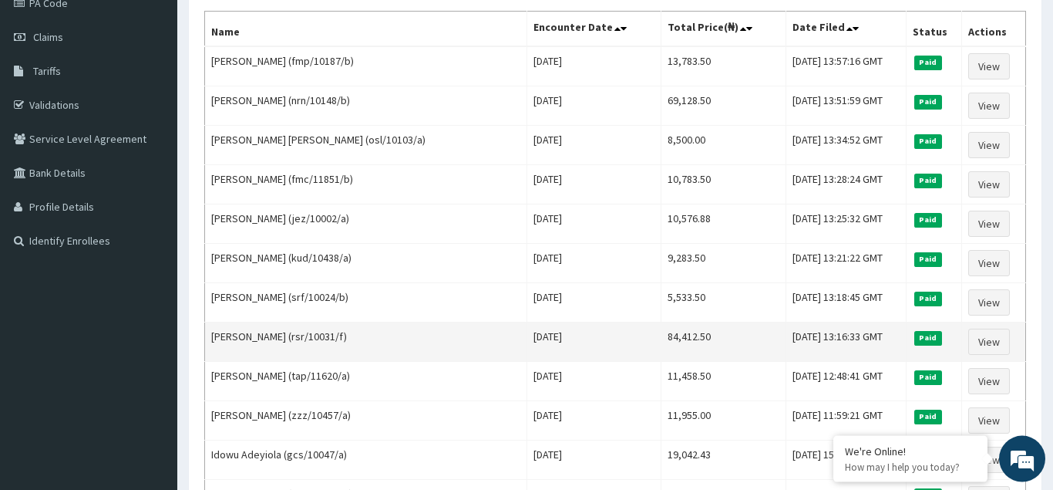
scroll to position [236, 0]
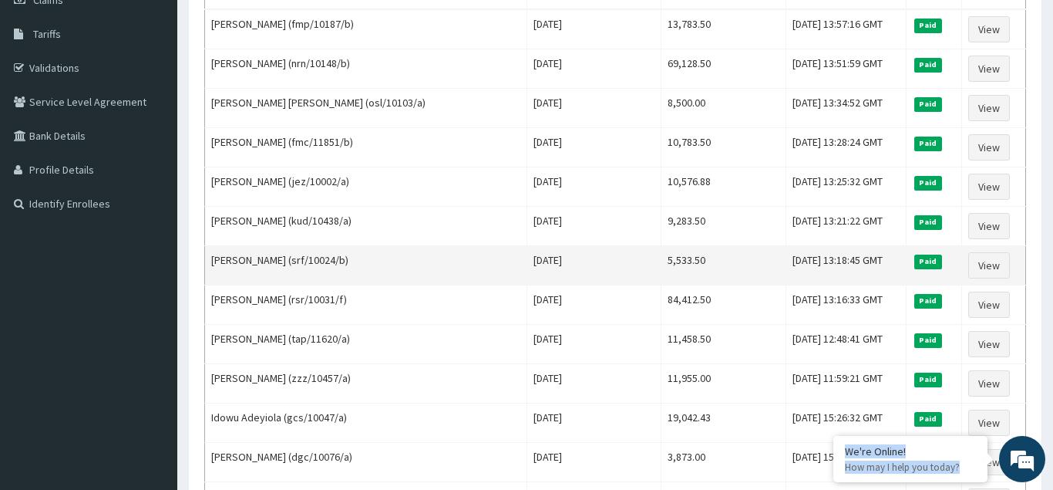
click at [722, 258] on td "5,533.50" at bounding box center [724, 265] width 125 height 39
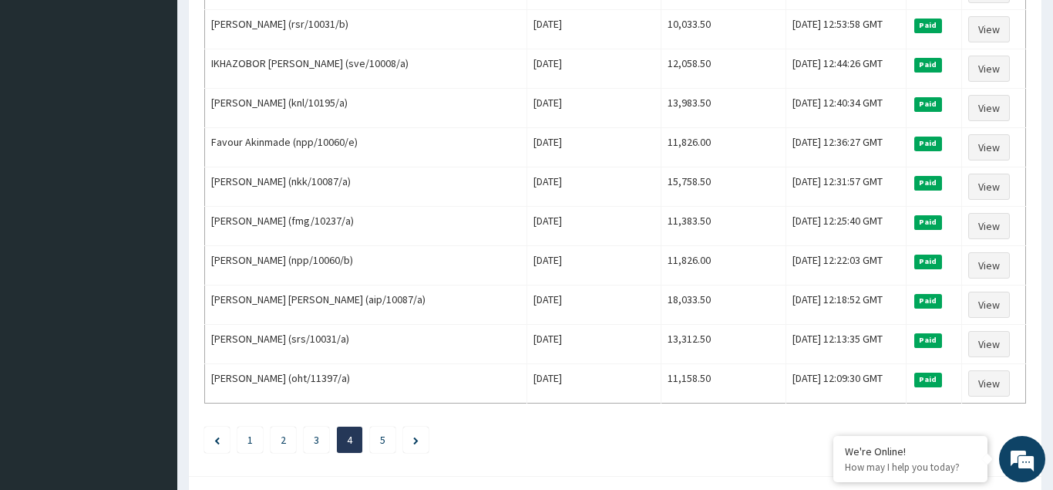
scroll to position [1877, 0]
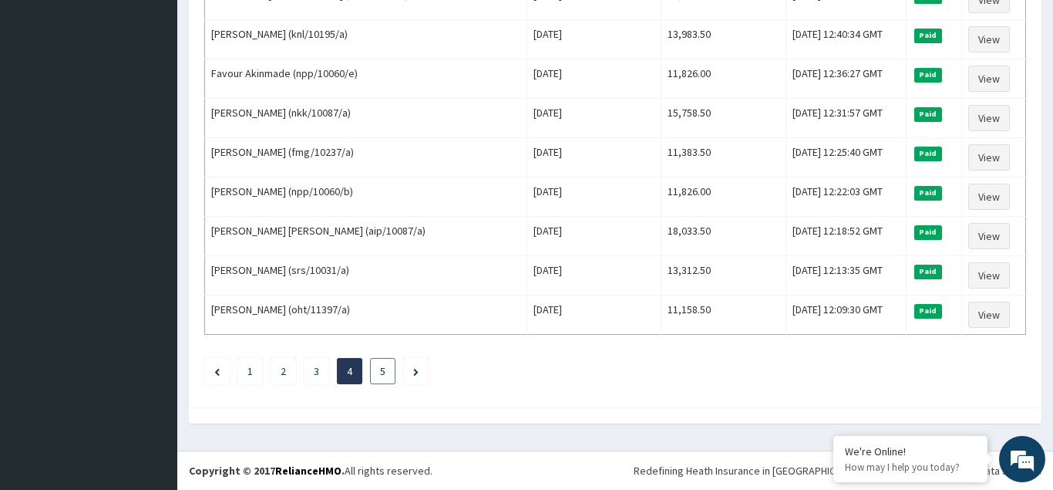
click at [381, 370] on link "5" at bounding box center [382, 371] width 5 height 14
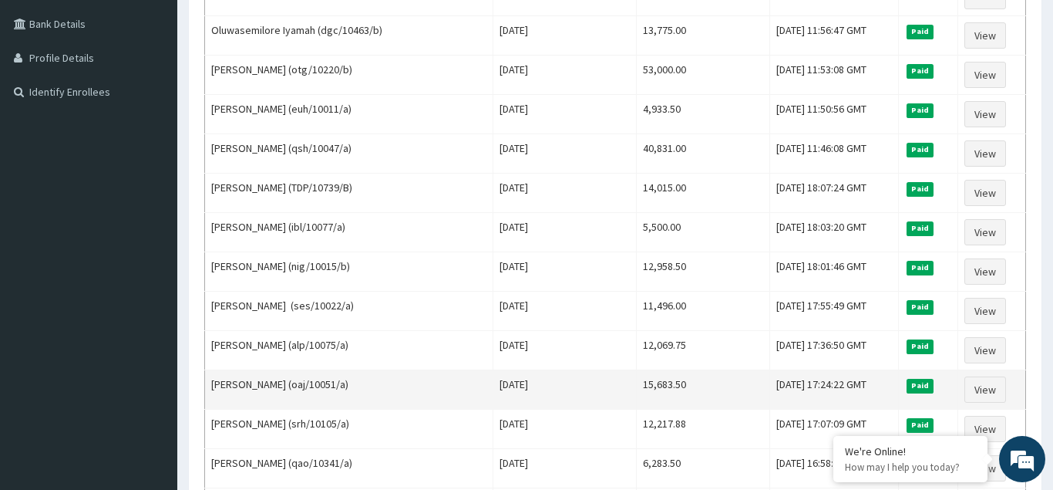
scroll to position [393, 0]
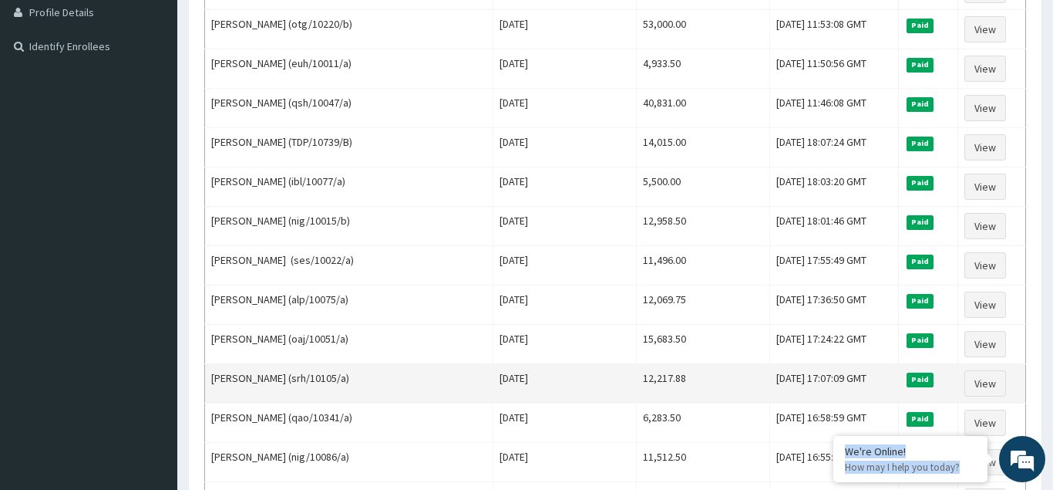
click at [723, 396] on td "12,217.88" at bounding box center [703, 383] width 133 height 39
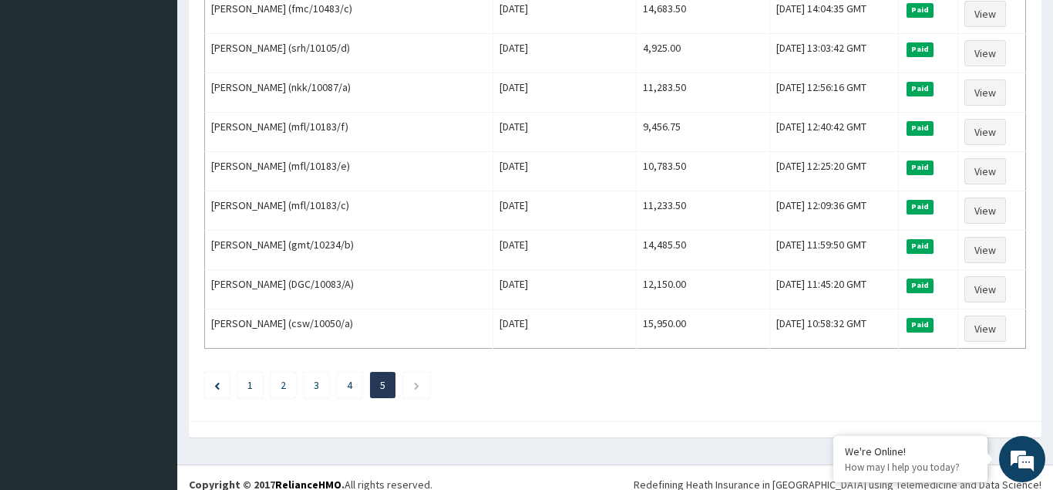
scroll to position [1563, 0]
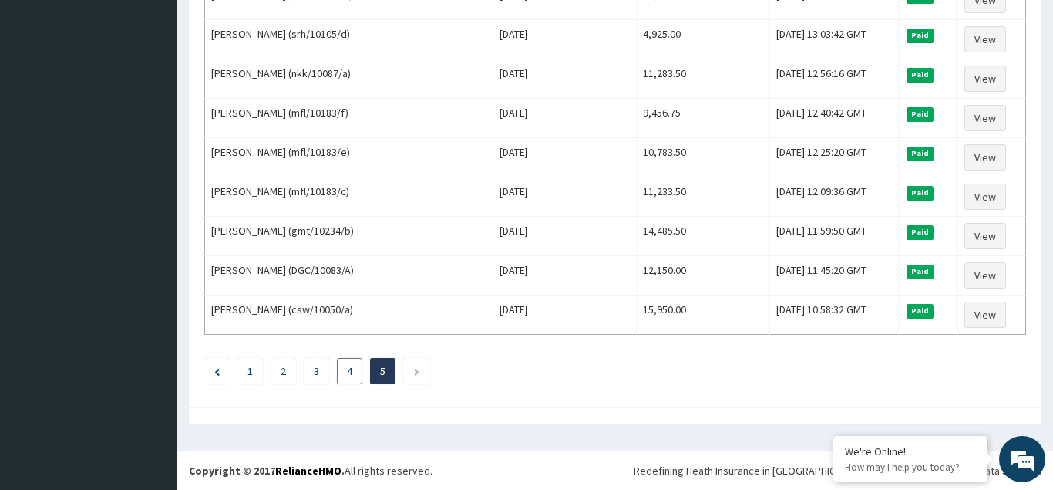
click at [347, 372] on link "4" at bounding box center [349, 371] width 5 height 14
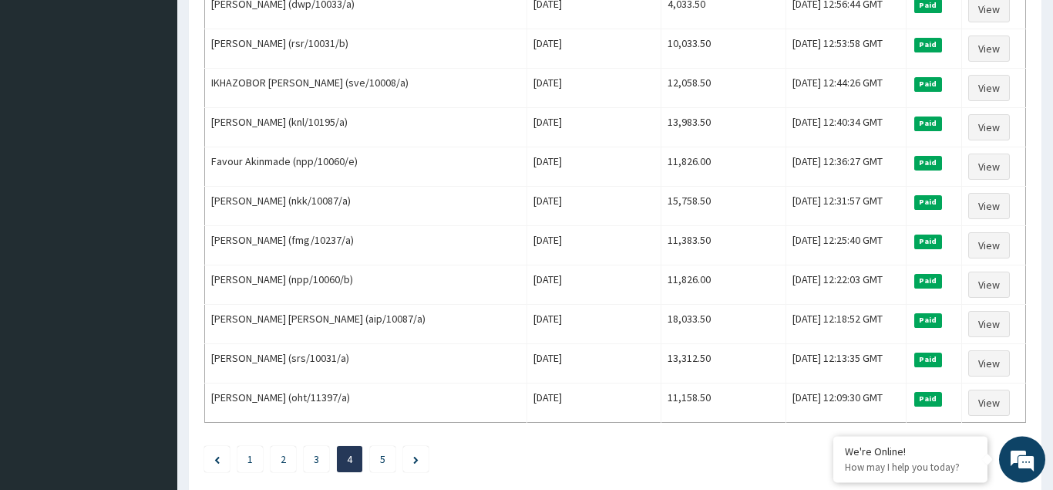
scroll to position [1809, 0]
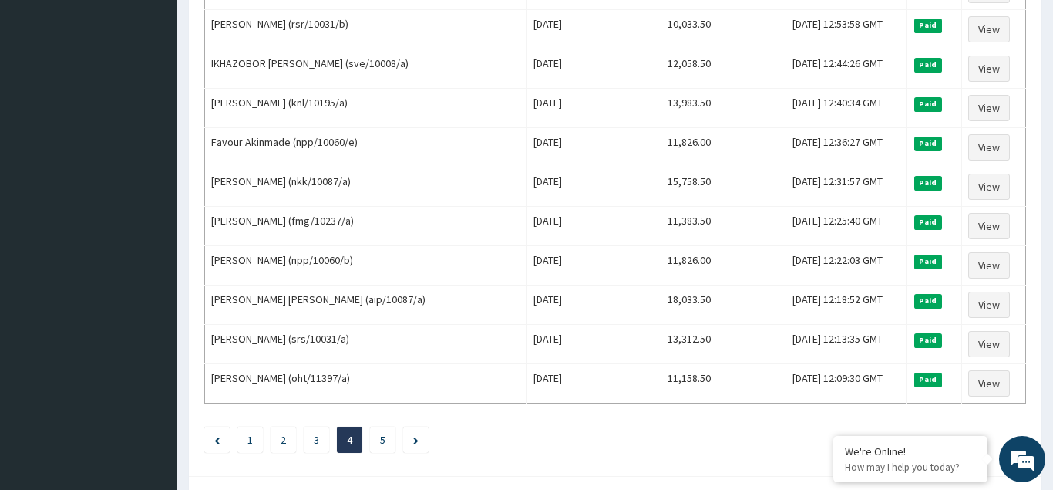
click at [318, 443] on link "3" at bounding box center [316, 440] width 5 height 14
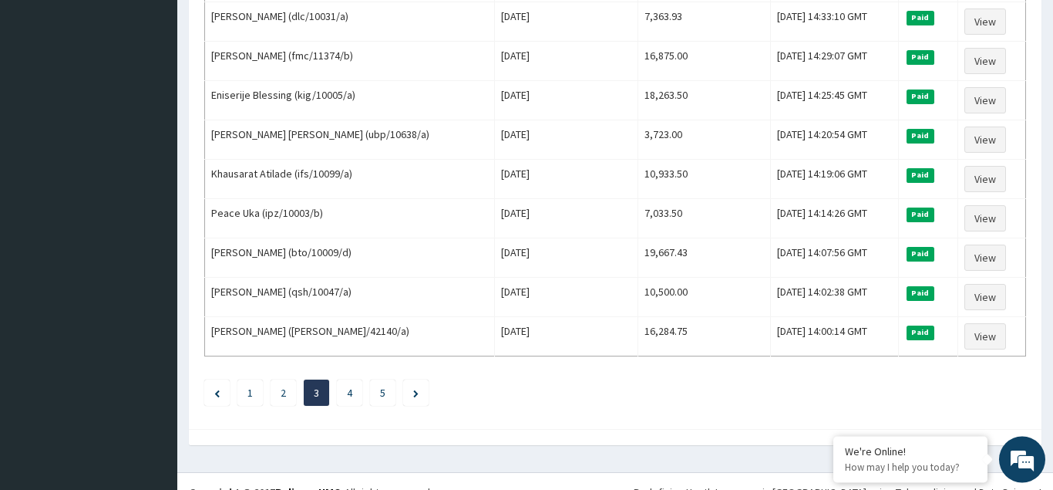
scroll to position [1877, 0]
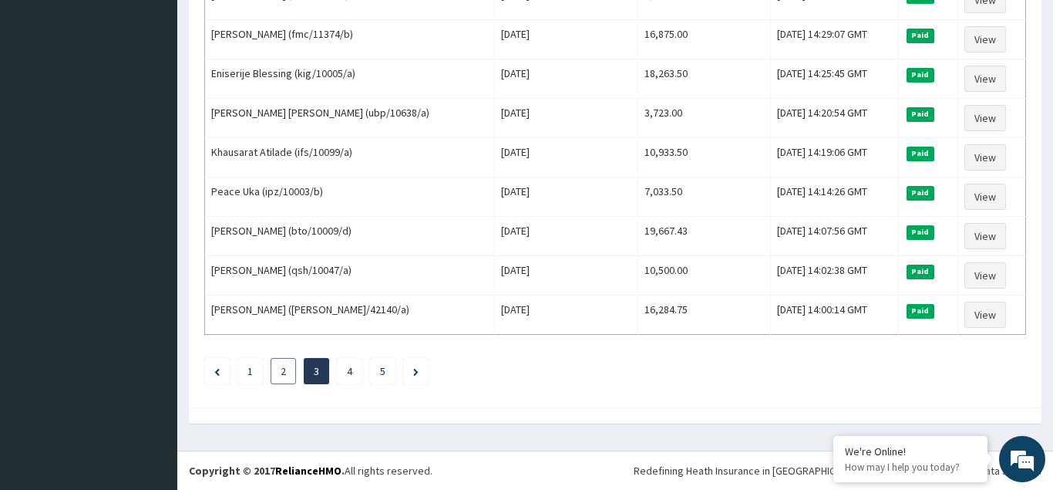
click at [285, 380] on li "2" at bounding box center [283, 371] width 25 height 26
click at [278, 369] on li "2" at bounding box center [283, 371] width 25 height 26
click at [282, 375] on link "2" at bounding box center [283, 371] width 5 height 14
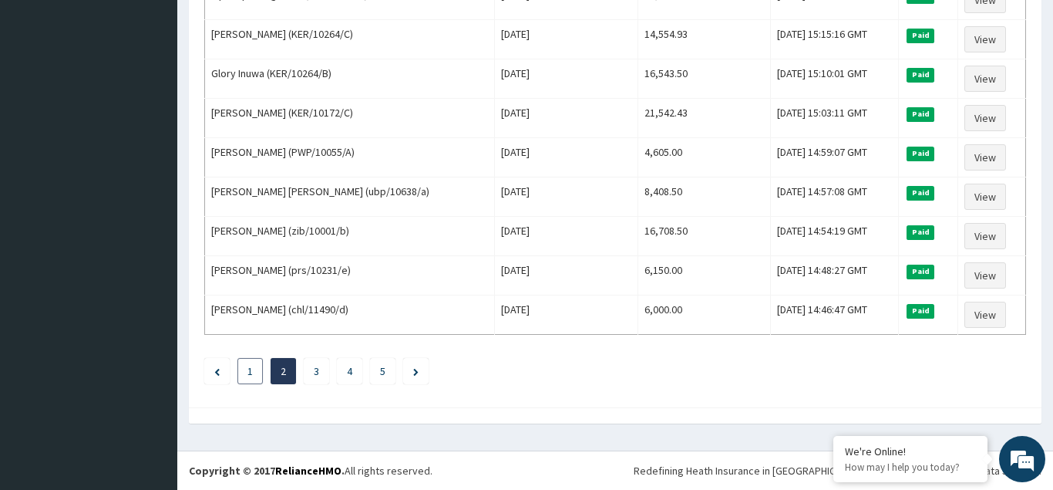
click at [252, 372] on link "1" at bounding box center [249, 371] width 5 height 14
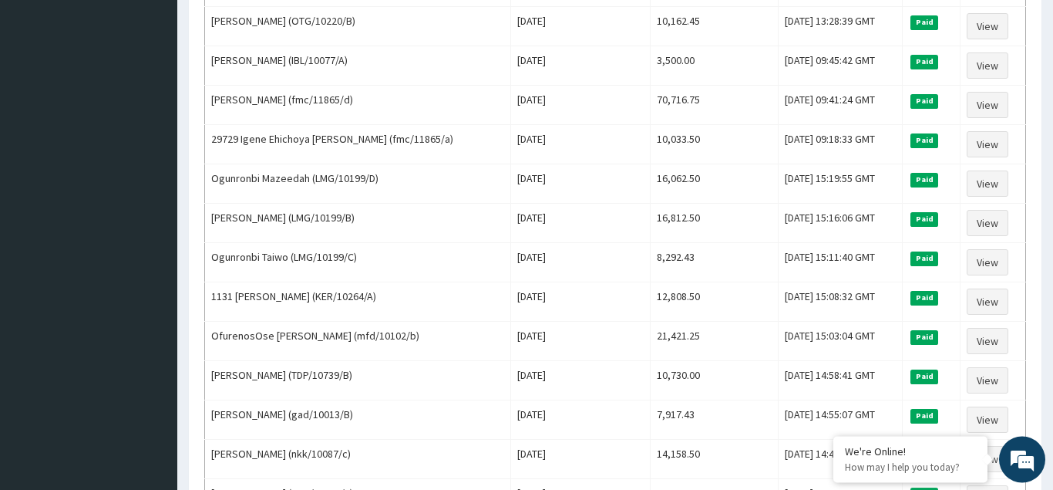
scroll to position [393, 0]
